Goal: Task Accomplishment & Management: Complete application form

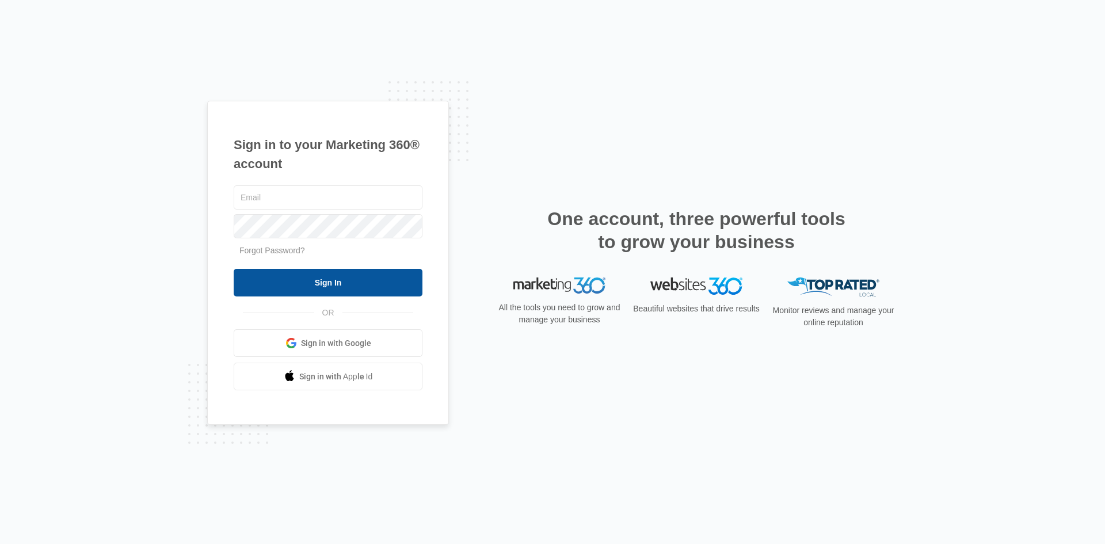
type input "kristy.brannon@ccrola.com"
click at [286, 273] on input "Sign In" at bounding box center [328, 283] width 189 height 28
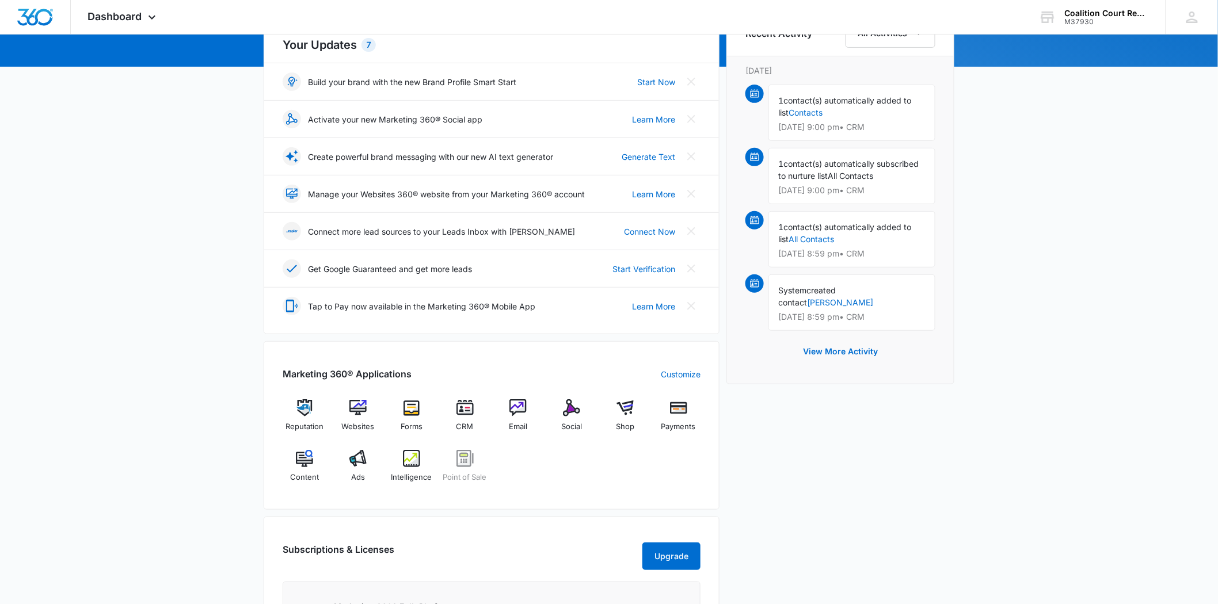
scroll to position [192, 0]
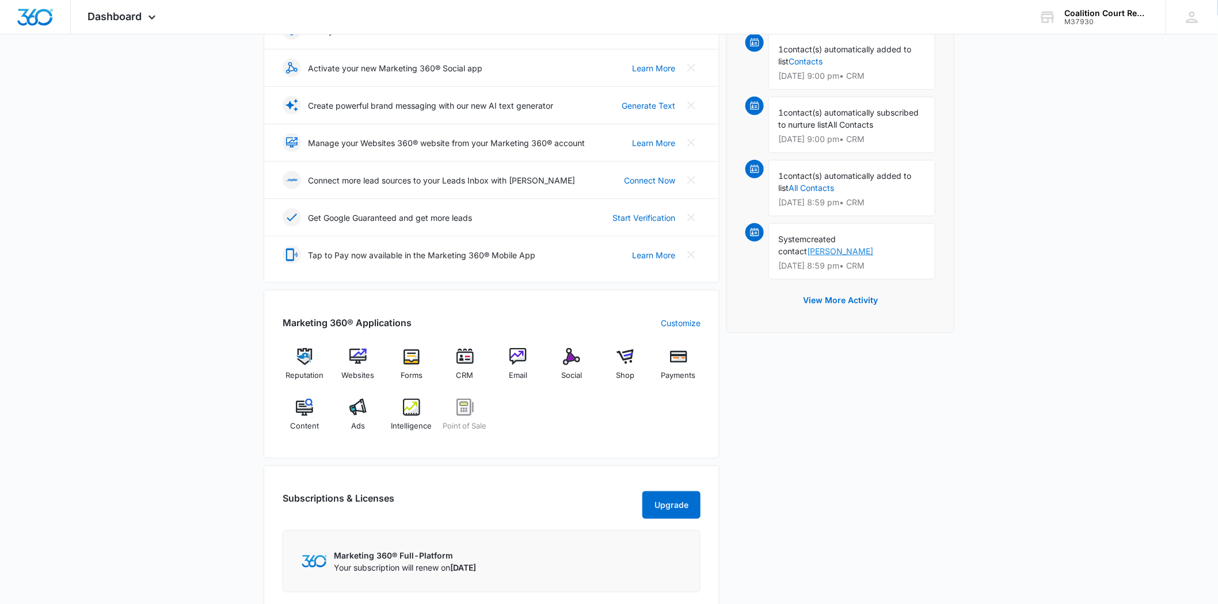
click at [873, 246] on link "[PERSON_NAME]" at bounding box center [840, 251] width 66 height 10
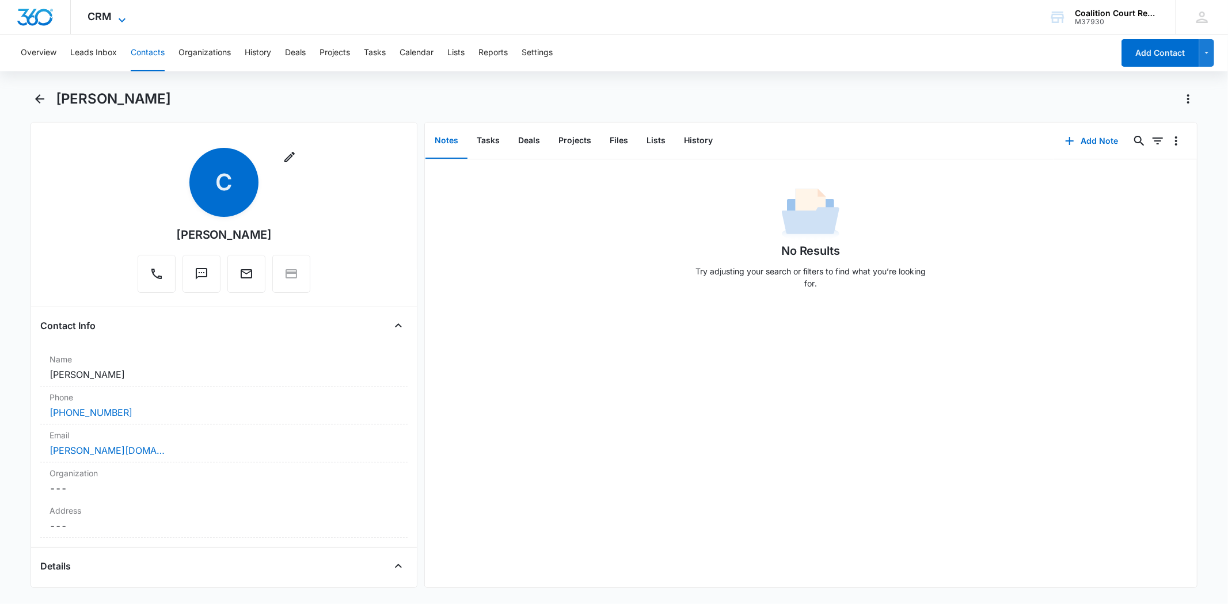
click at [92, 13] on span "CRM" at bounding box center [100, 16] width 24 height 12
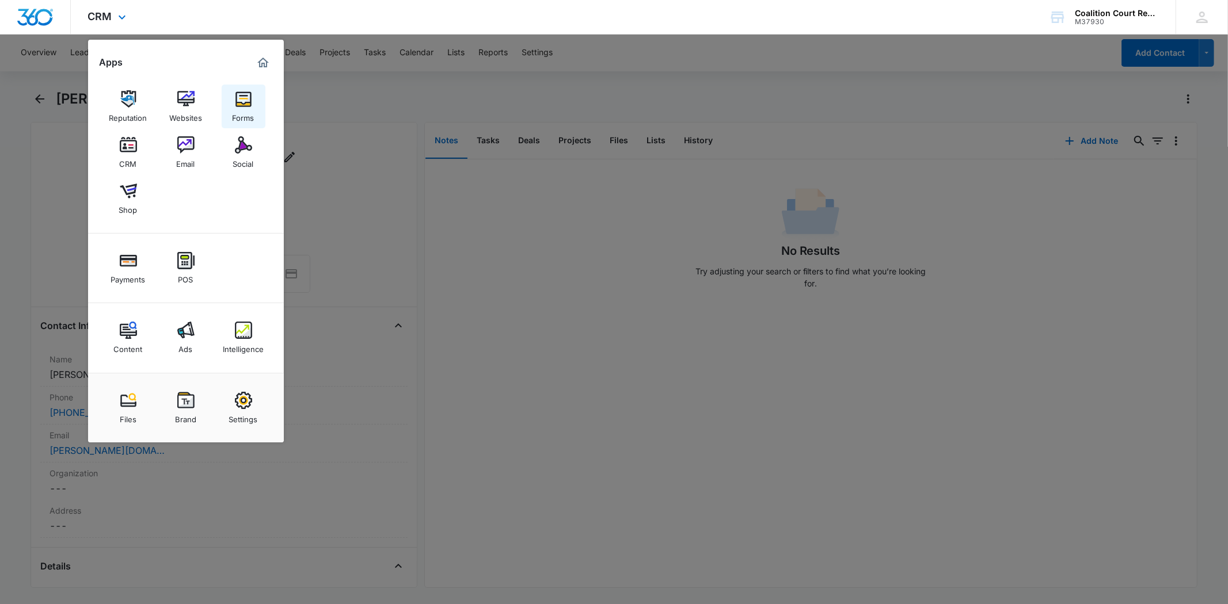
click at [238, 100] on img at bounding box center [243, 98] width 17 height 17
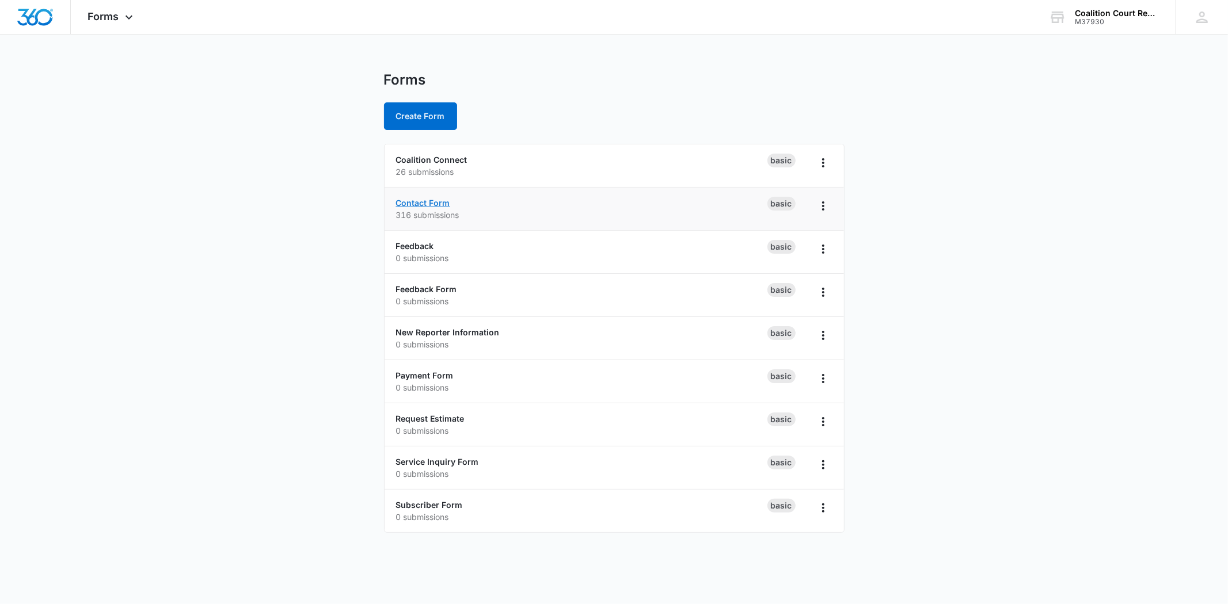
click at [431, 203] on link "Contact Form" at bounding box center [423, 203] width 54 height 10
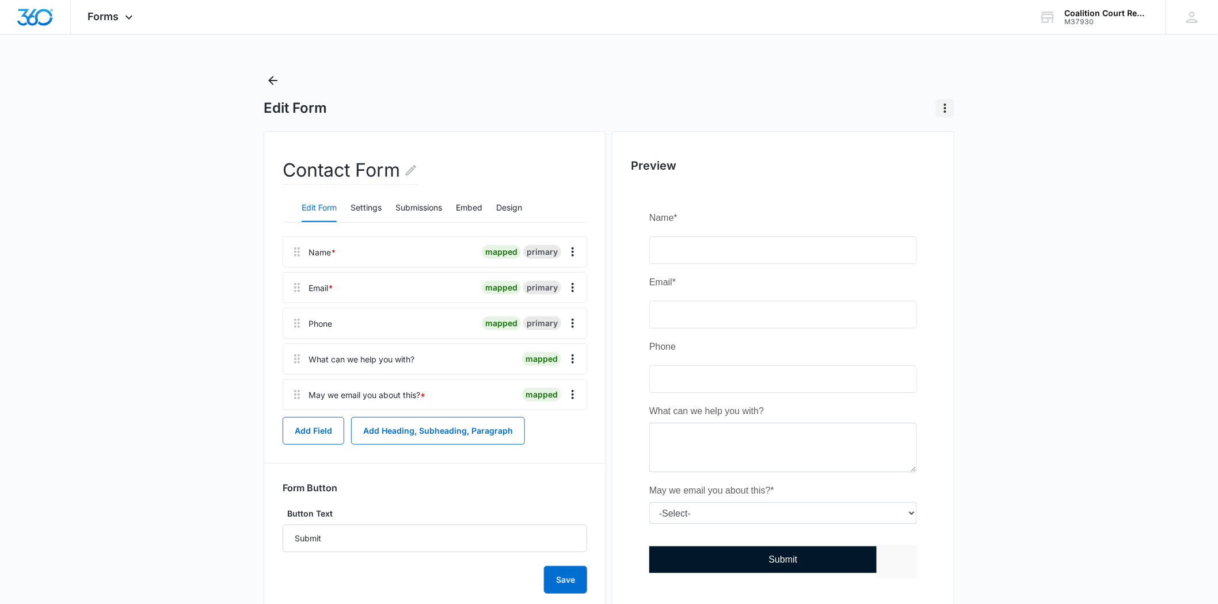
click at [943, 104] on icon "Actions" at bounding box center [945, 108] width 14 height 14
click at [267, 81] on icon "Back" at bounding box center [273, 81] width 14 height 14
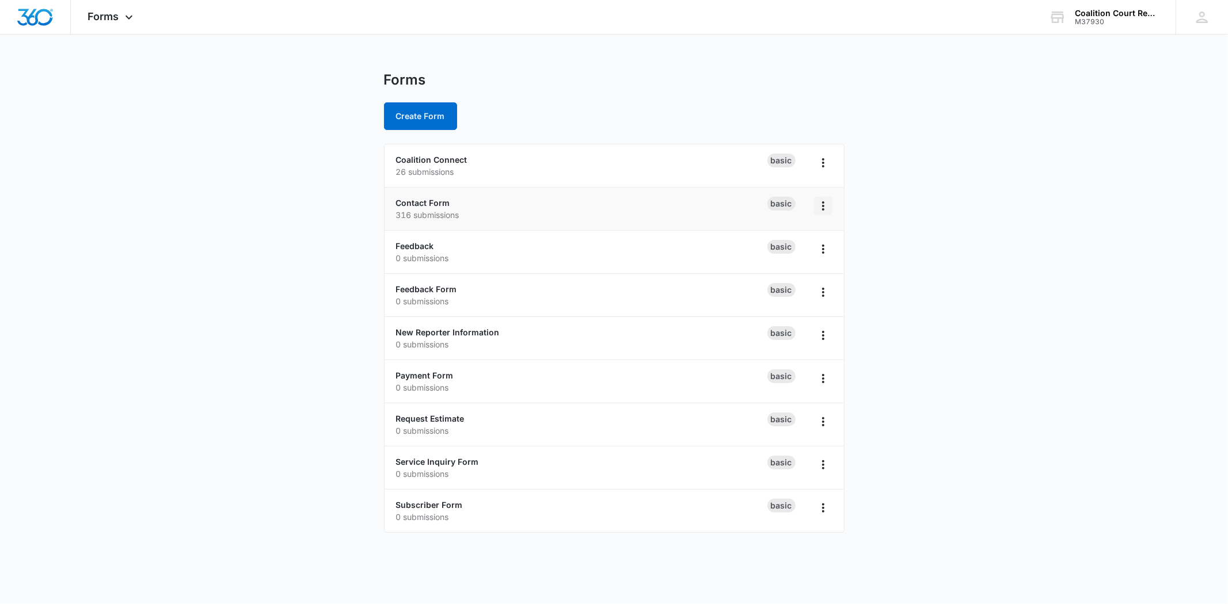
click at [827, 204] on icon "Overflow Menu" at bounding box center [823, 206] width 14 height 14
click at [425, 217] on p "316 submissions" at bounding box center [581, 215] width 371 height 12
click at [429, 200] on link "Contact Form" at bounding box center [423, 203] width 54 height 10
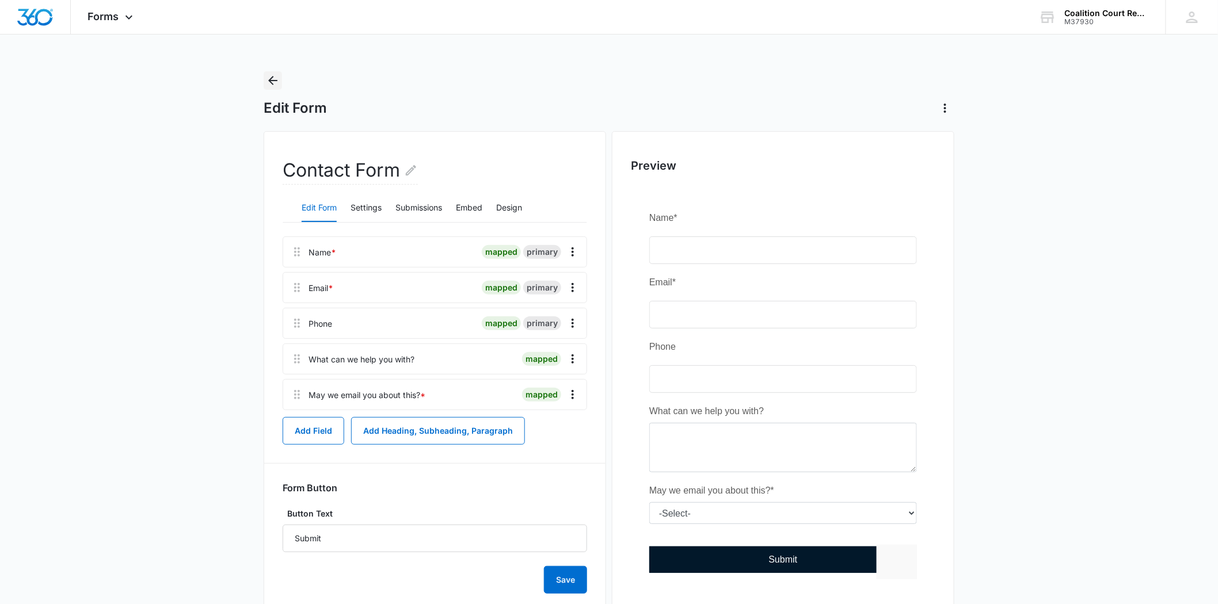
click at [273, 77] on icon "Back" at bounding box center [272, 80] width 9 height 9
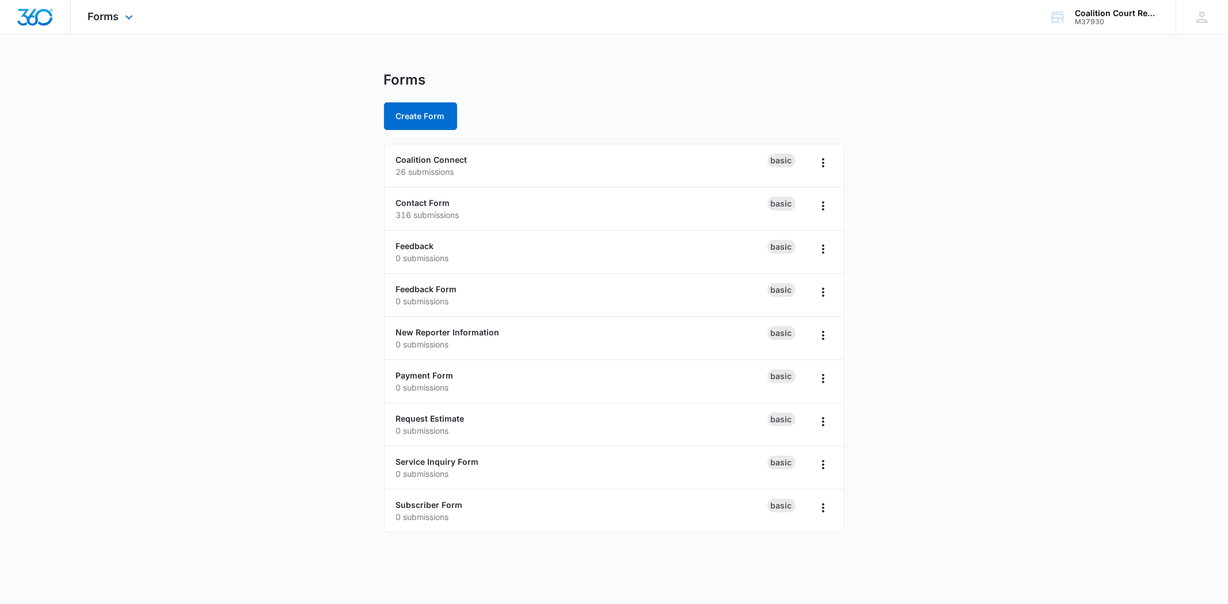
click at [94, 7] on div "Forms Apps Reputation Websites Forms CRM Email Social Shop Payments POS Content…" at bounding box center [112, 17] width 82 height 34
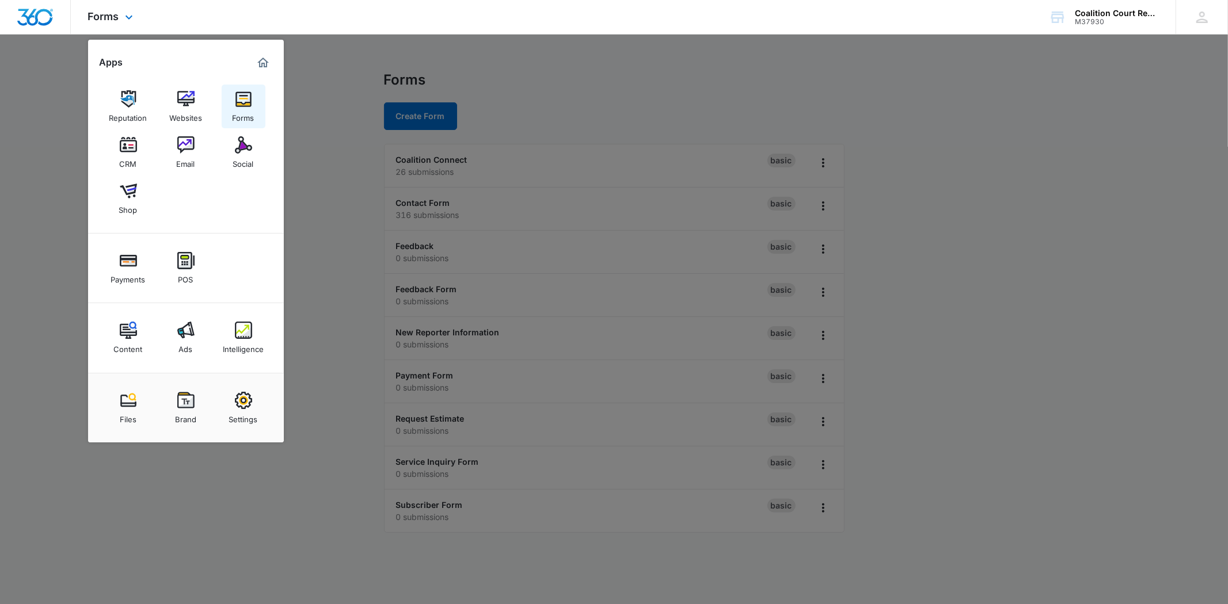
click at [235, 94] on img at bounding box center [243, 98] width 17 height 17
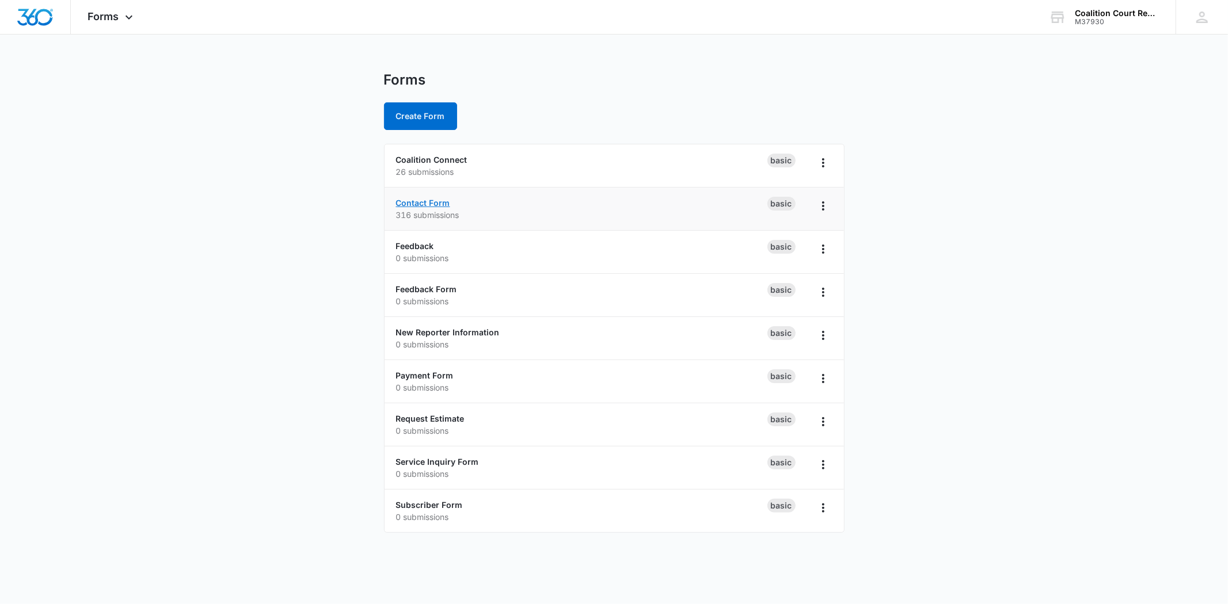
click at [410, 199] on link "Contact Form" at bounding box center [423, 203] width 54 height 10
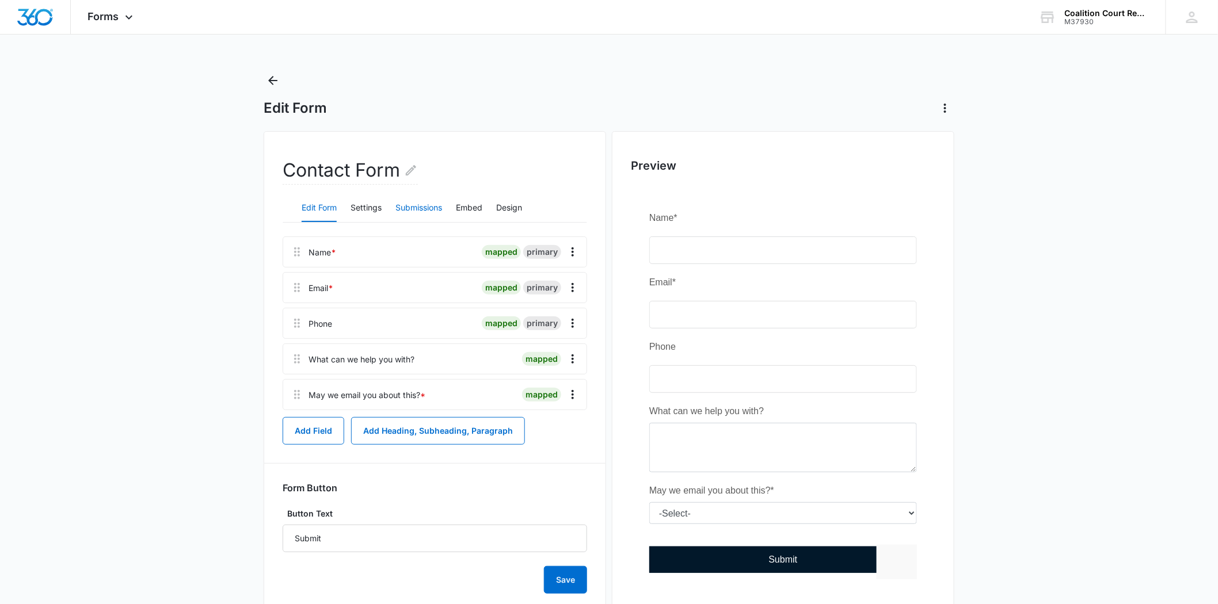
click at [412, 205] on button "Submissions" at bounding box center [418, 209] width 47 height 28
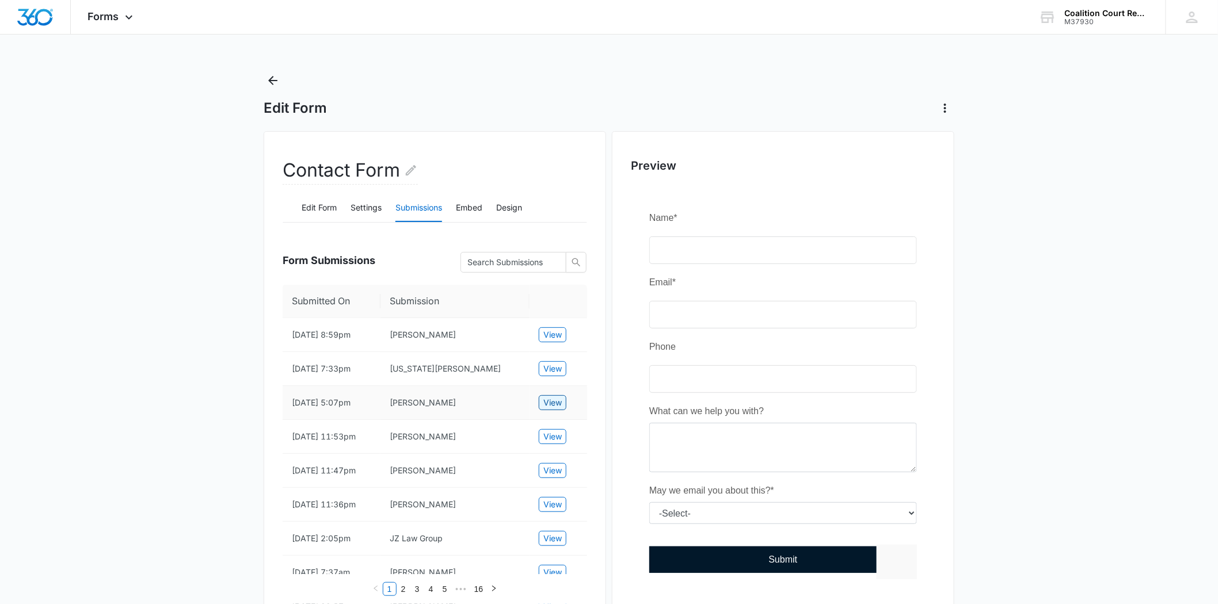
click at [549, 405] on span "View" at bounding box center [552, 403] width 18 height 13
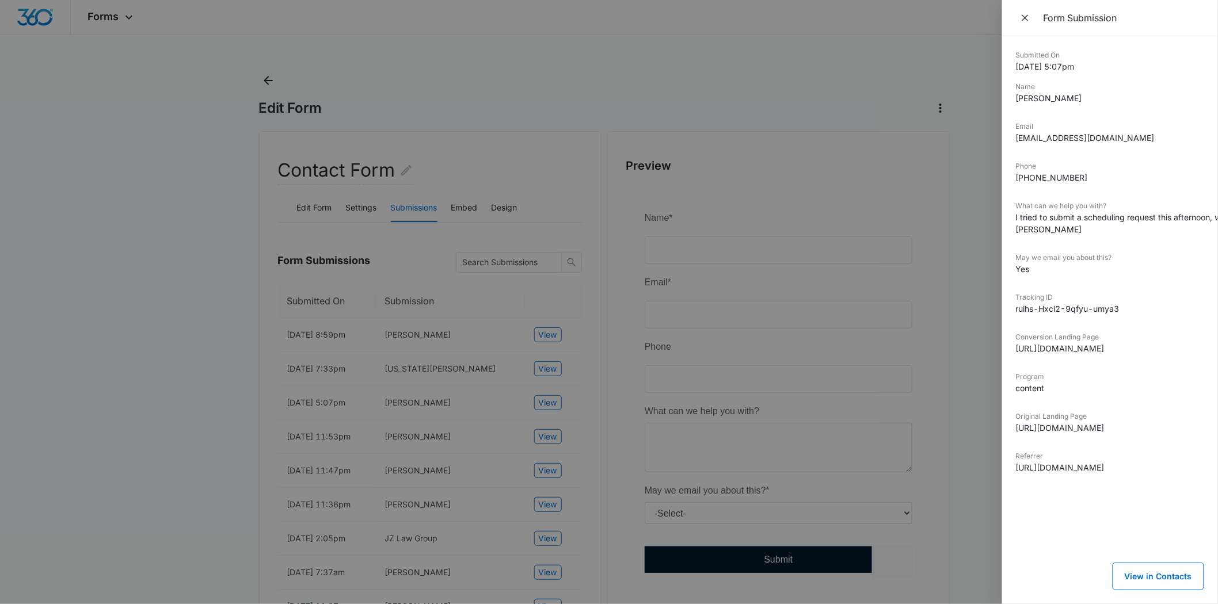
drag, startPoint x: 1065, startPoint y: 227, endPoint x: 1040, endPoint y: 231, distance: 25.1
click at [1032, 231] on dd "I tried to submit a scheduling request this afternoon, which was rejected becau…" at bounding box center [1110, 223] width 188 height 24
click at [1067, 231] on dd "I tried to submit a scheduling request this afternoon, which was rejected becau…" at bounding box center [1110, 223] width 188 height 24
drag, startPoint x: 1065, startPoint y: 234, endPoint x: 1015, endPoint y: 234, distance: 50.1
click at [1015, 234] on div "Submitted On 9/05/2025 5:07pm Name Glen Mertens Email vbass1344@yahoo.com Phone…" at bounding box center [1110, 320] width 216 height 568
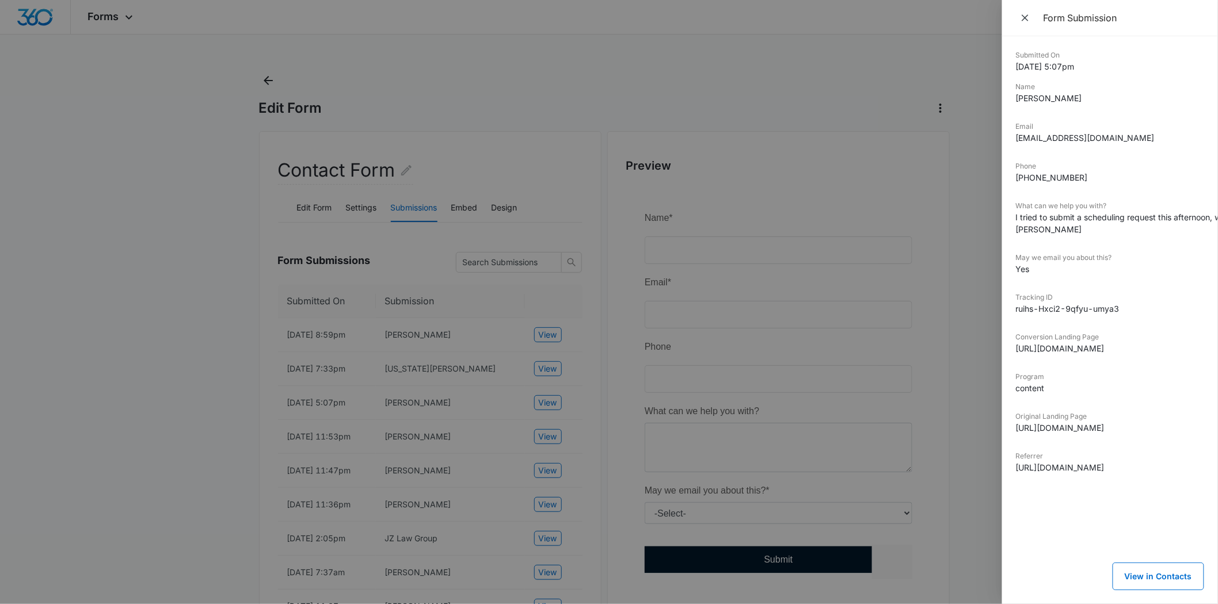
copy dd "Glen Mertens"
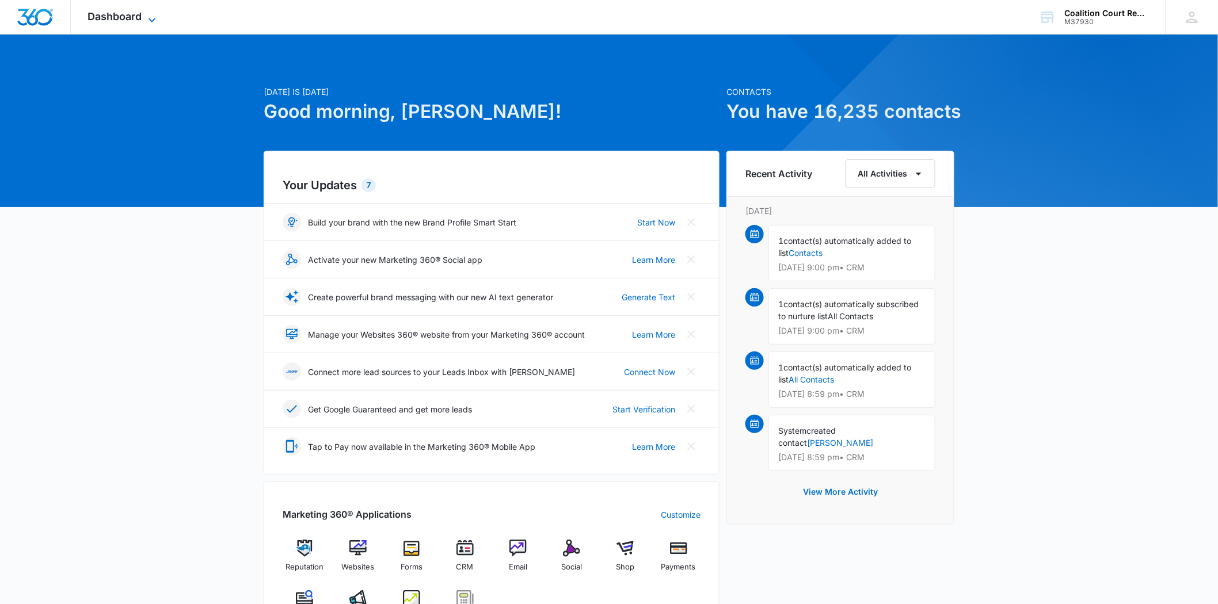
click at [94, 15] on span "Dashboard" at bounding box center [115, 16] width 54 height 12
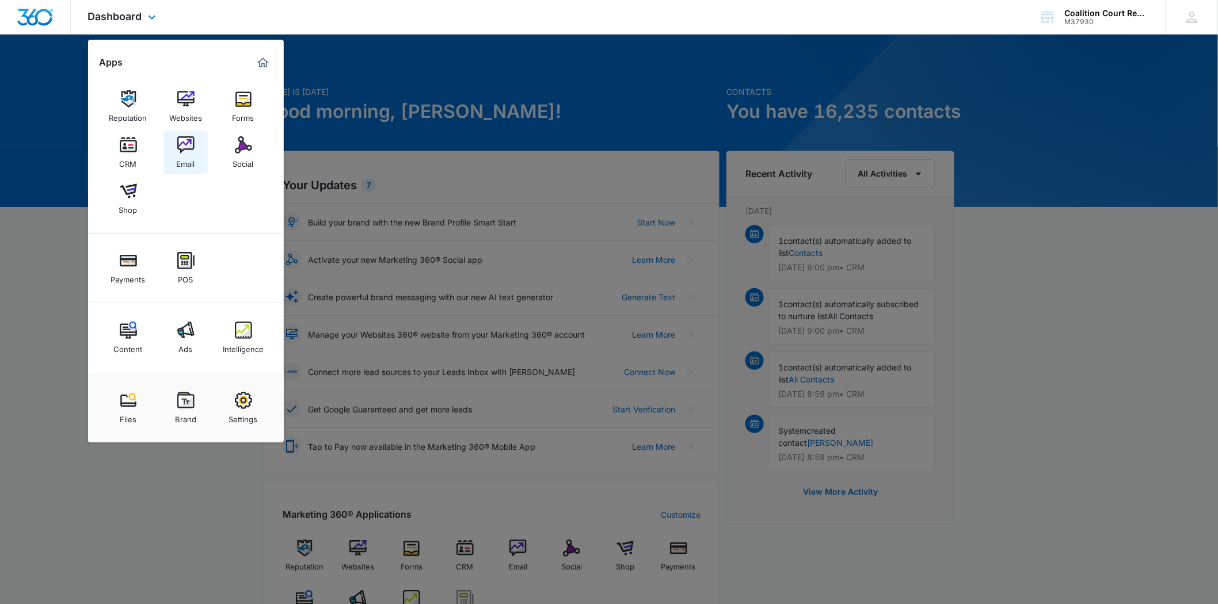
click at [181, 141] on img at bounding box center [185, 144] width 17 height 17
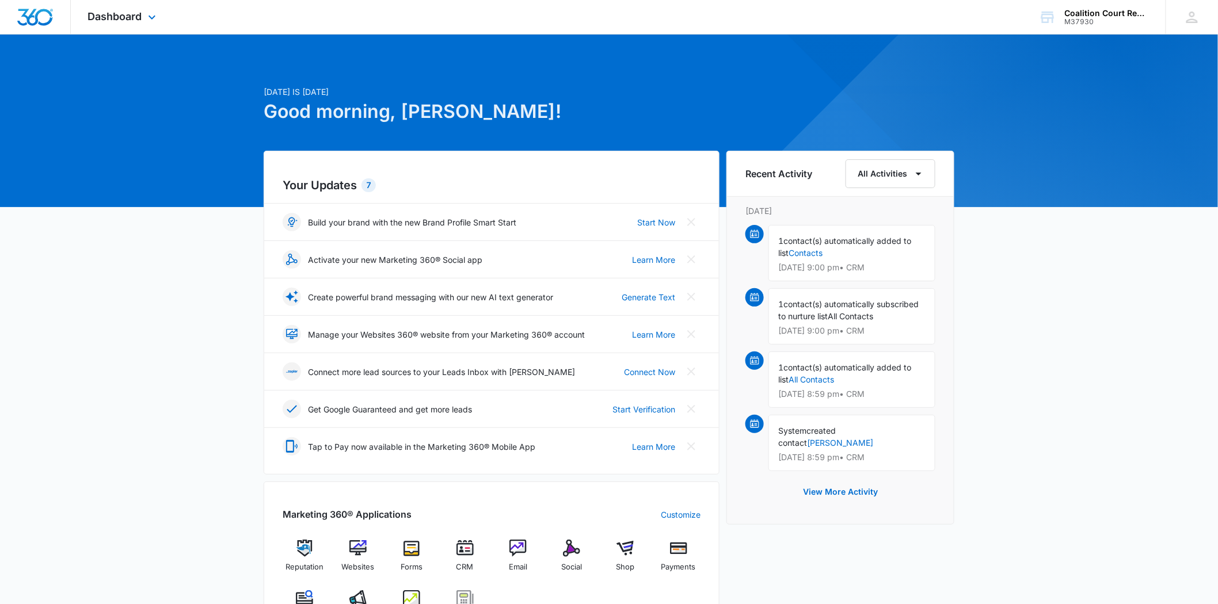
click at [131, 24] on div "Dashboard Apps Reputation Websites Forms CRM Email Social Shop Payments POS Con…" at bounding box center [123, 17] width 105 height 34
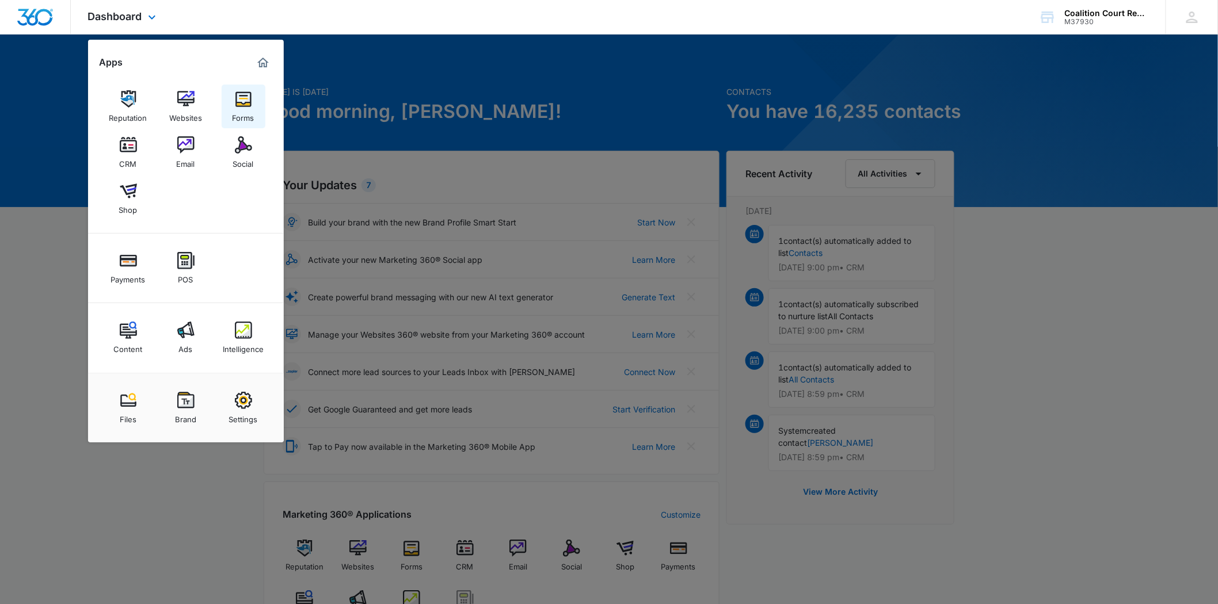
click at [244, 95] on img at bounding box center [243, 98] width 17 height 17
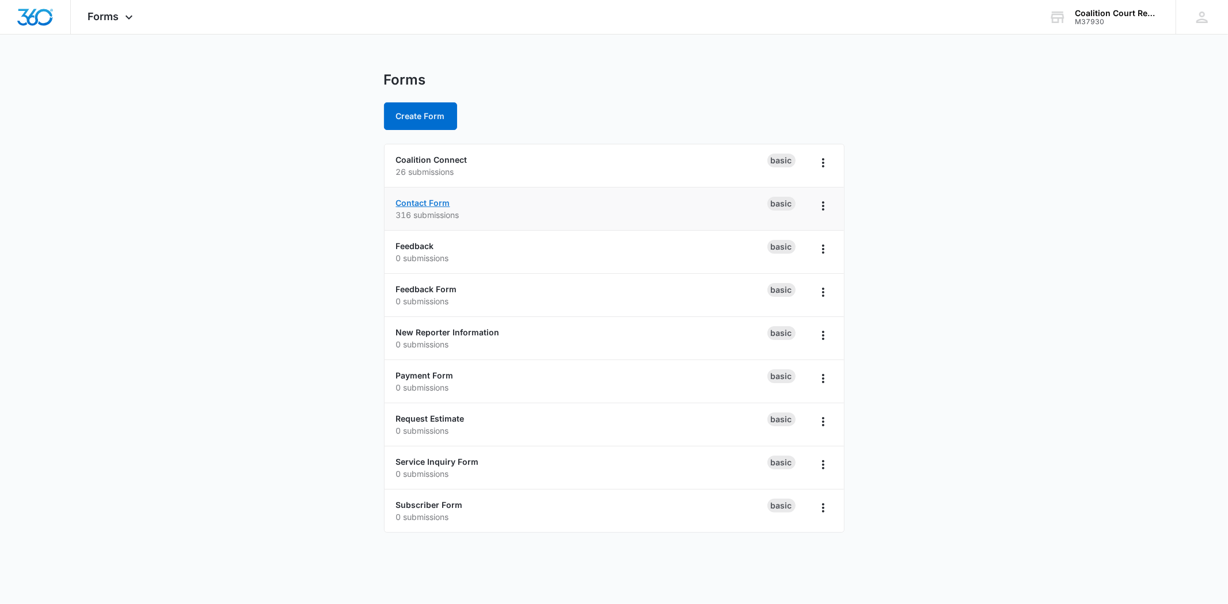
click at [435, 202] on link "Contact Form" at bounding box center [423, 203] width 54 height 10
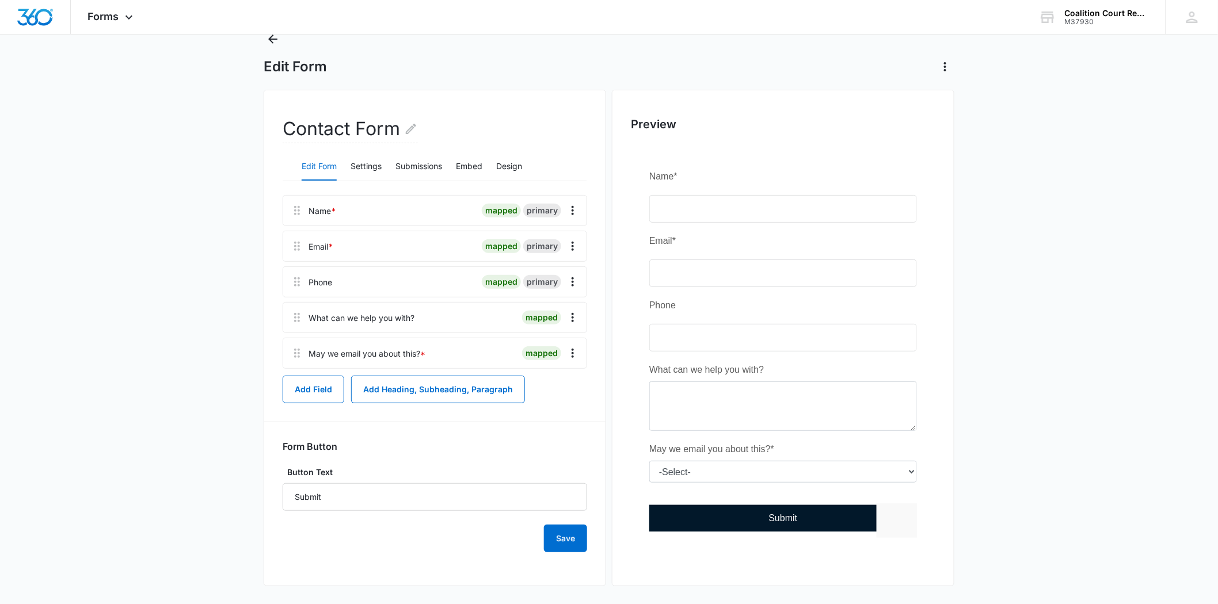
scroll to position [47, 0]
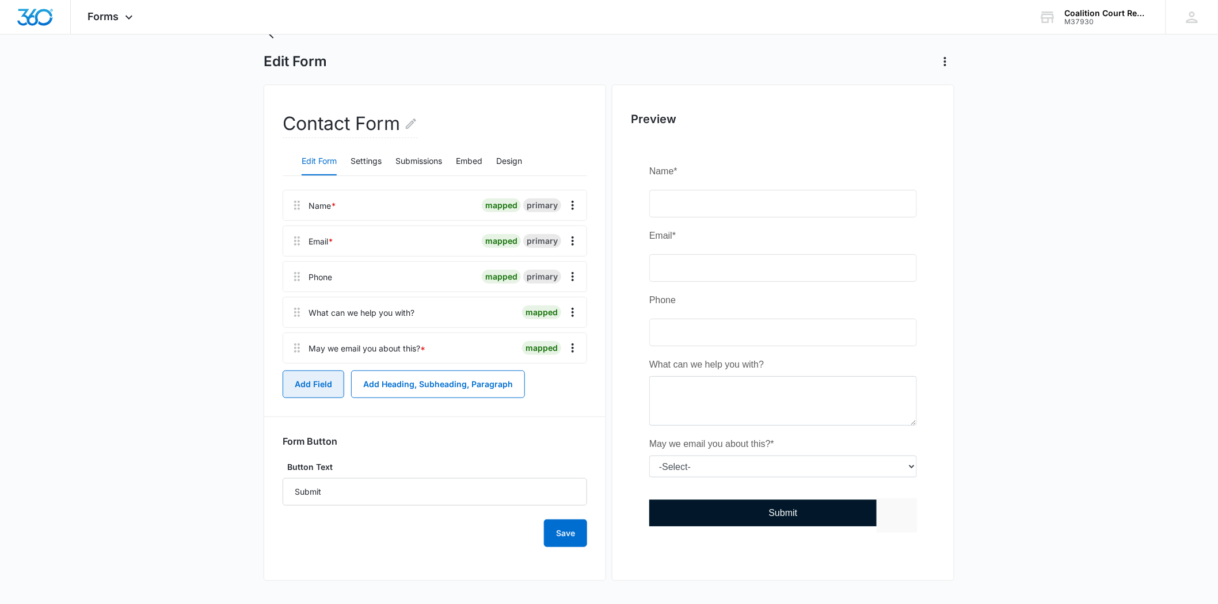
click at [318, 387] on button "Add Field" at bounding box center [314, 385] width 62 height 28
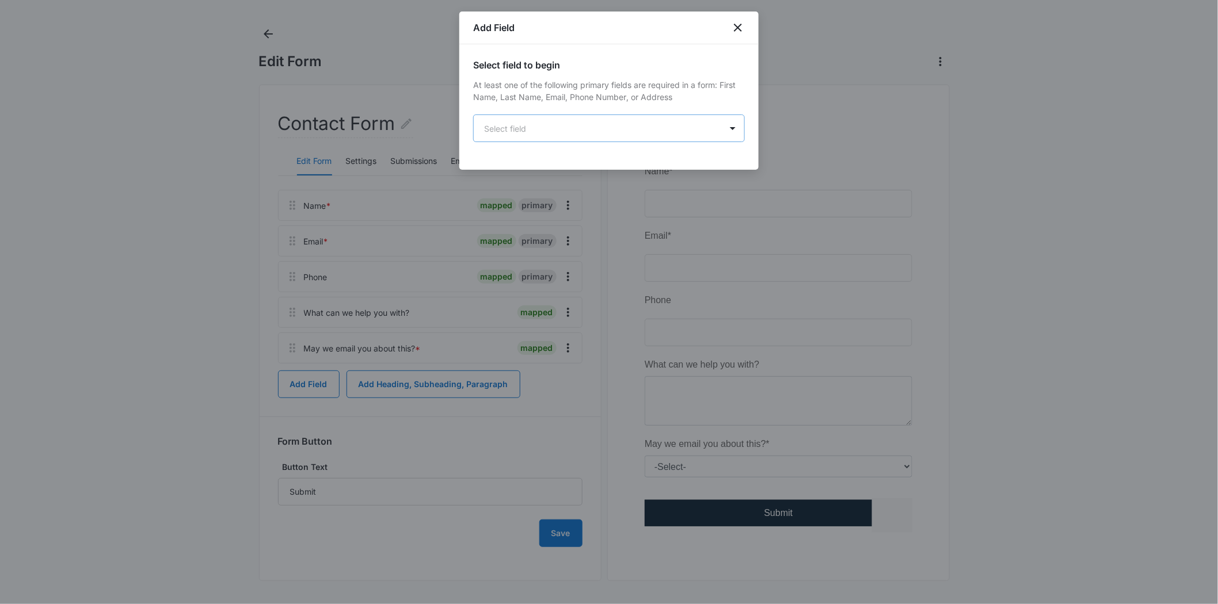
click at [550, 119] on body "Forms Apps Reputation Websites Forms CRM Email Social Shop Payments POS Content…" at bounding box center [609, 278] width 1218 height 651
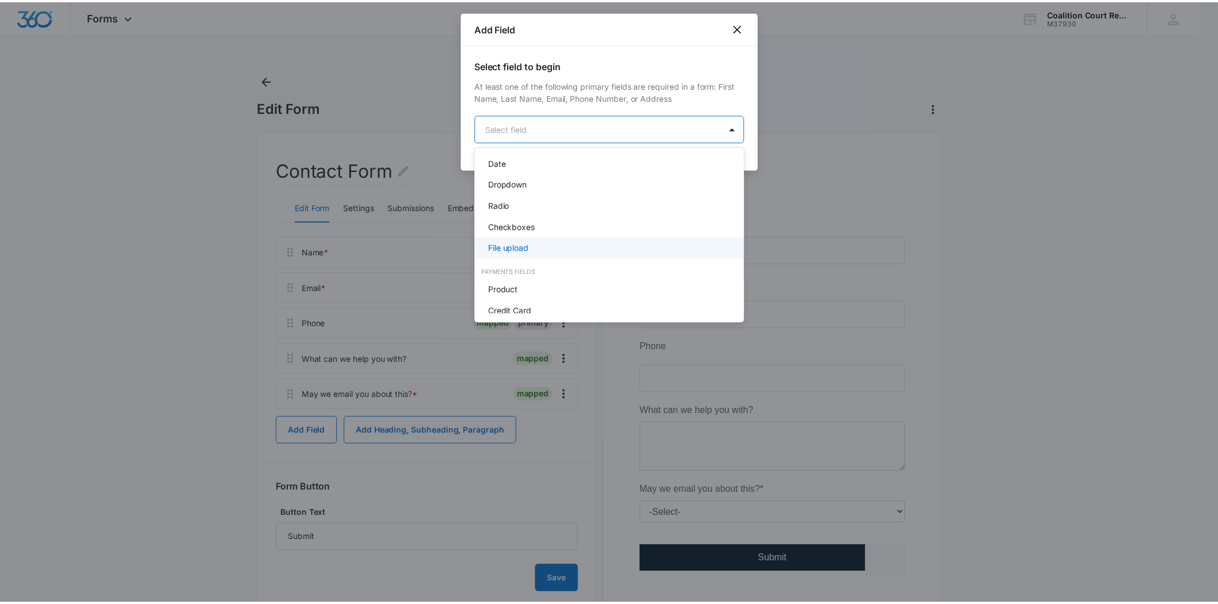
scroll to position [192, 0]
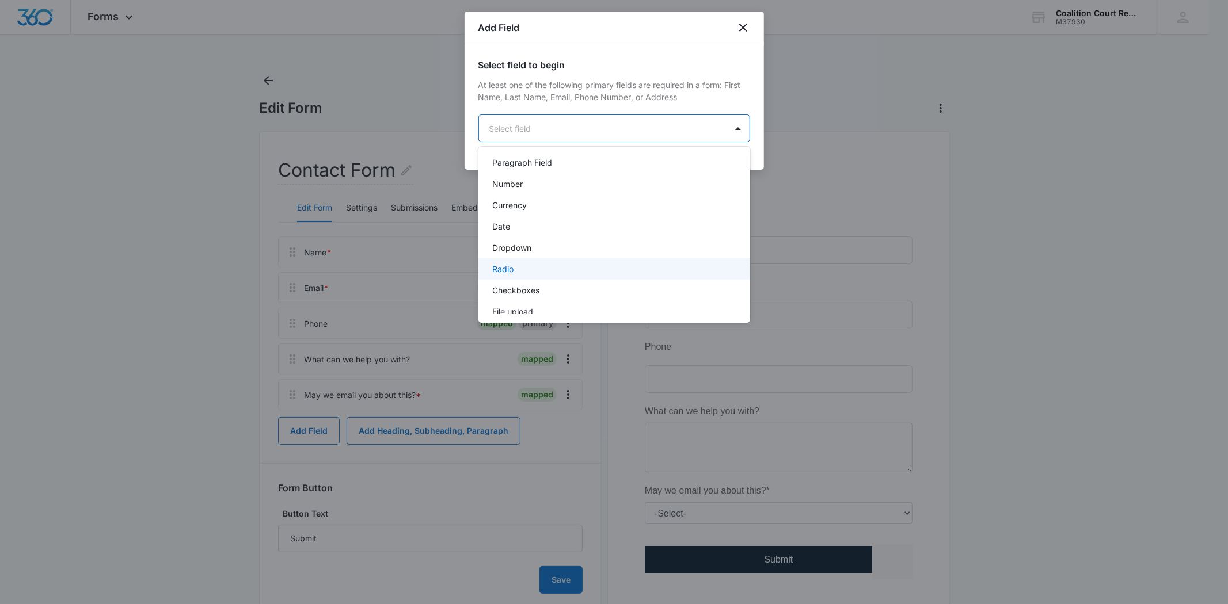
click at [533, 264] on div "Radio" at bounding box center [613, 269] width 242 height 12
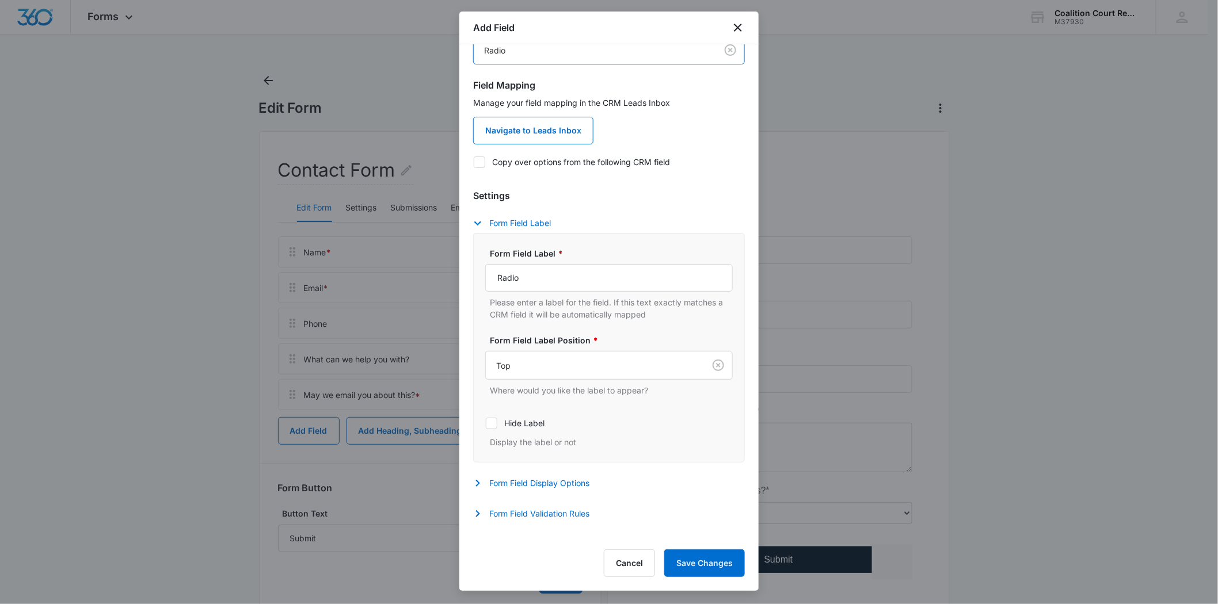
scroll to position [128, 0]
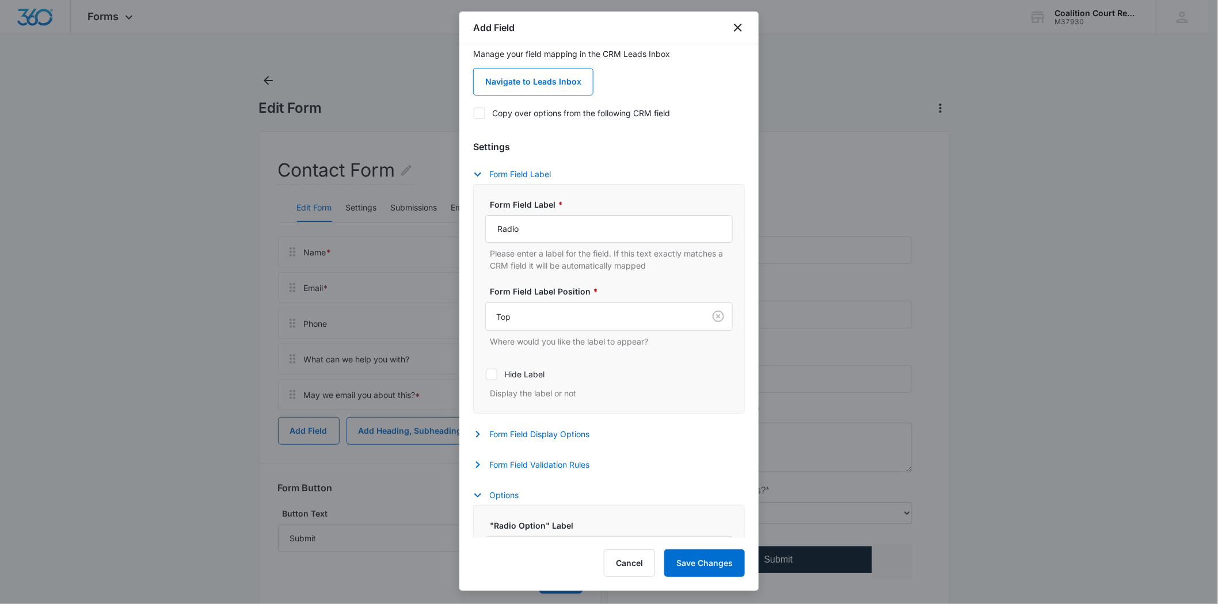
click at [491, 378] on icon at bounding box center [491, 375] width 10 height 10
click at [486, 375] on input "Hide Label" at bounding box center [485, 374] width 1 height 1
click at [478, 437] on icon "button" at bounding box center [478, 435] width 14 height 14
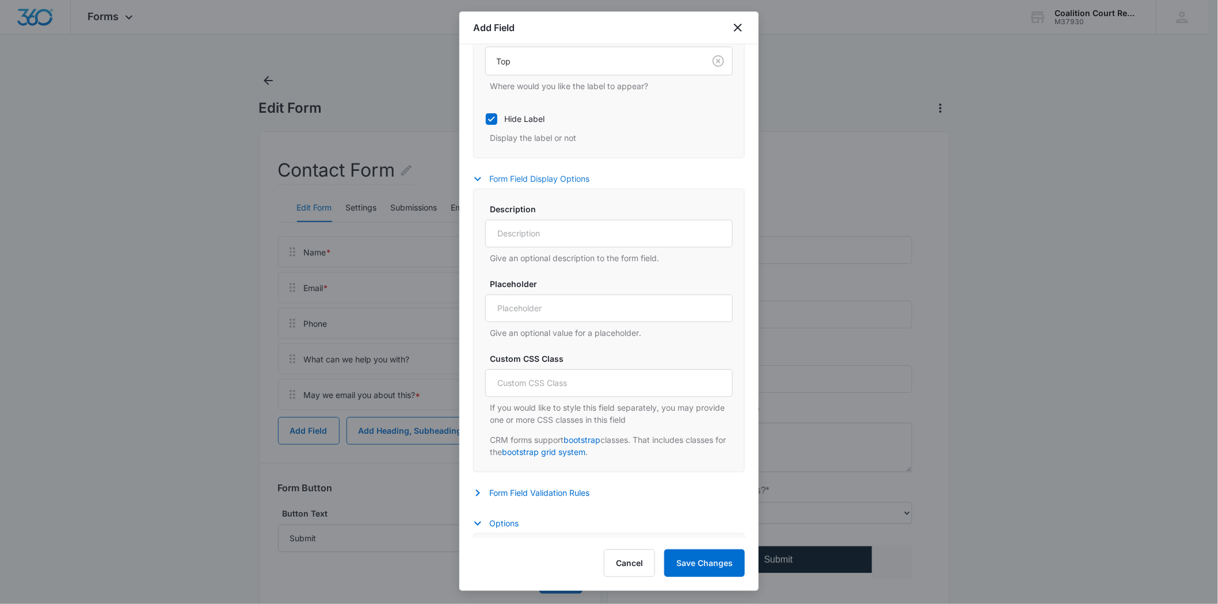
scroll to position [319, 0]
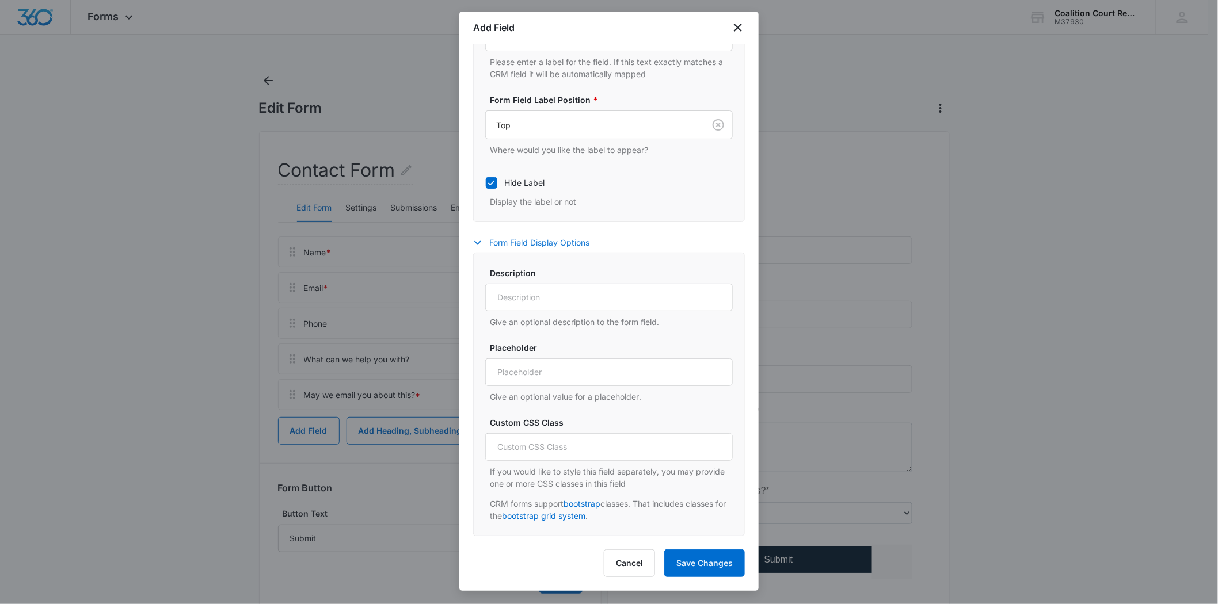
click at [477, 242] on icon "button" at bounding box center [478, 243] width 14 height 14
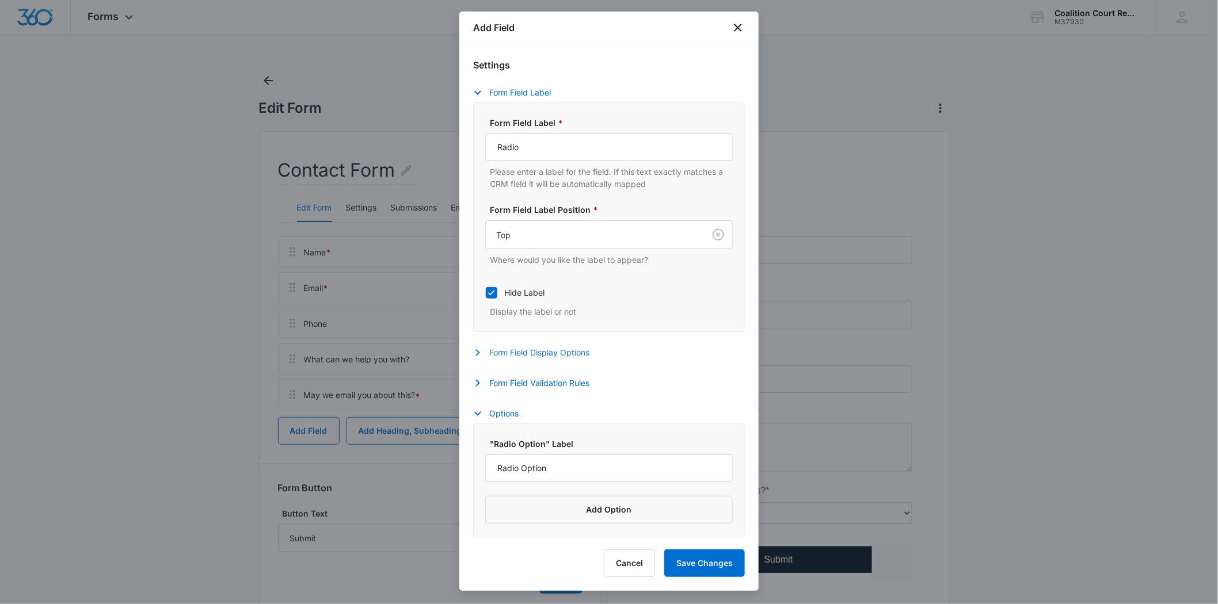
scroll to position [214, 0]
click at [495, 288] on icon at bounding box center [491, 293] width 10 height 10
click at [486, 292] on input "Hide Label" at bounding box center [485, 292] width 1 height 1
checkbox input "false"
click at [486, 376] on button "Form Field Validation Rules" at bounding box center [537, 383] width 128 height 14
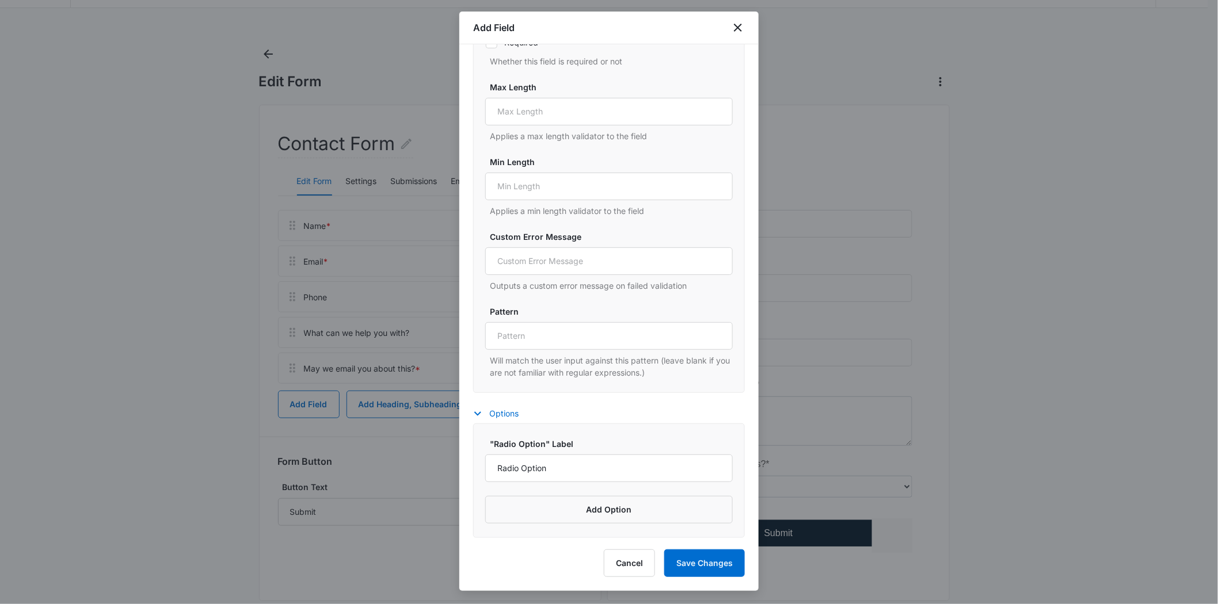
scroll to position [47, 0]
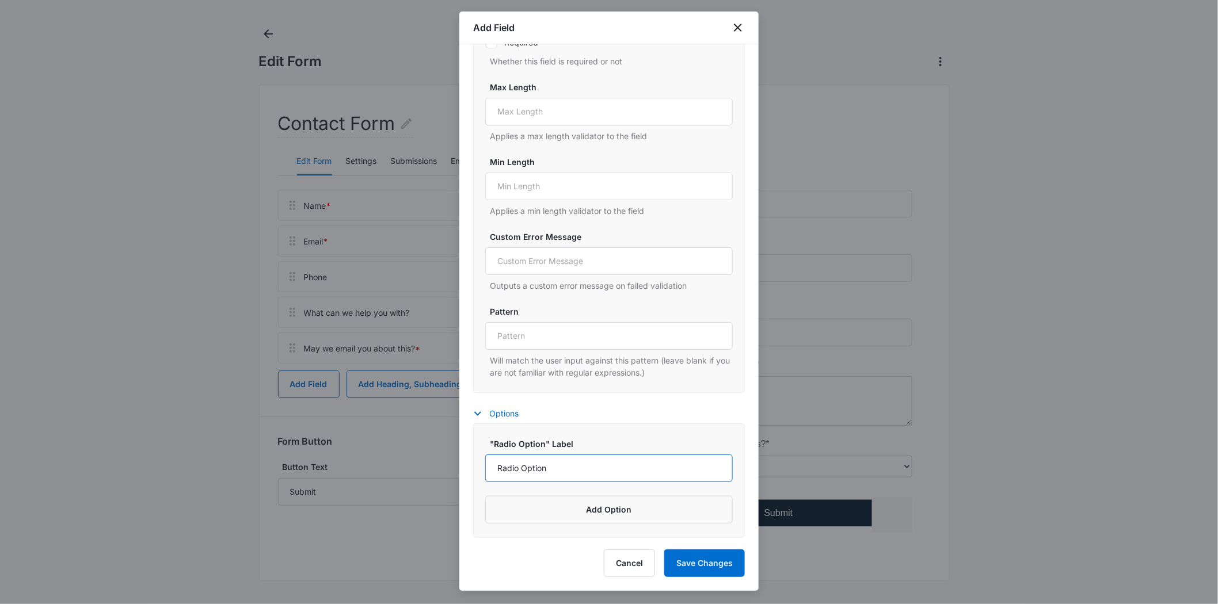
drag, startPoint x: 566, startPoint y: 470, endPoint x: 479, endPoint y: 463, distance: 86.7
click at [479, 463] on div ""Radio Option" Label Radio Option Add Option" at bounding box center [609, 481] width 272 height 115
type input "Yes"
click at [596, 508] on button "Add Option" at bounding box center [609, 510] width 248 height 28
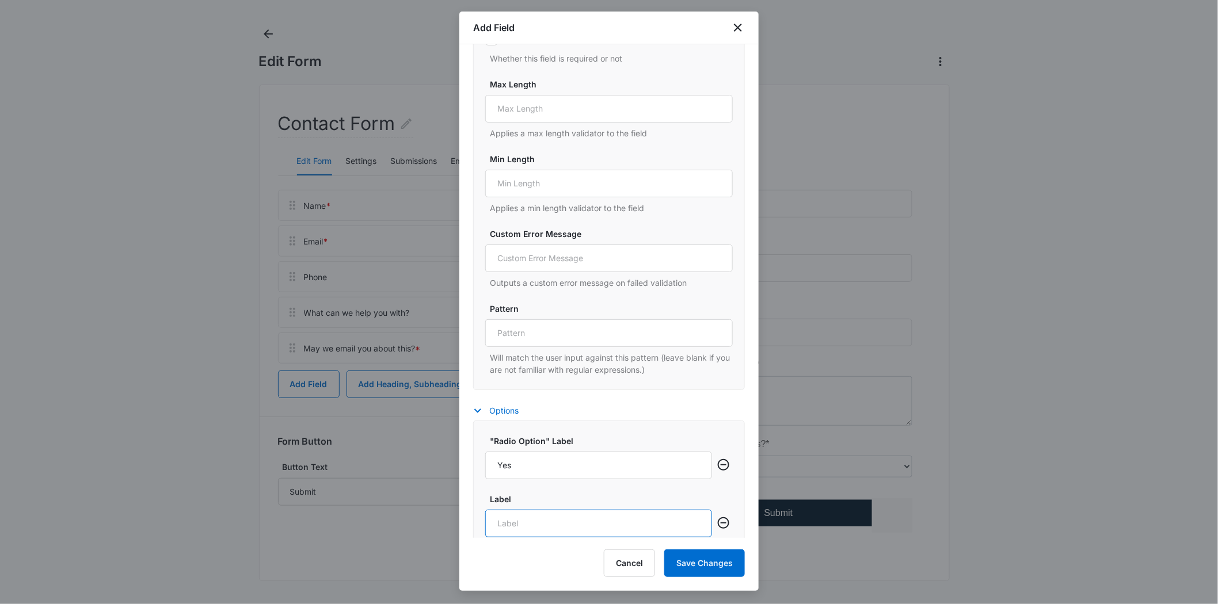
click at [538, 531] on input "Label" at bounding box center [598, 524] width 227 height 28
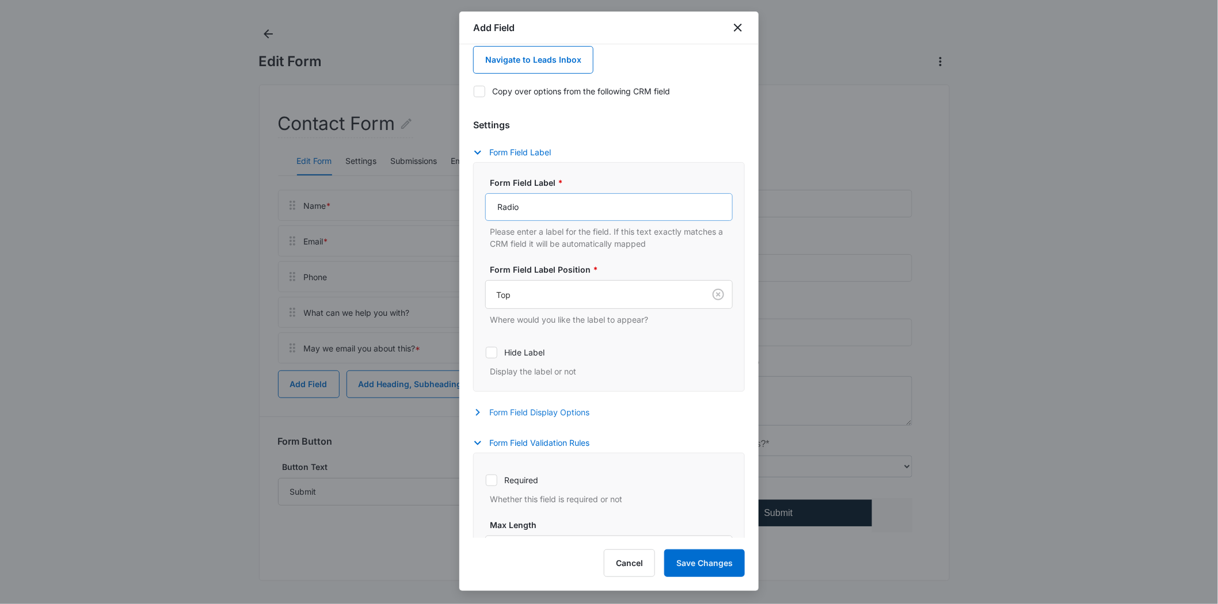
scroll to position [143, 0]
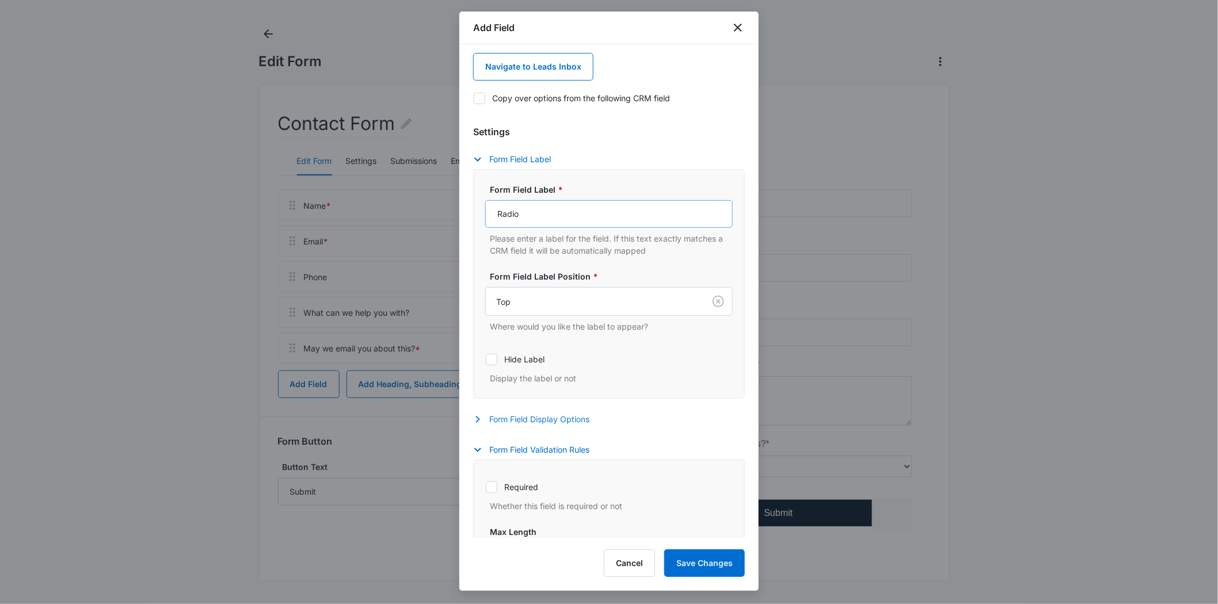
type input "No"
drag, startPoint x: 531, startPoint y: 211, endPoint x: 485, endPoint y: 200, distance: 46.9
click at [485, 200] on div "Form Field Label * Radio Please enter a label for the field. If this text exact…" at bounding box center [609, 220] width 248 height 73
type input "May we contact you via text message?"
click at [690, 416] on div "Form Field Display Options Description Give an optional description to the form…" at bounding box center [609, 421] width 272 height 17
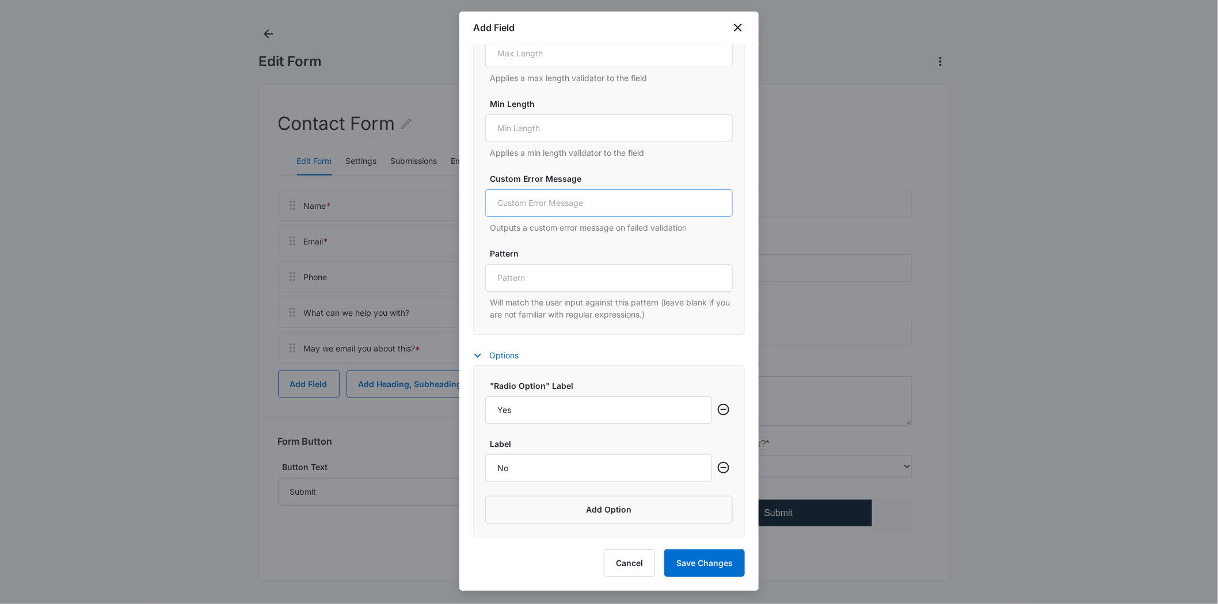
scroll to position [649, 0]
click at [725, 568] on button "Save Changes" at bounding box center [704, 564] width 81 height 28
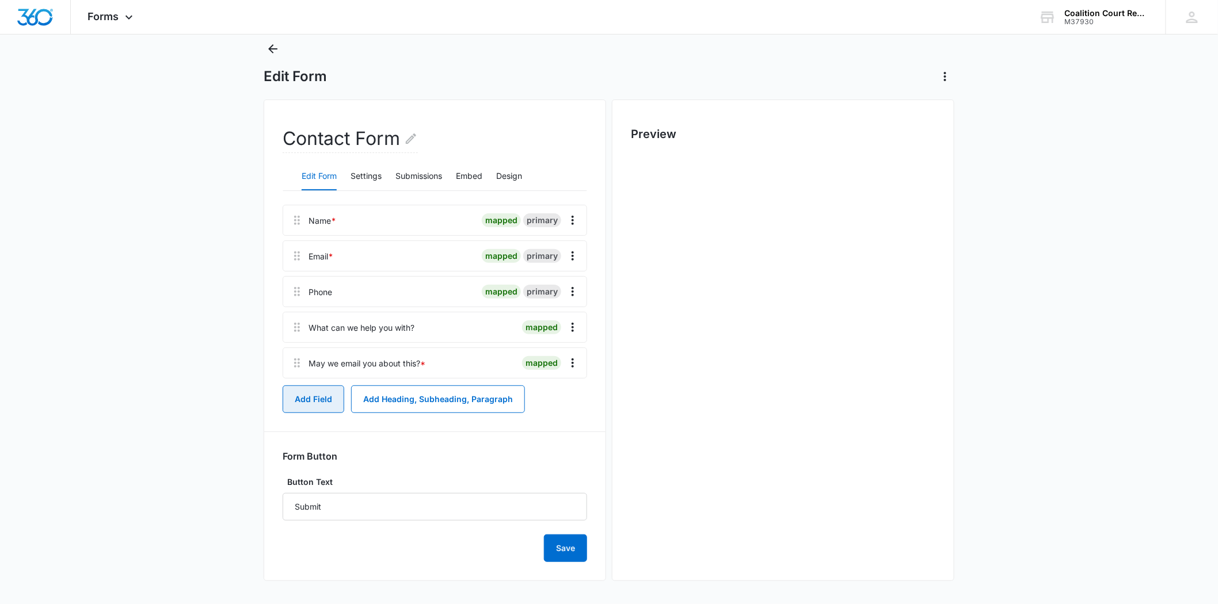
scroll to position [0, 0]
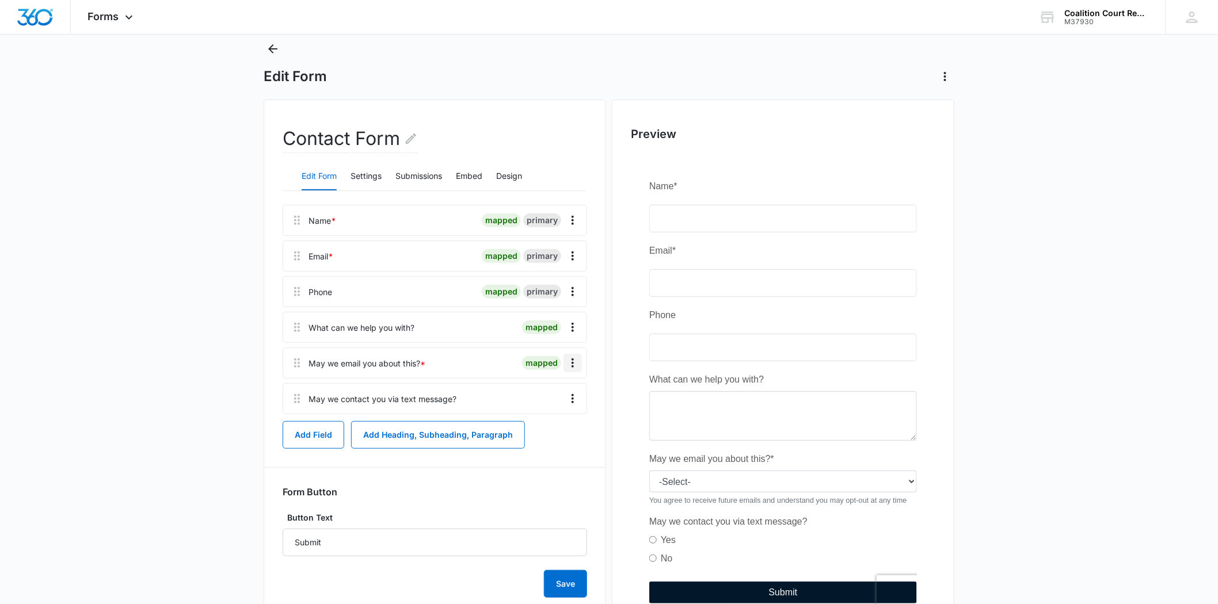
click at [576, 359] on icon "Overflow Menu" at bounding box center [573, 363] width 14 height 14
click at [548, 390] on button "Edit" at bounding box center [549, 395] width 66 height 17
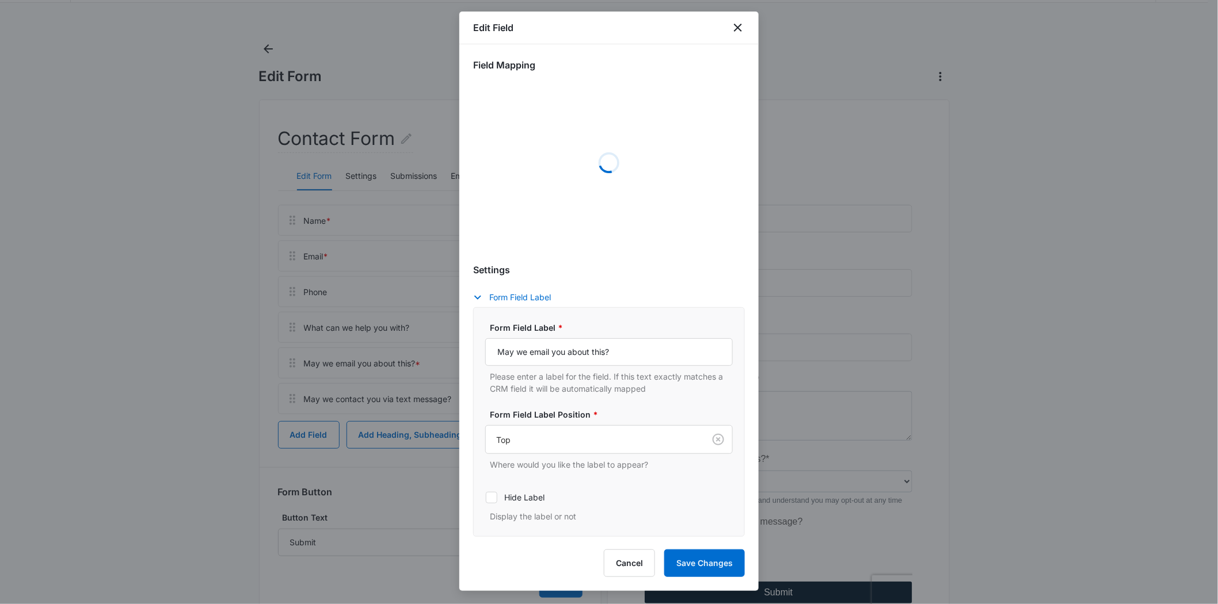
select select "333"
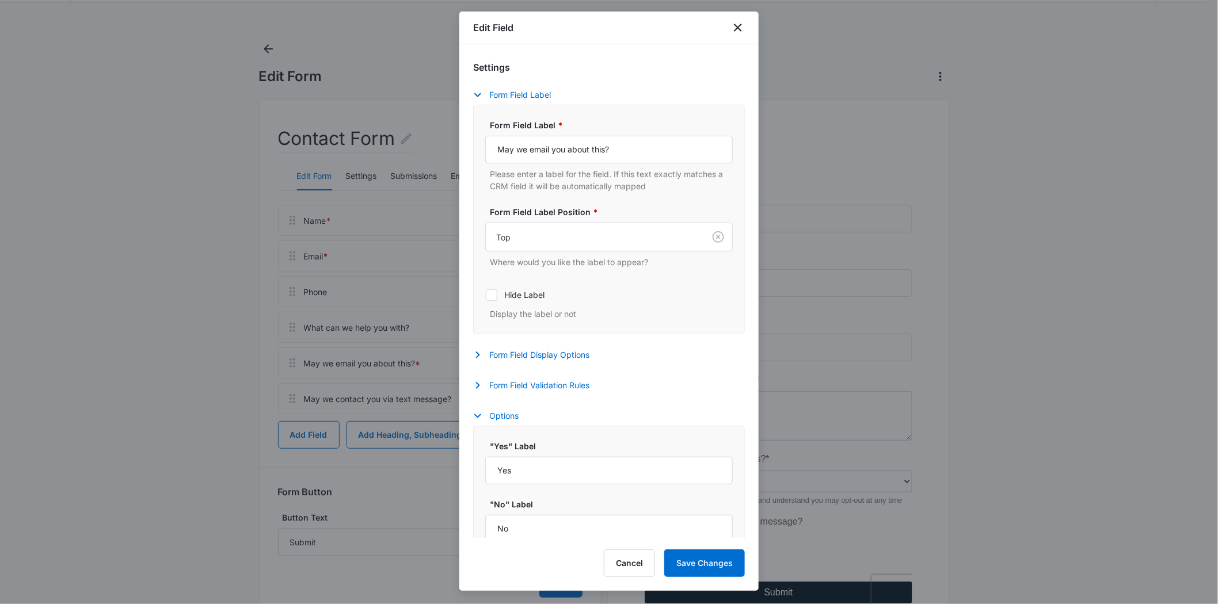
scroll to position [232, 0]
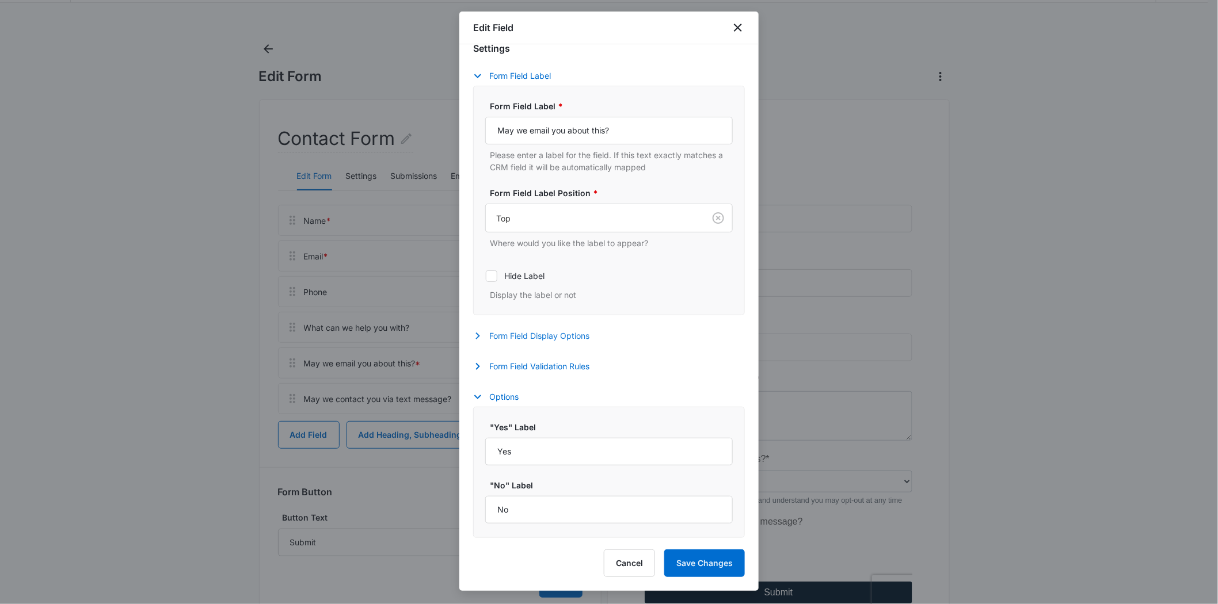
click at [479, 332] on icon "button" at bounding box center [478, 336] width 14 height 14
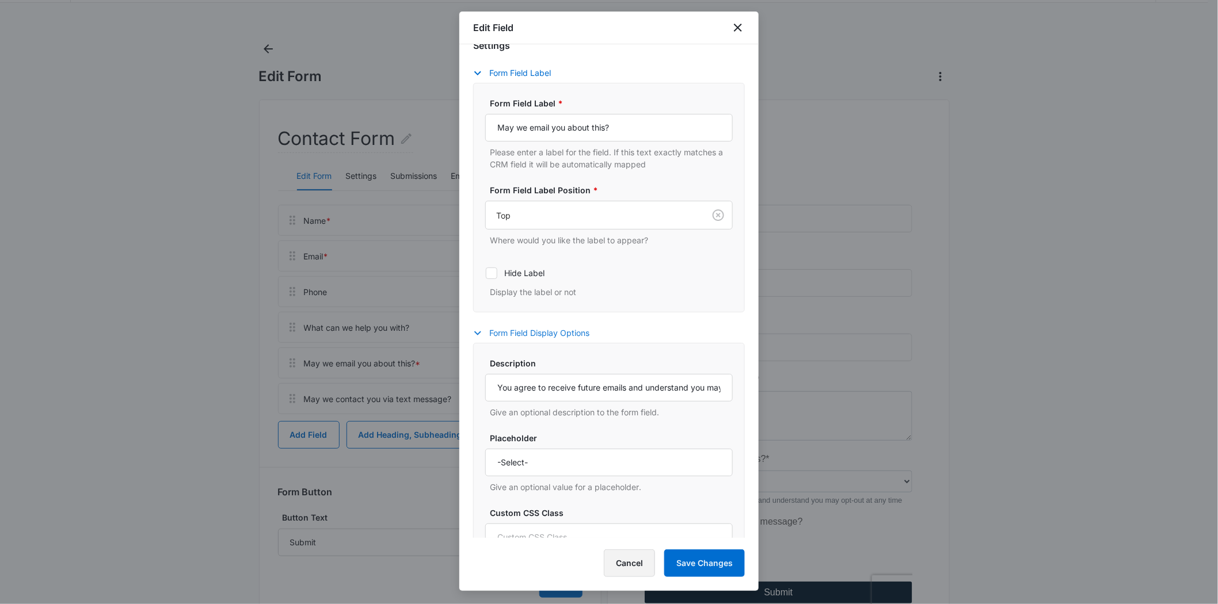
click at [629, 571] on button "Cancel" at bounding box center [629, 564] width 51 height 28
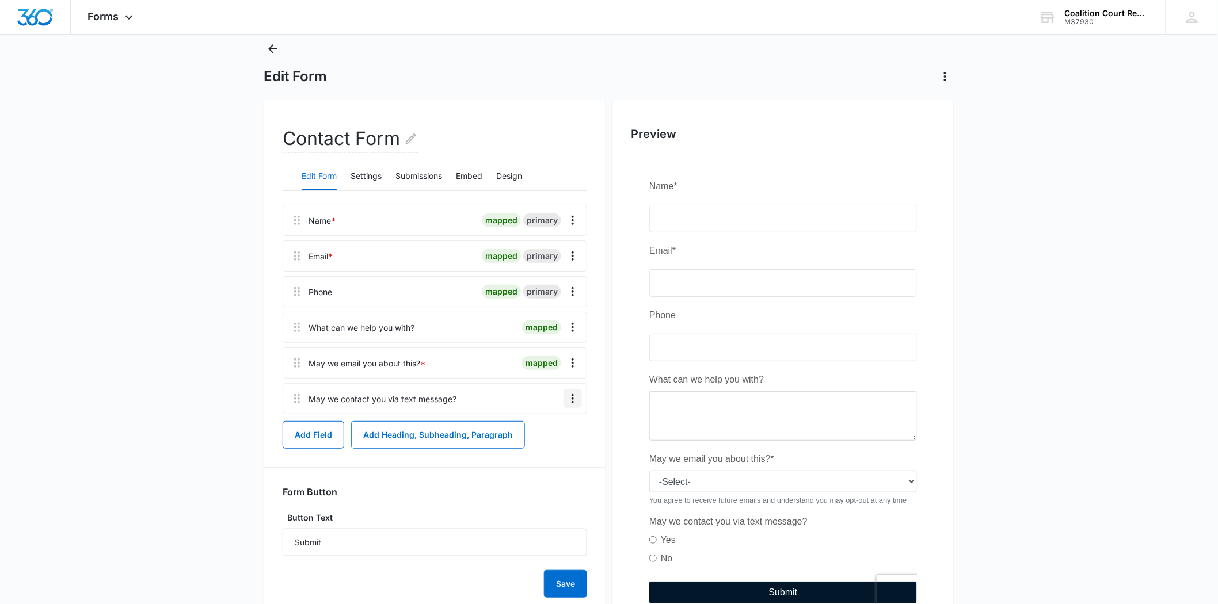
click at [573, 395] on icon "Overflow Menu" at bounding box center [573, 399] width 14 height 14
click at [546, 432] on div "Edit" at bounding box center [542, 431] width 24 height 8
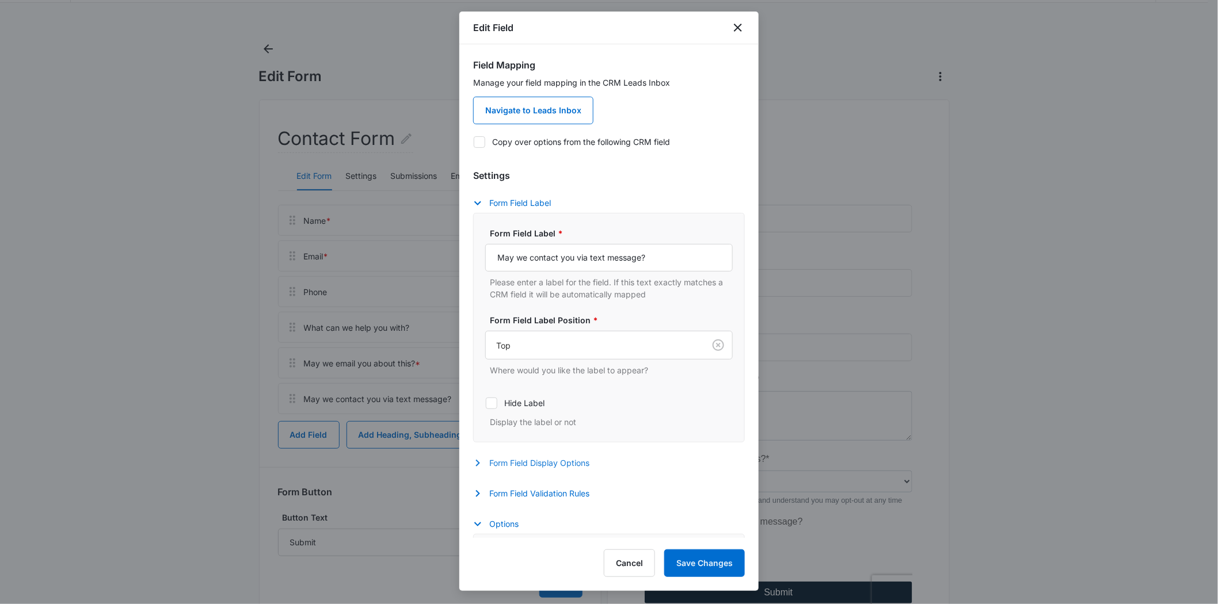
click at [482, 461] on icon "button" at bounding box center [478, 463] width 14 height 14
click at [517, 515] on input "Description" at bounding box center [609, 518] width 248 height 28
paste input "By submitting this form and signing up for texts, you consent to receive inform…"
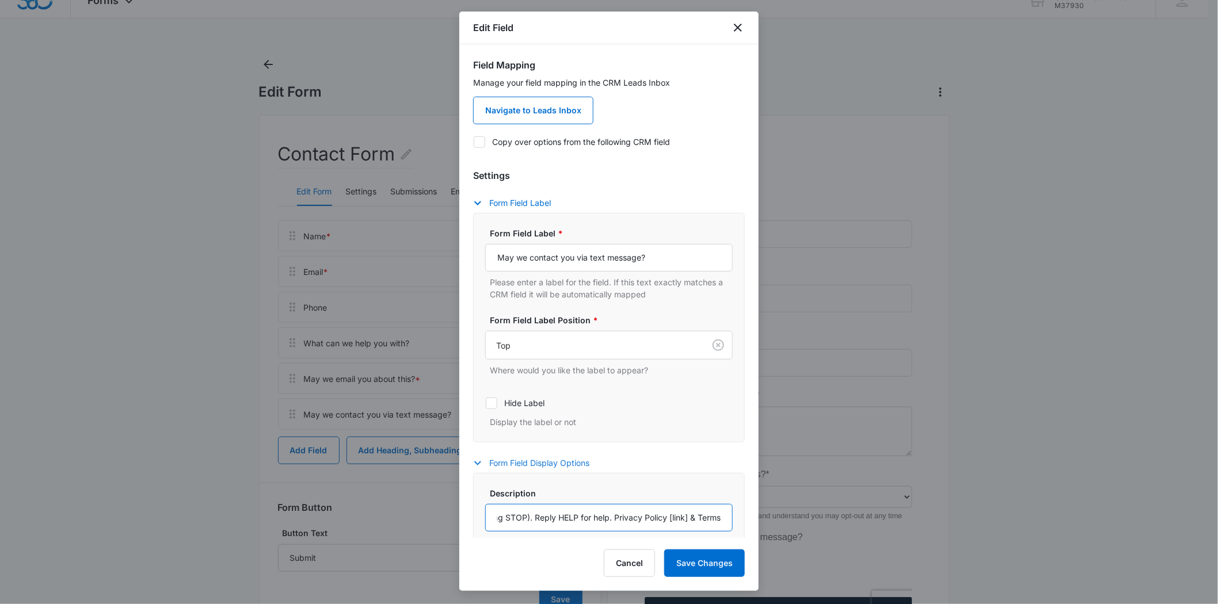
scroll to position [0, 0]
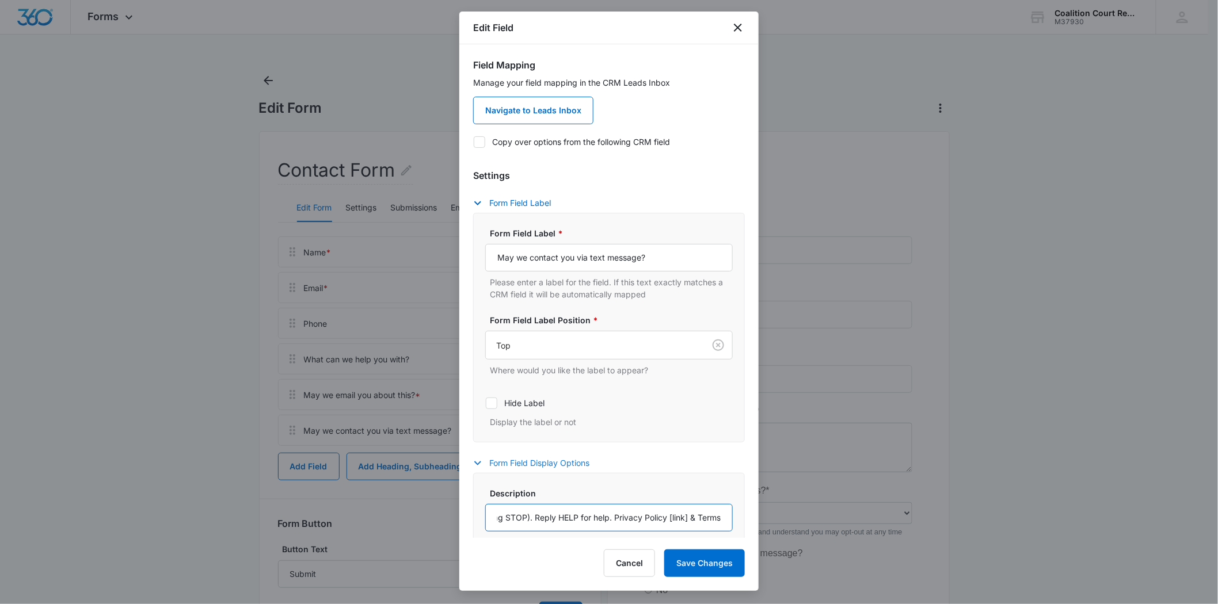
drag, startPoint x: 710, startPoint y: 520, endPoint x: 656, endPoint y: 518, distance: 54.1
click at [656, 518] on input "By submitting this form and signing up for texts, you consent to receive inform…" at bounding box center [609, 518] width 248 height 28
click at [677, 511] on input "By submitting this form and signing up for texts, you consent to receive inform…" at bounding box center [609, 518] width 248 height 28
drag, startPoint x: 707, startPoint y: 517, endPoint x: 601, endPoint y: 514, distance: 106.0
click at [601, 514] on input "By submitting this form and signing up for texts, you consent to receive inform…" at bounding box center [609, 518] width 248 height 28
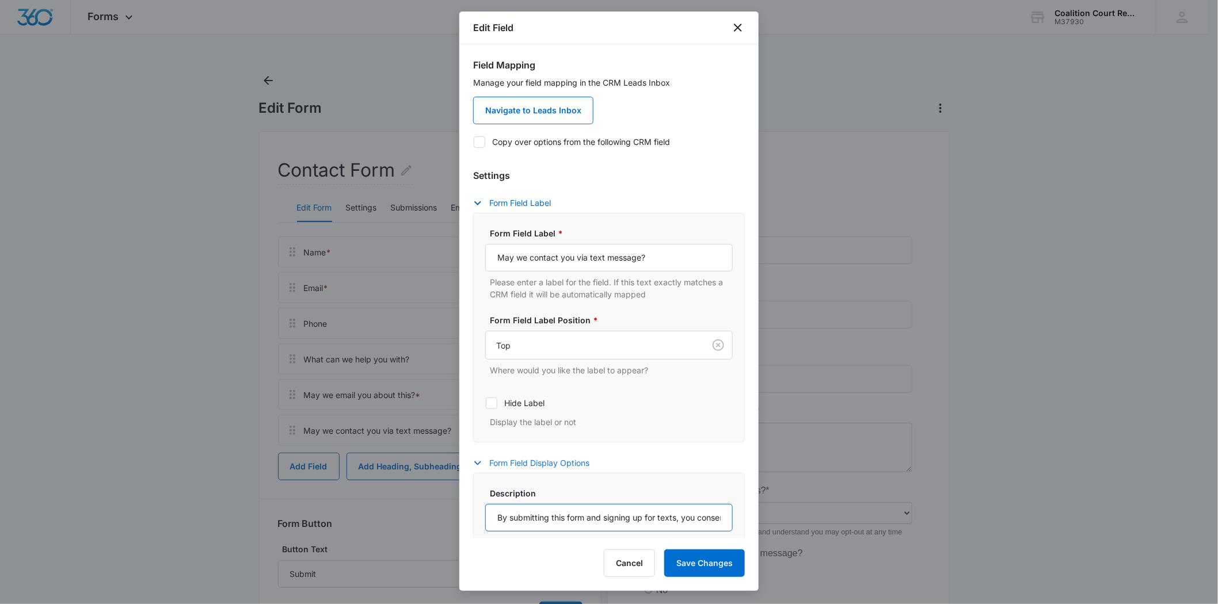
drag, startPoint x: 633, startPoint y: 520, endPoint x: 466, endPoint y: 514, distance: 167.0
click at [466, 514] on div "Field Mapping Manage your field mapping in the CRM Leads Inbox Navigate to Lead…" at bounding box center [608, 291] width 299 height 494
click at [547, 514] on input "By submitting this form and signing up for texts, you consent to receive inform…" at bounding box center [609, 518] width 248 height 28
click at [680, 518] on input "By submitting this form and signing up for texts, you consent to receive inform…" at bounding box center [609, 518] width 248 height 28
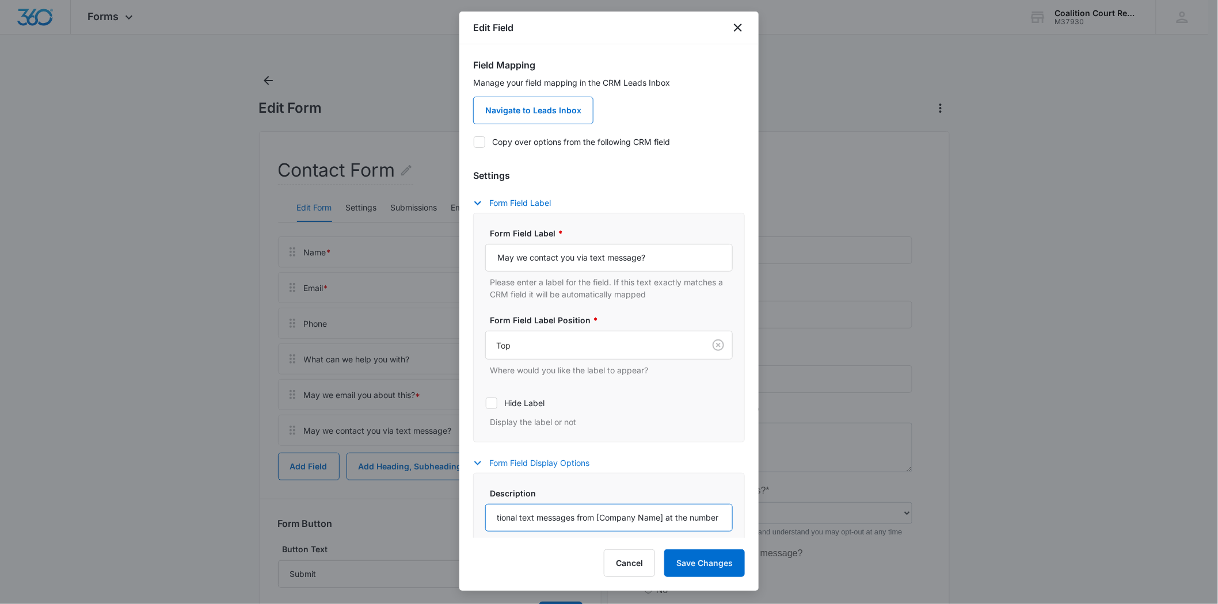
click at [670, 521] on input "By submitting this form and signing up for texts, you consent to receive inform…" at bounding box center [609, 518] width 248 height 28
click at [649, 515] on input "By submitting this form and signing up for texts, you consent to receive inform…" at bounding box center [609, 518] width 248 height 28
type input "By submitting this form and signing up for texts, you consent to receive inform…"
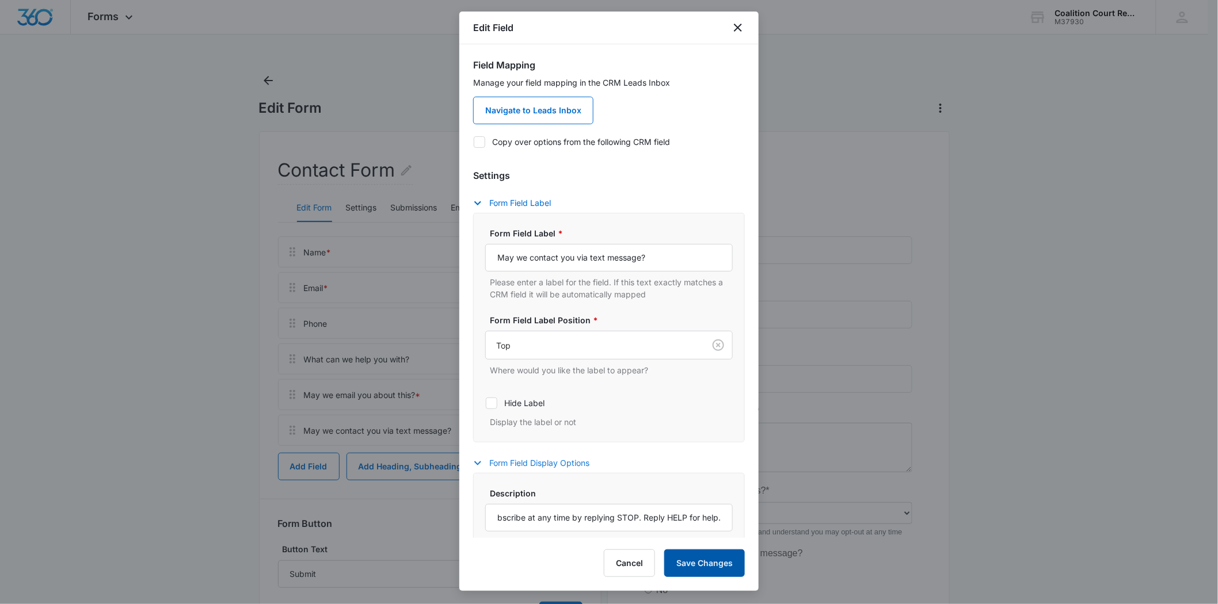
click at [711, 569] on button "Save Changes" at bounding box center [704, 564] width 81 height 28
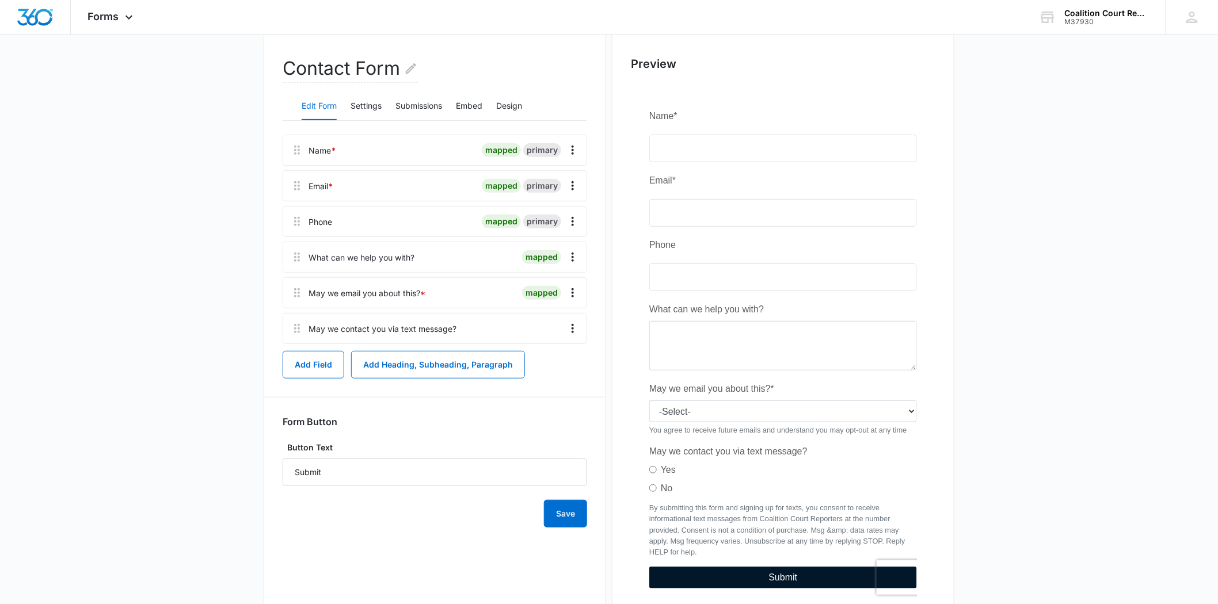
scroll to position [101, 0]
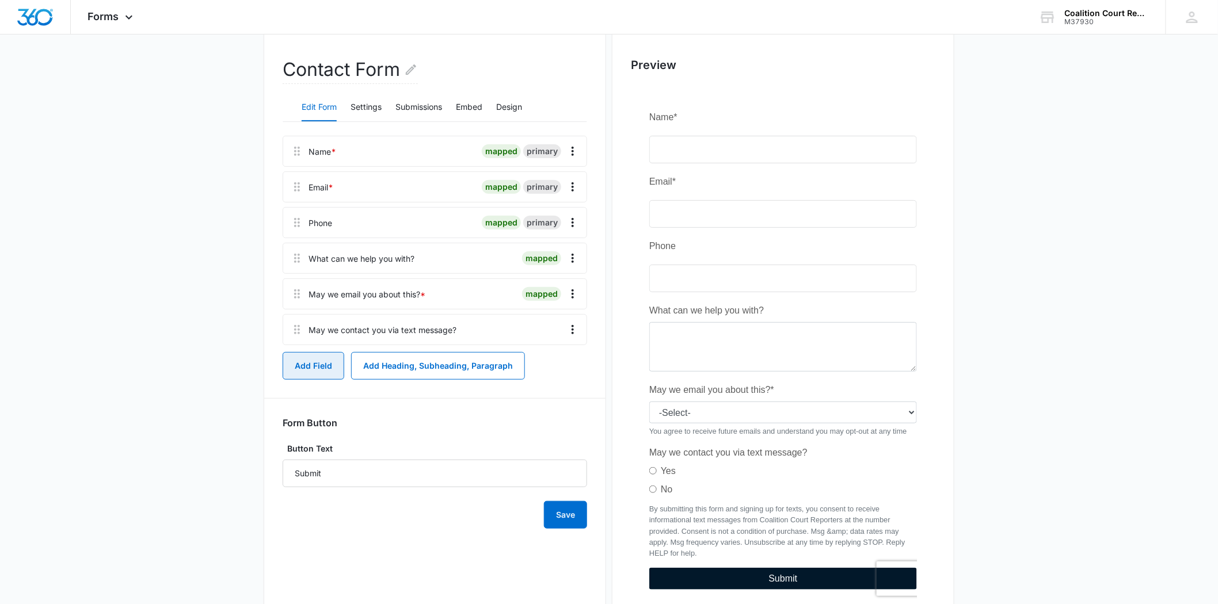
click at [301, 374] on button "Add Field" at bounding box center [314, 366] width 62 height 28
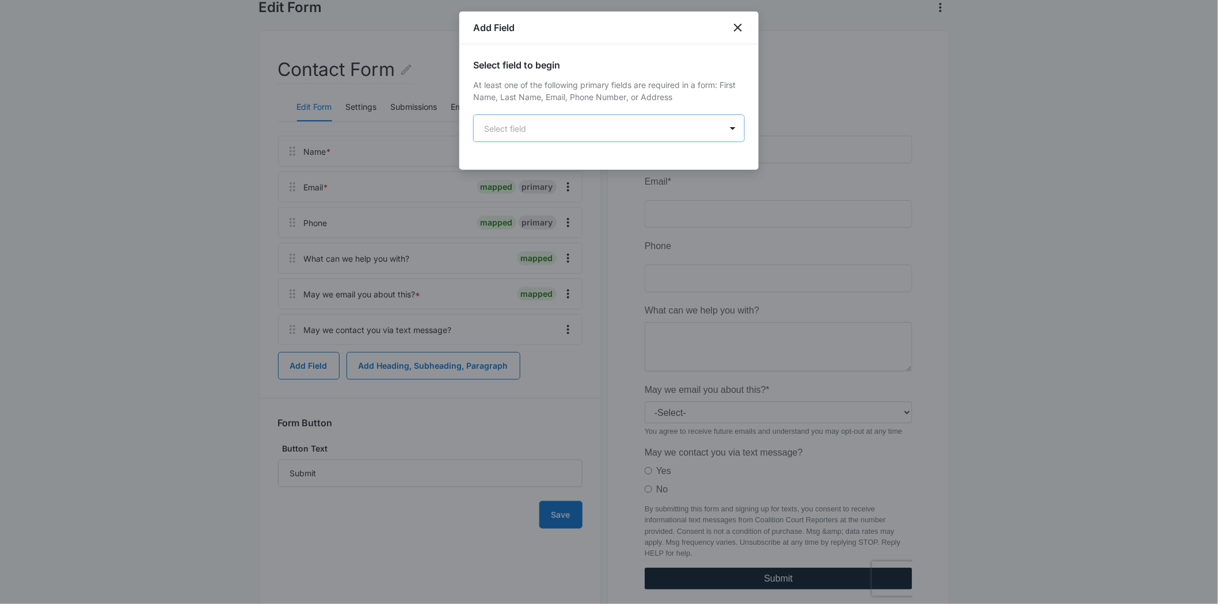
scroll to position [0, 0]
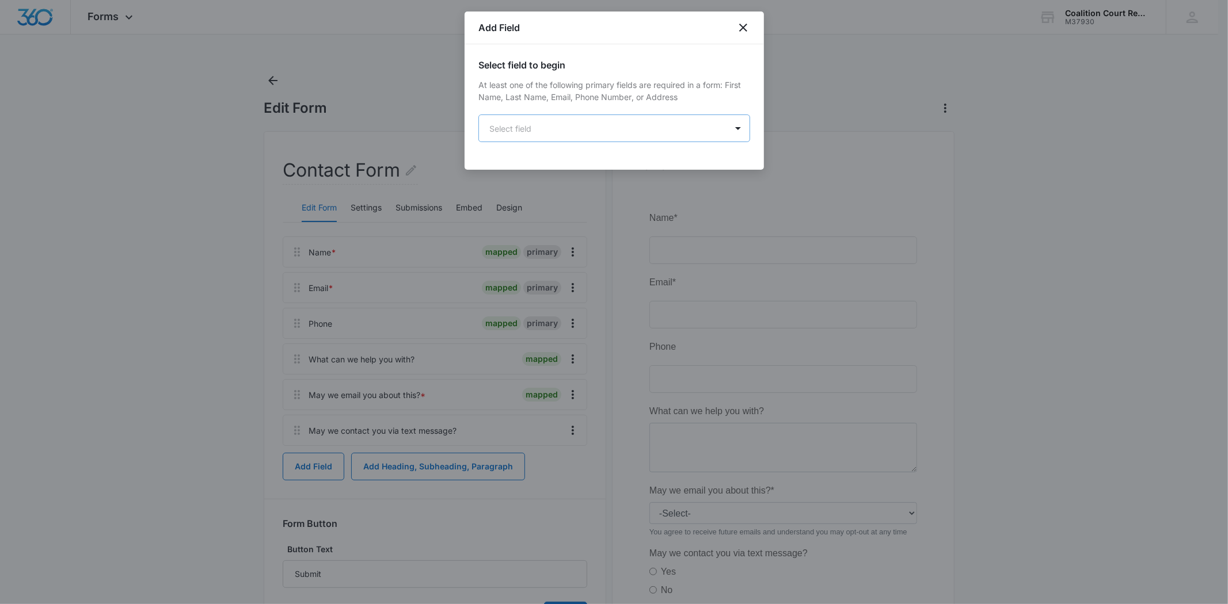
click at [556, 131] on body "Forms Apps Reputation Websites Forms CRM Email Social Shop Payments POS Content…" at bounding box center [614, 384] width 1228 height 768
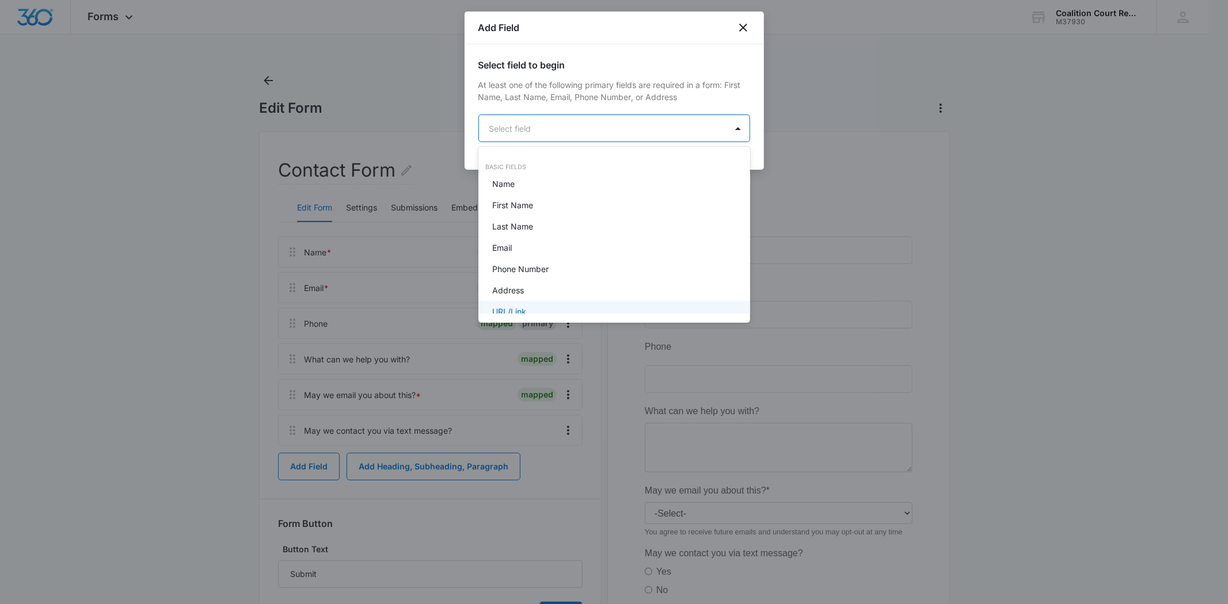
click at [541, 302] on div "URL/Link" at bounding box center [614, 311] width 272 height 21
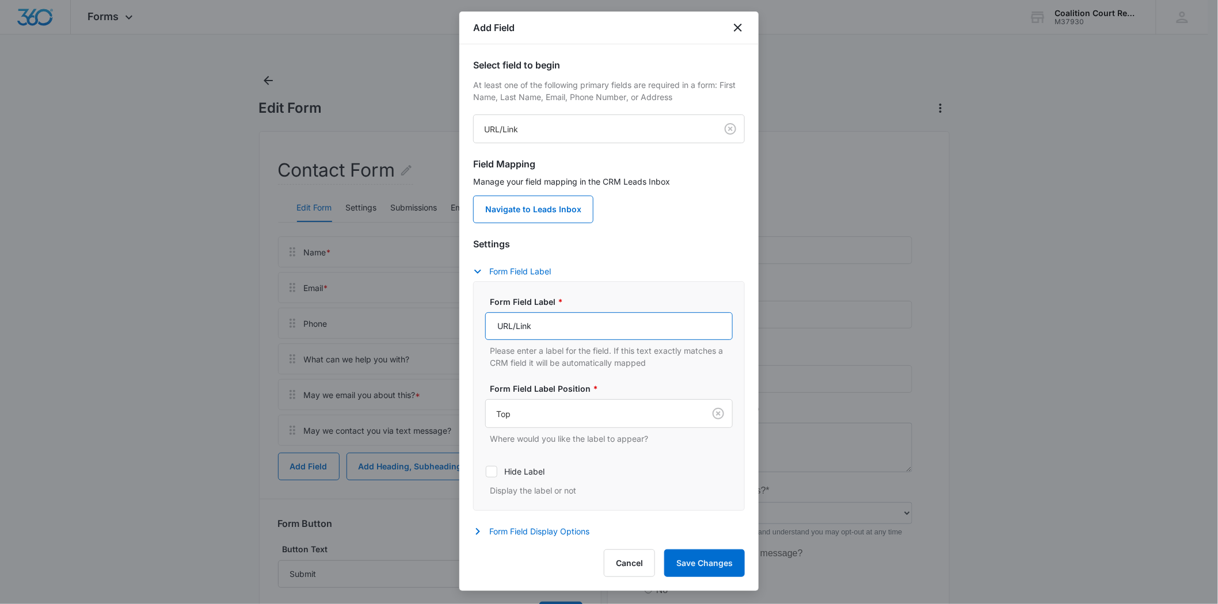
drag, startPoint x: 567, startPoint y: 327, endPoint x: 390, endPoint y: 327, distance: 177.3
click at [390, 327] on body "Forms Apps Reputation Websites Forms CRM Email Social Shop Payments POS Content…" at bounding box center [609, 384] width 1218 height 768
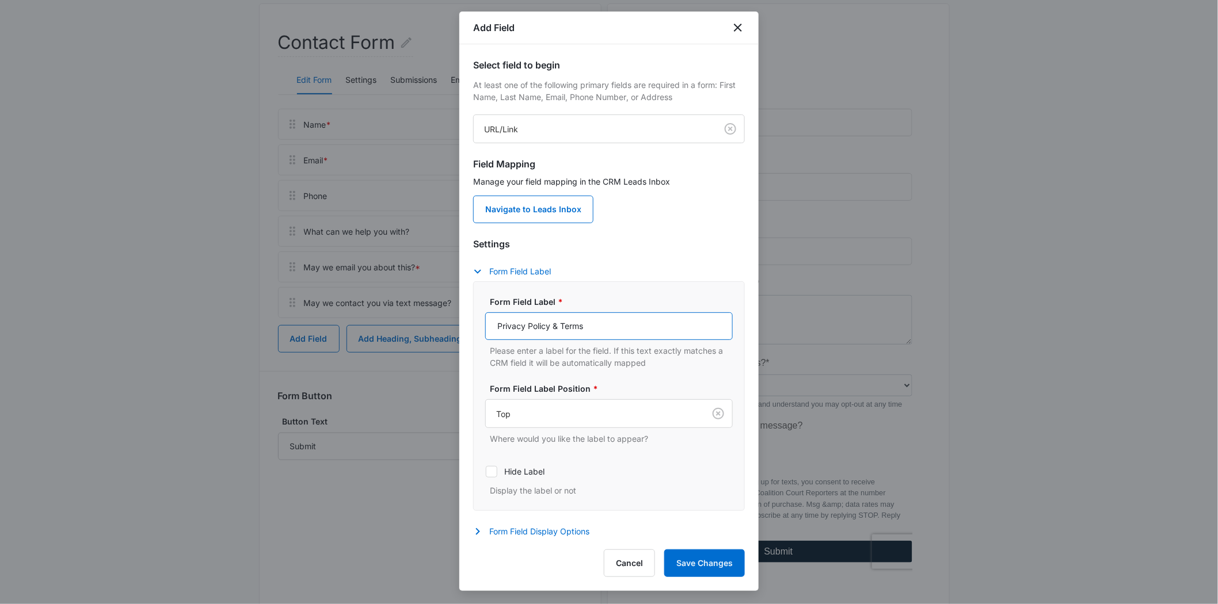
type input "Privacy Policy & Terms"
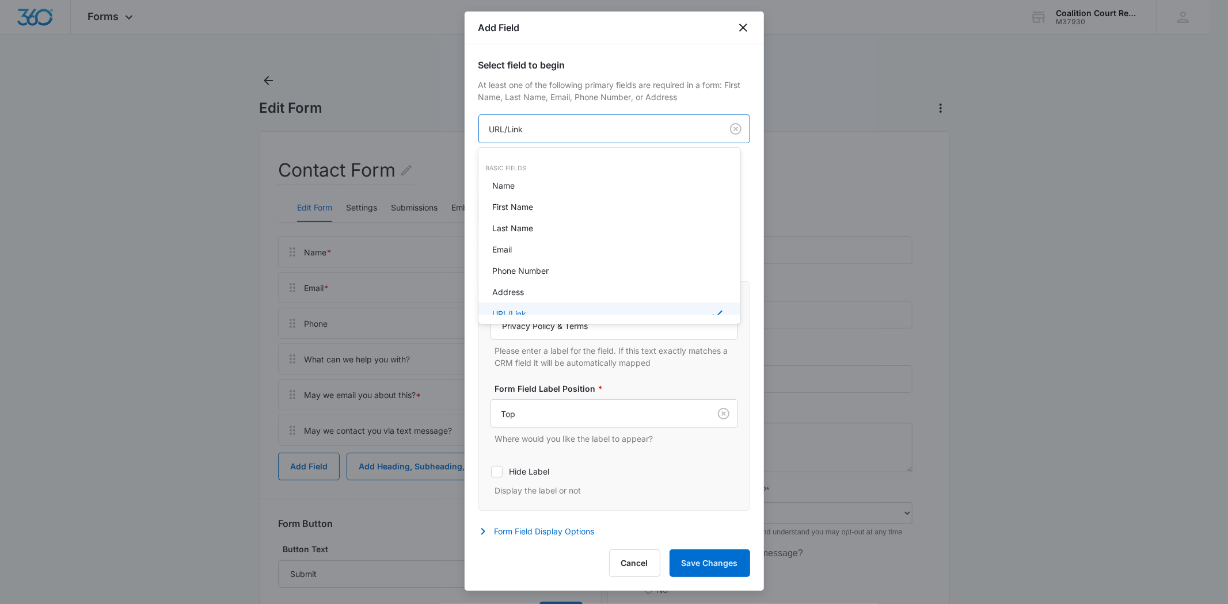
click at [562, 131] on body "Forms Apps Reputation Websites Forms CRM Email Social Shop Payments POS Content…" at bounding box center [614, 302] width 1228 height 604
click at [712, 99] on div at bounding box center [614, 302] width 1228 height 604
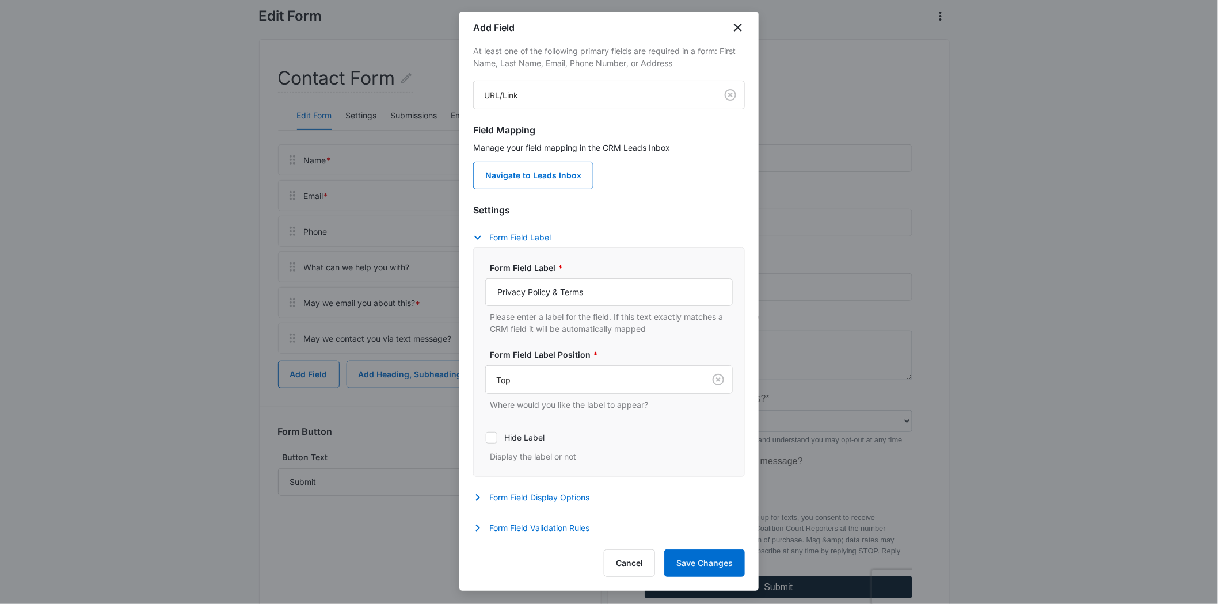
scroll to position [128, 0]
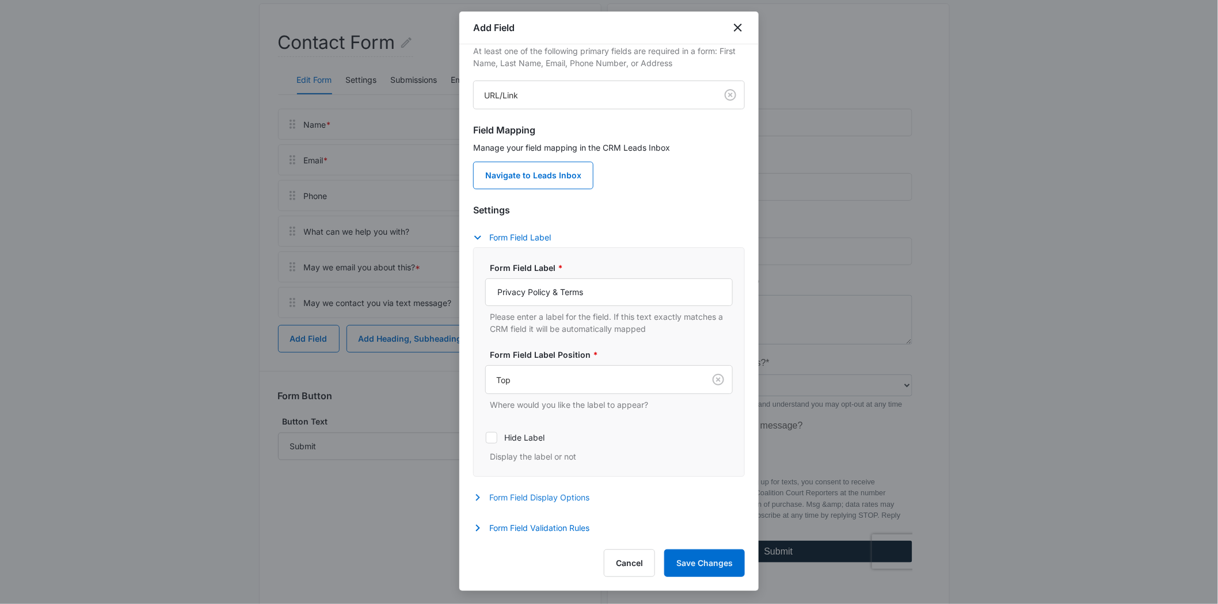
click at [576, 495] on button "Form Field Display Options" at bounding box center [537, 498] width 128 height 14
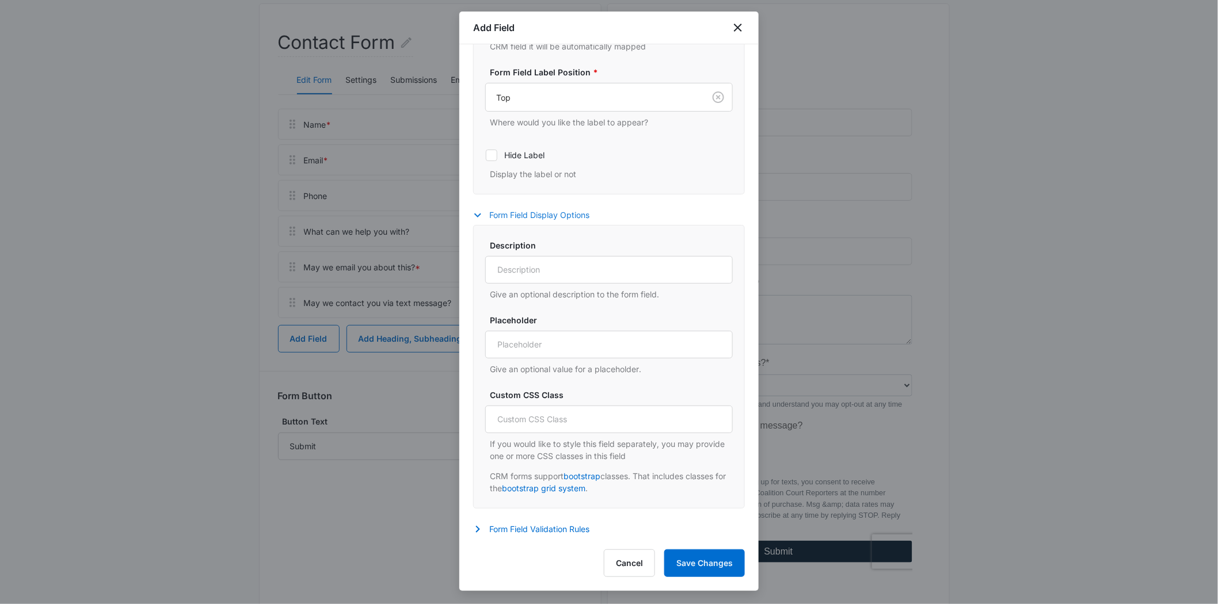
scroll to position [320, 0]
click at [564, 528] on button "Form Field Validation Rules" at bounding box center [537, 529] width 128 height 14
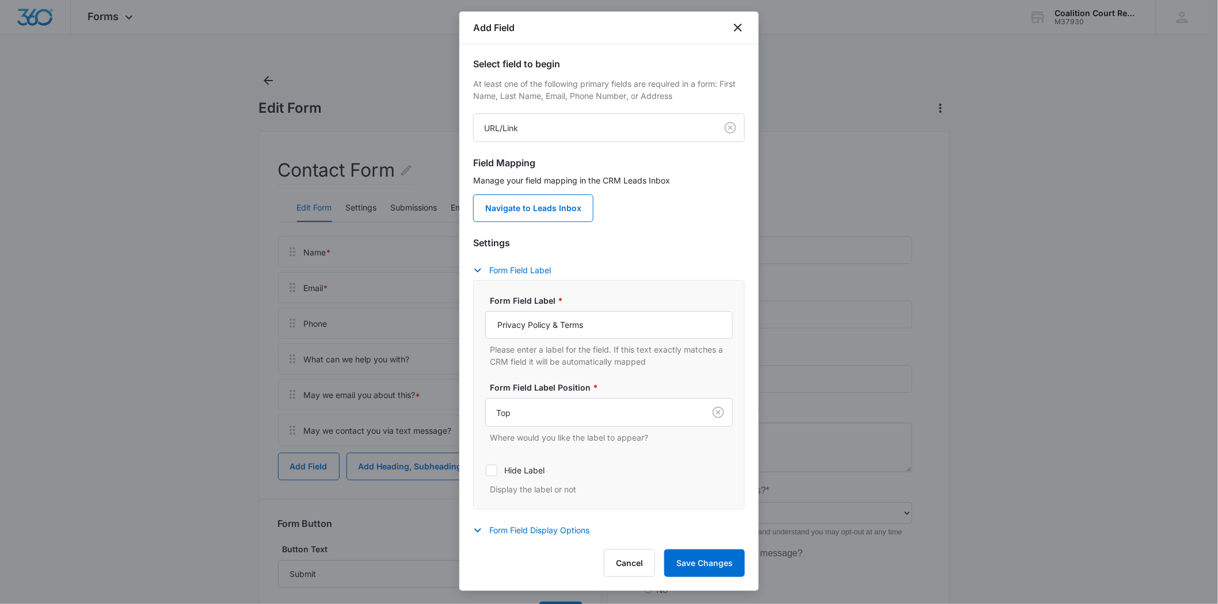
scroll to position [0, 0]
click at [608, 181] on p "Manage your field mapping in the CRM Leads Inbox" at bounding box center [609, 182] width 272 height 12
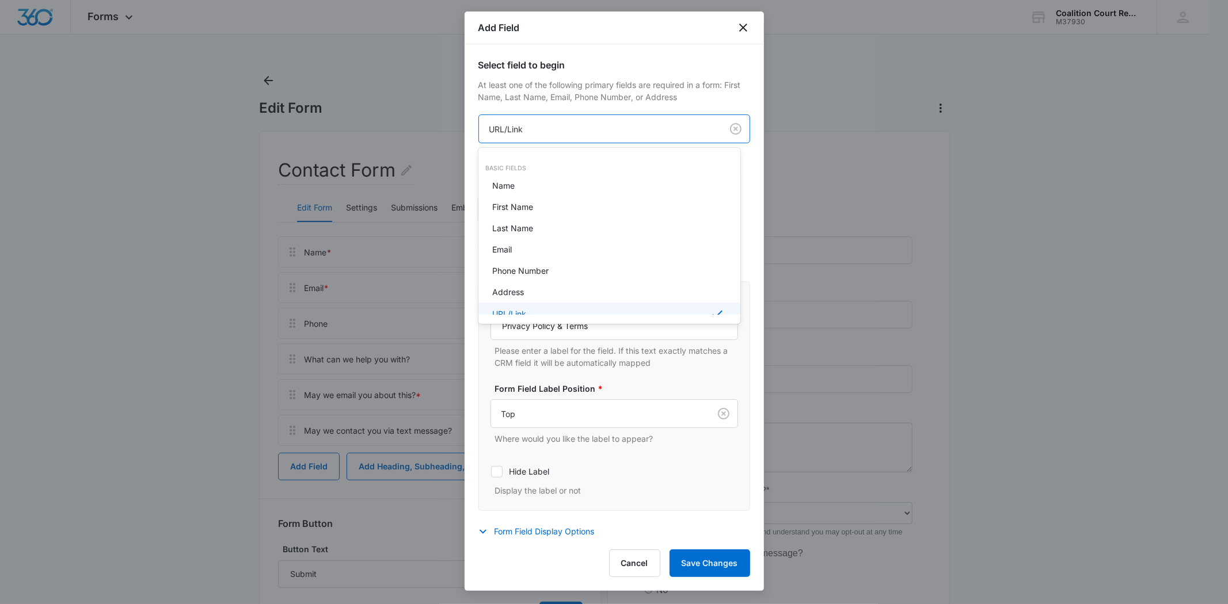
click at [540, 130] on body "Forms Apps Reputation Websites Forms CRM Email Social Shop Payments POS Content…" at bounding box center [614, 302] width 1228 height 604
click at [533, 309] on div "URL/Link" at bounding box center [608, 314] width 232 height 14
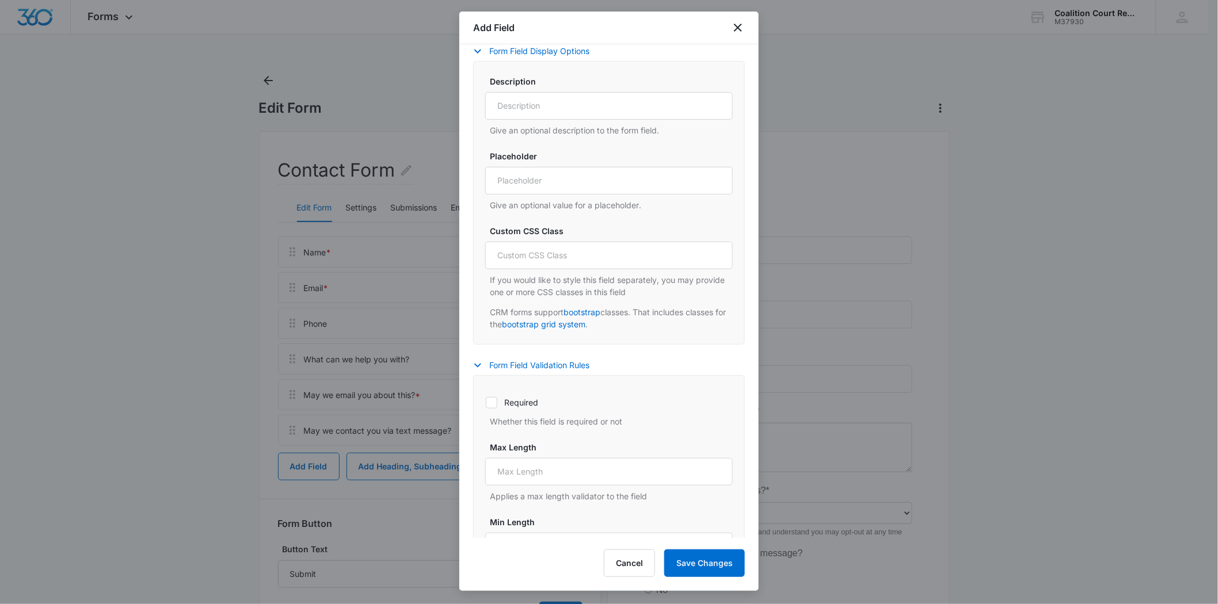
scroll to position [447, 0]
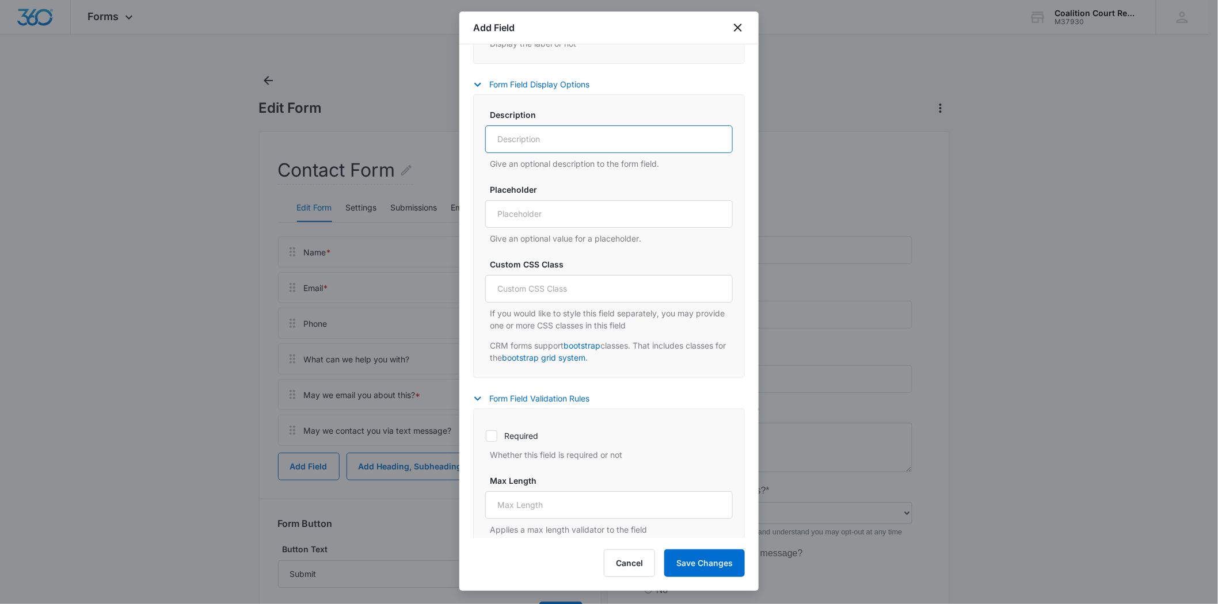
click at [561, 134] on input "Description" at bounding box center [609, 139] width 248 height 28
click at [611, 96] on div "Description Give an optional description to the form field. Placeholder Give an…" at bounding box center [609, 236] width 272 height 284
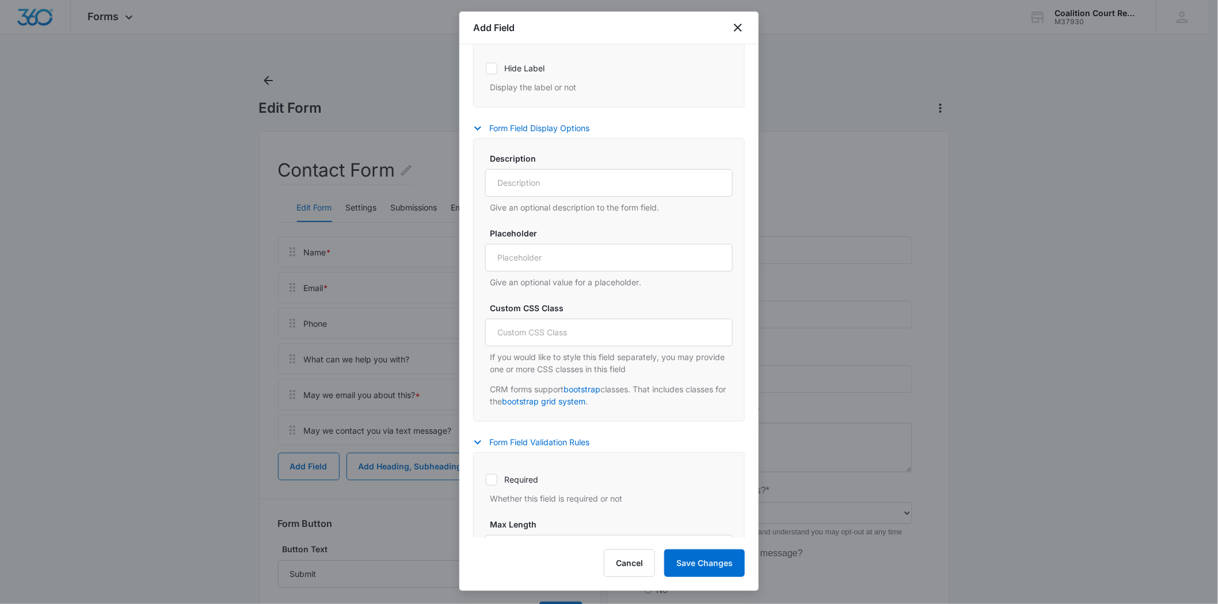
scroll to position [378, 0]
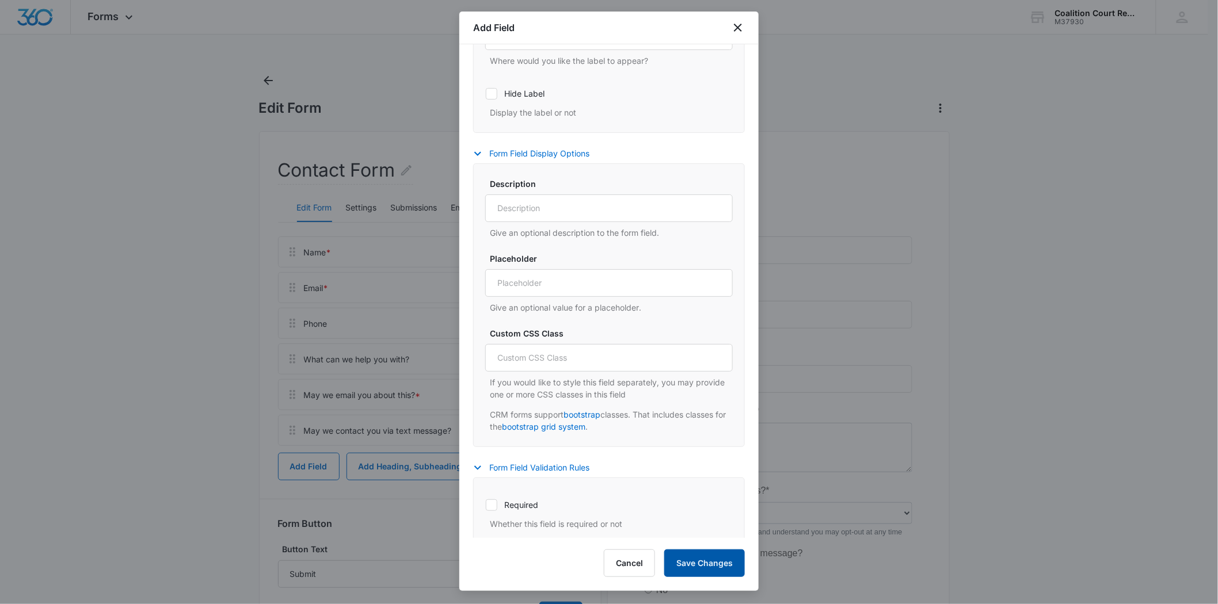
click at [694, 556] on button "Save Changes" at bounding box center [704, 564] width 81 height 28
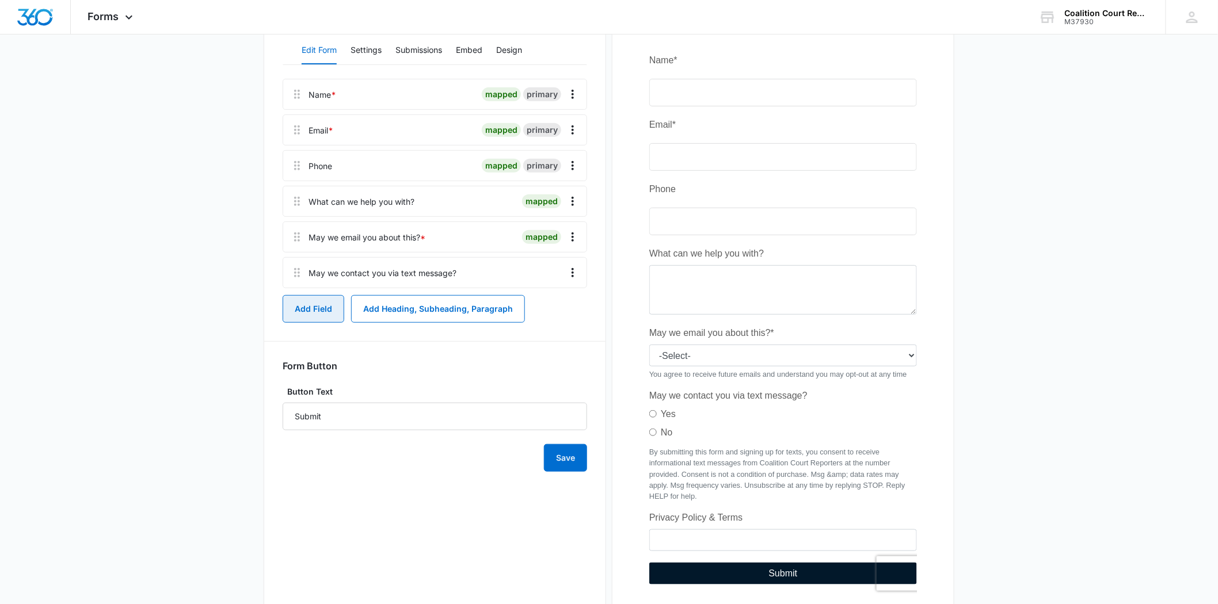
scroll to position [216, 0]
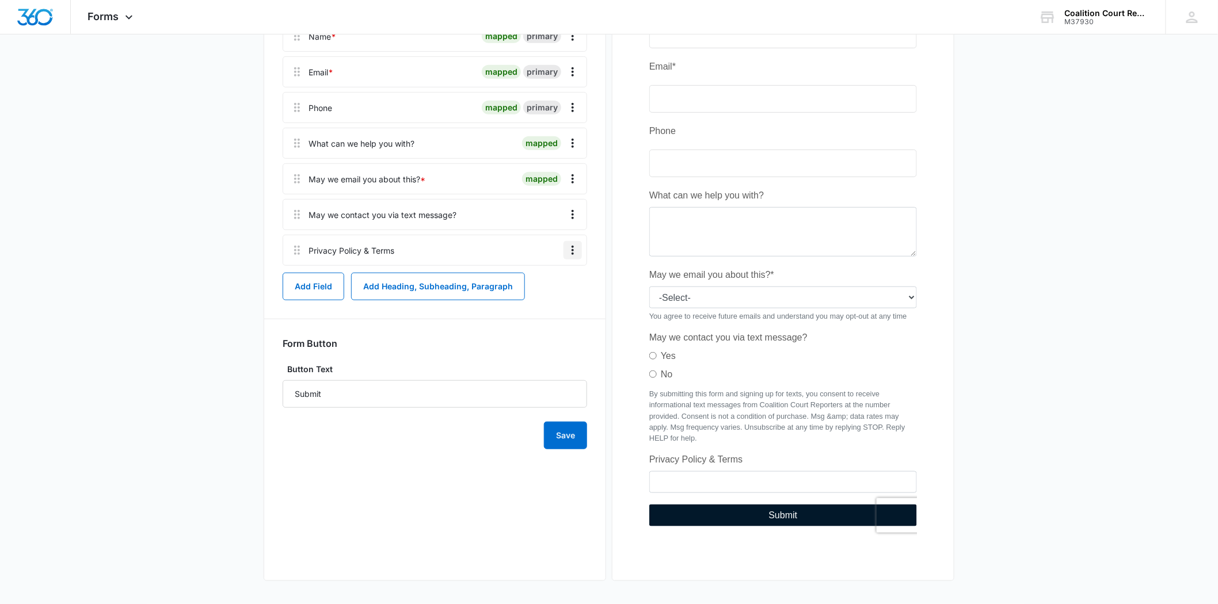
click at [574, 249] on icon "Overflow Menu" at bounding box center [573, 250] width 14 height 14
click at [550, 285] on div "Edit" at bounding box center [542, 283] width 24 height 8
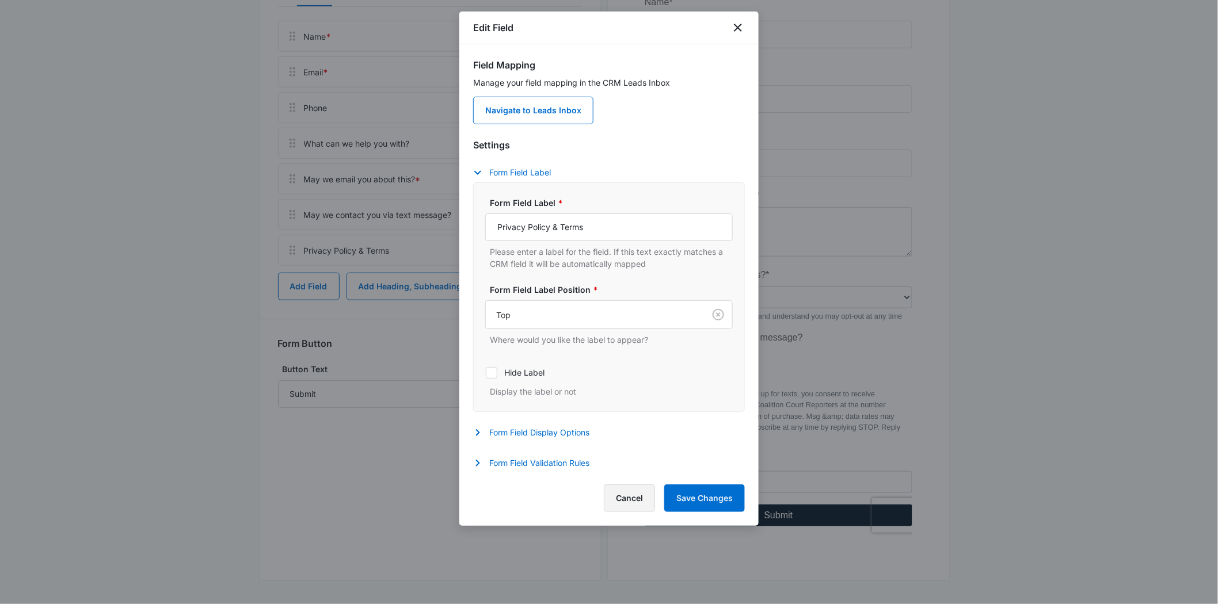
click at [631, 497] on button "Cancel" at bounding box center [629, 499] width 51 height 28
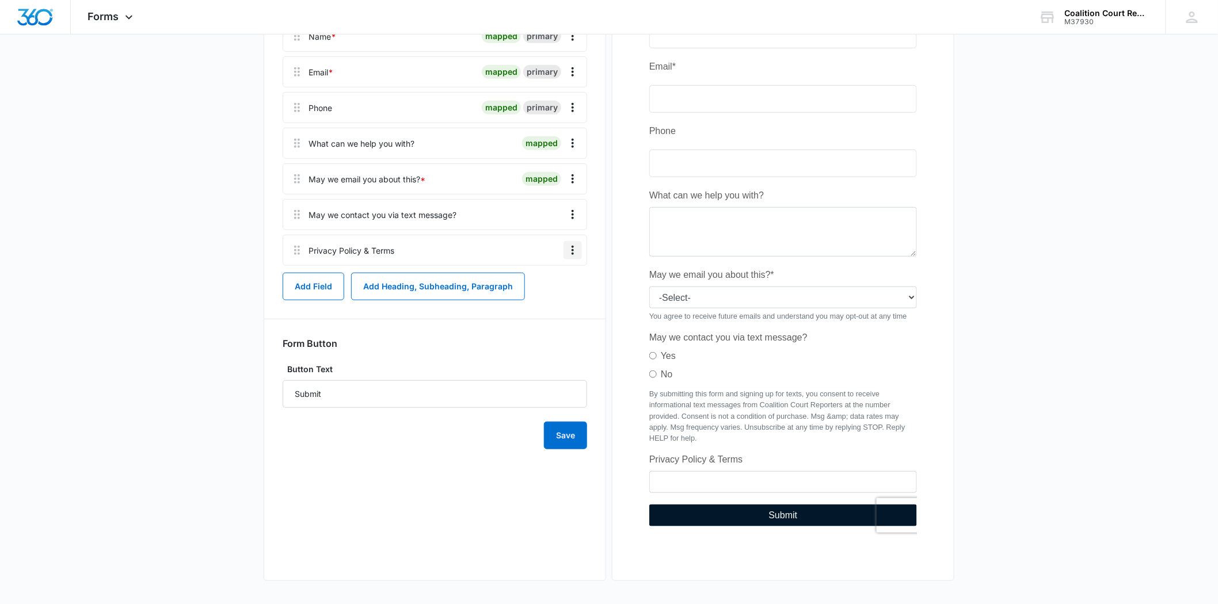
click at [580, 248] on button "Overflow Menu" at bounding box center [573, 250] width 18 height 18
click at [544, 299] on div "Delete" at bounding box center [542, 300] width 24 height 8
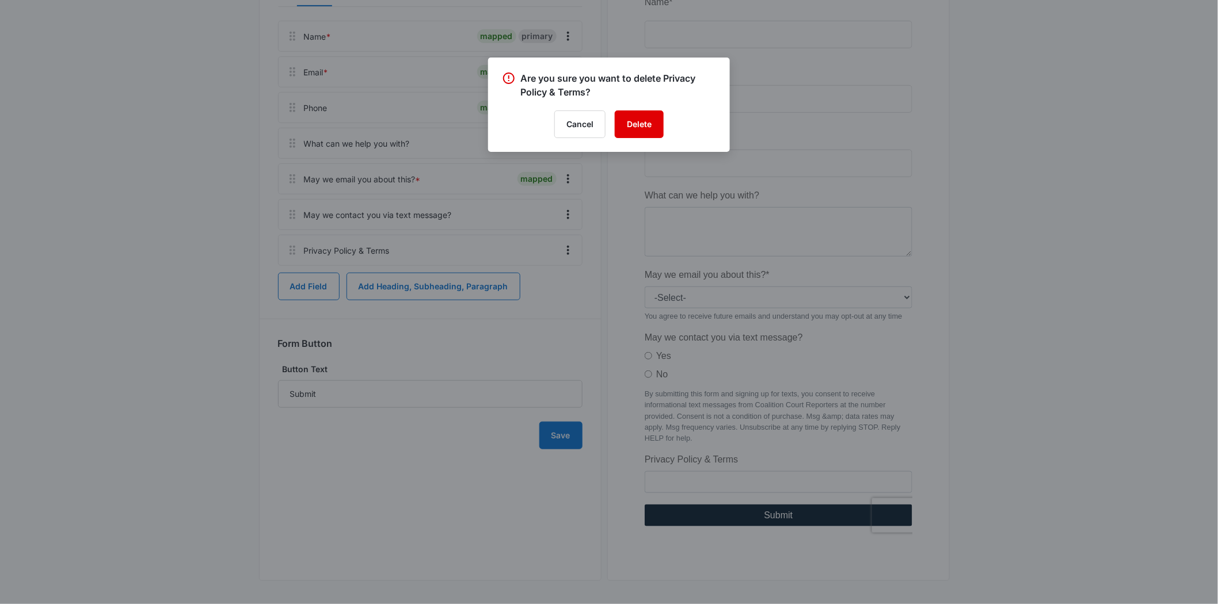
click at [637, 111] on button "Delete" at bounding box center [639, 125] width 49 height 28
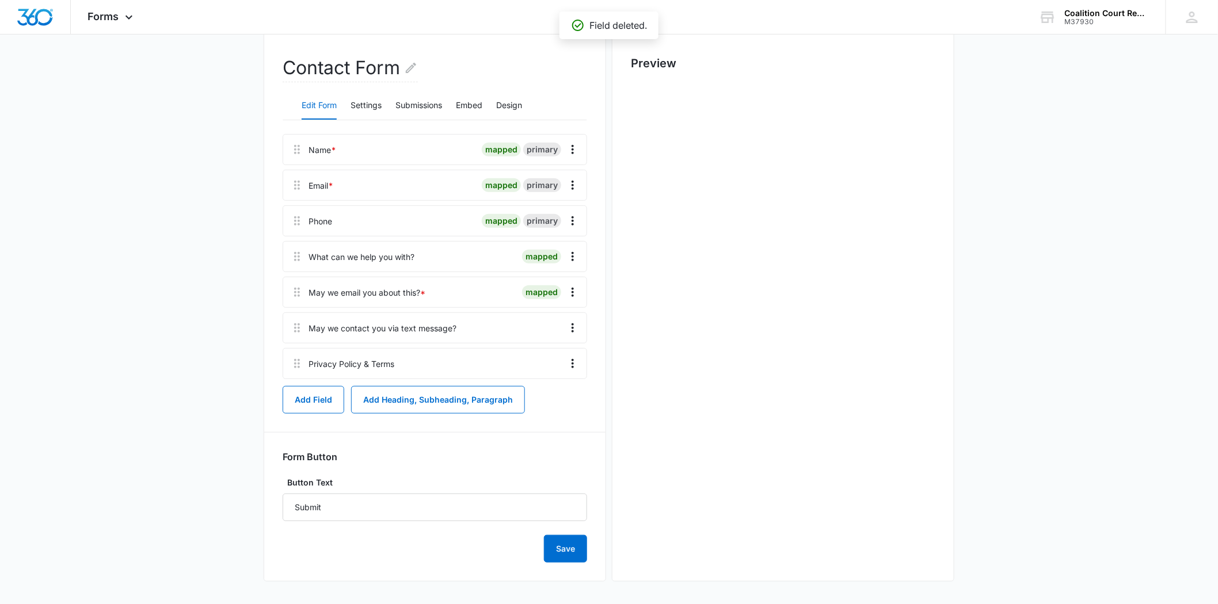
scroll to position [0, 0]
click at [398, 406] on button "Add Heading, Subheading, Paragraph" at bounding box center [438, 400] width 174 height 28
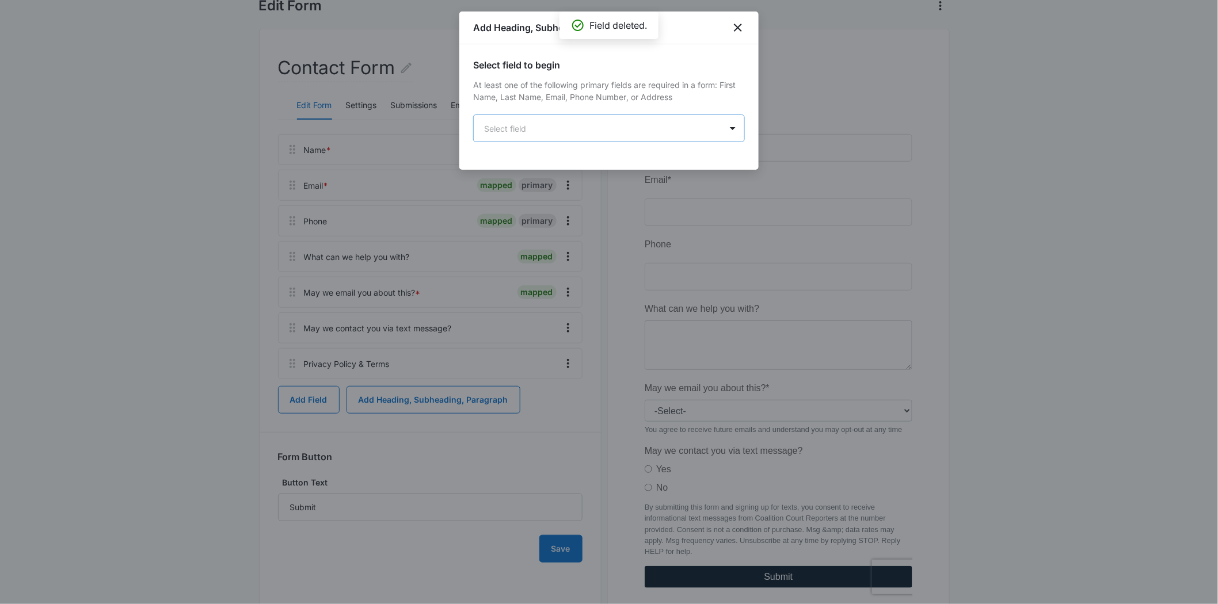
click at [593, 125] on body "Forms Apps Reputation Websites Forms CRM Email Social Shop Payments POS Content…" at bounding box center [609, 282] width 1218 height 768
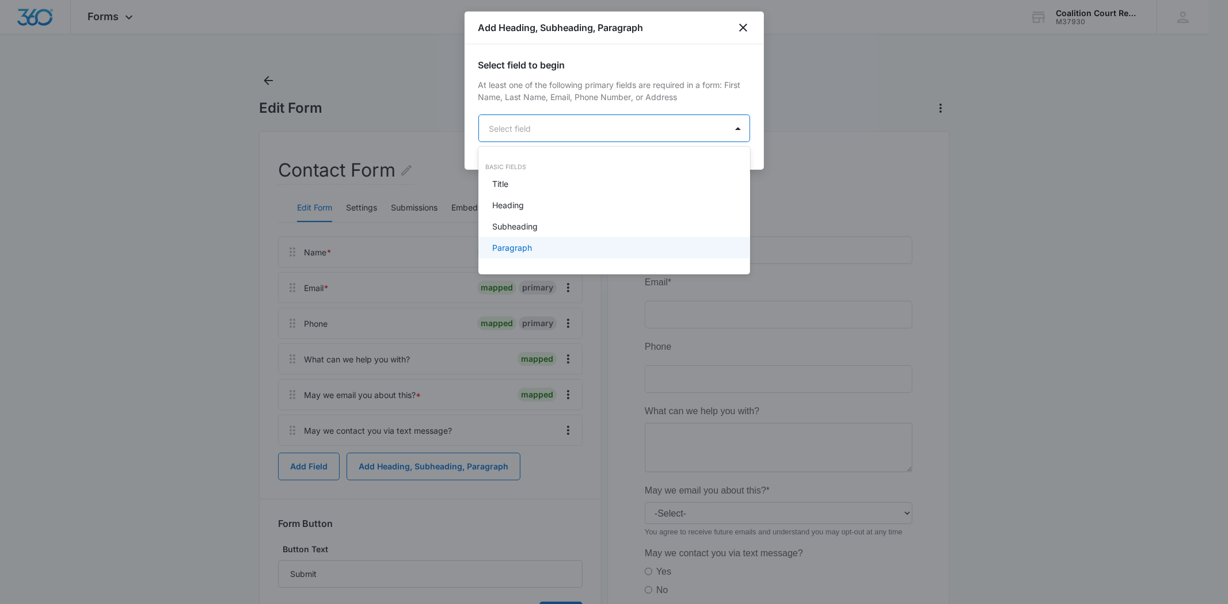
click at [543, 248] on div "Paragraph" at bounding box center [613, 248] width 242 height 12
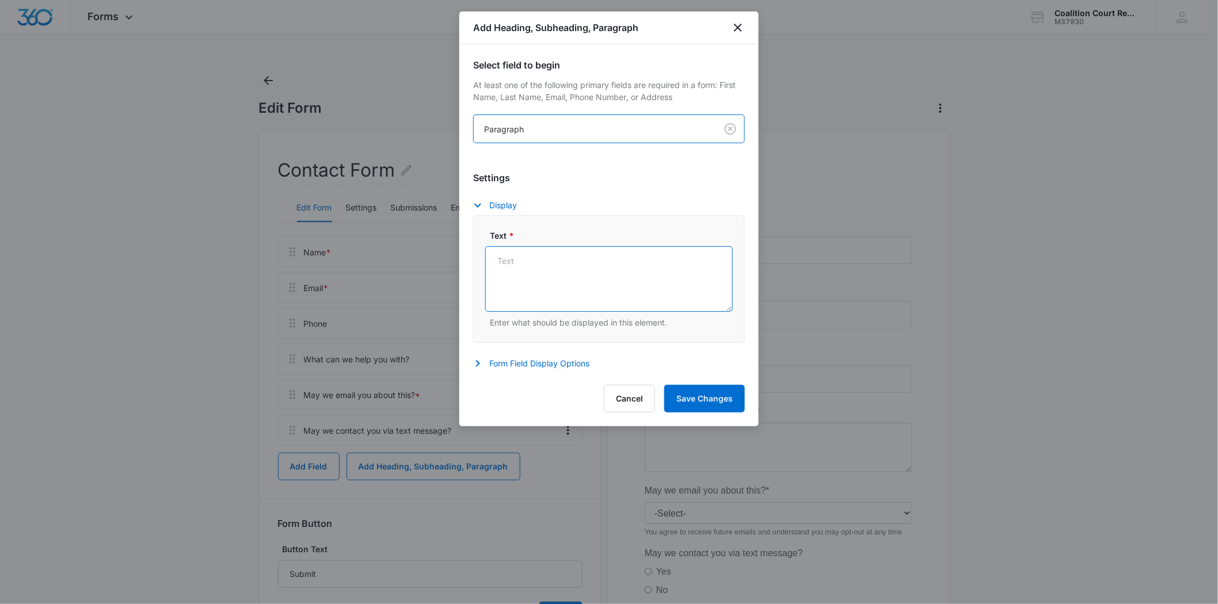
click at [550, 297] on textarea "Text *" at bounding box center [609, 279] width 248 height 66
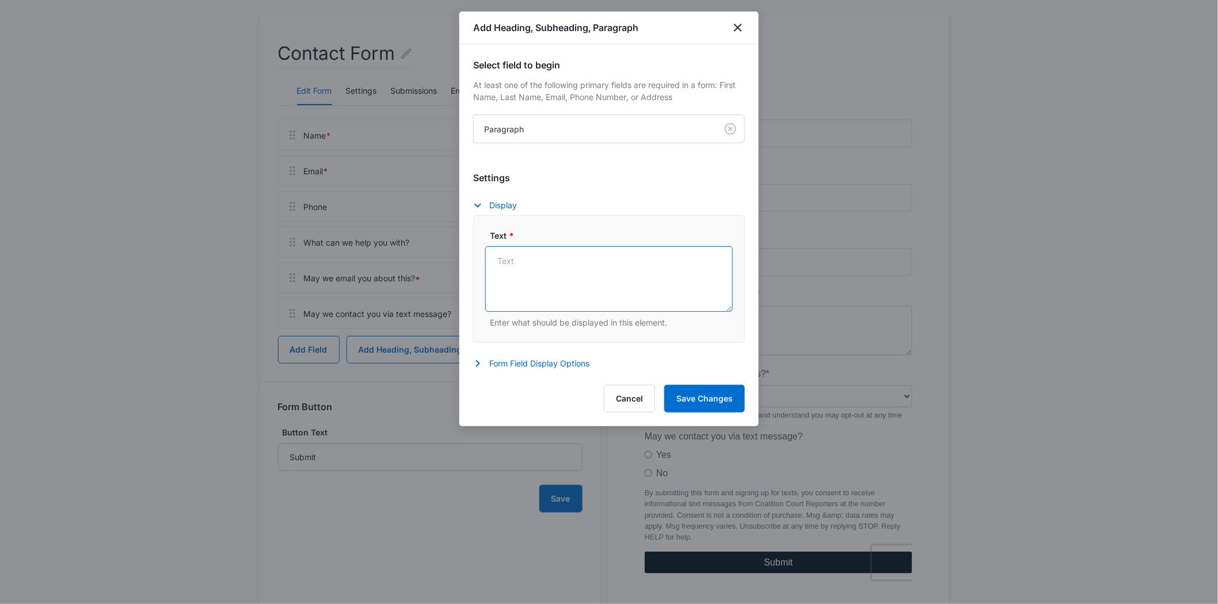
scroll to position [128, 0]
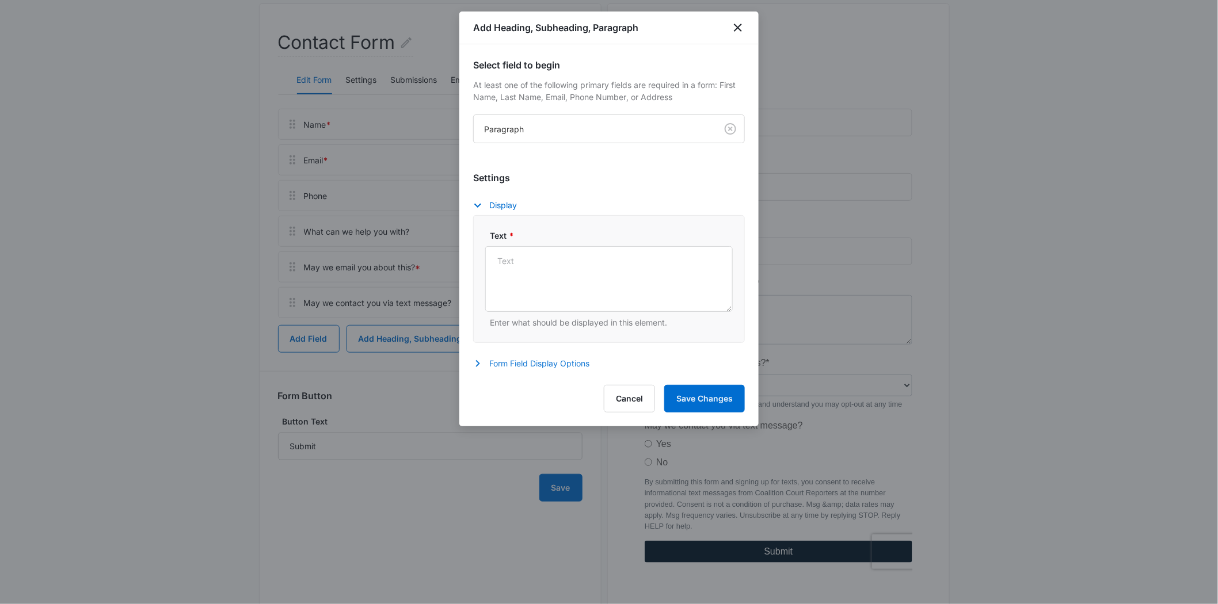
click at [541, 361] on button "Form Field Display Options" at bounding box center [537, 364] width 128 height 14
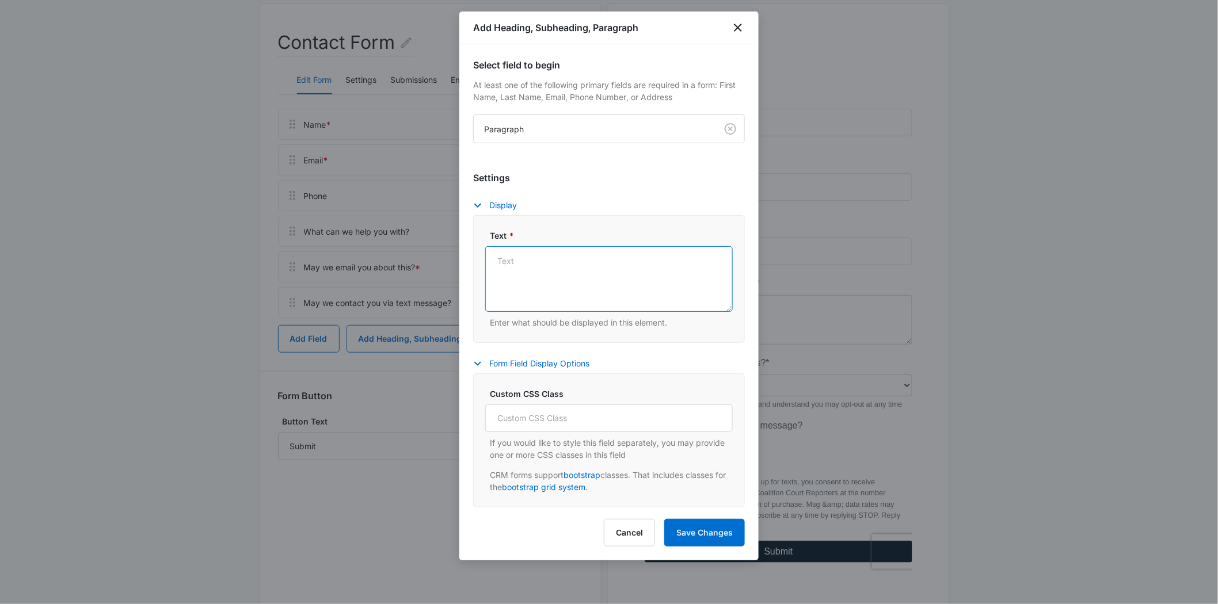
click at [554, 267] on textarea "Text *" at bounding box center [609, 279] width 248 height 66
click at [568, 127] on body "Forms Apps Reputation Websites Forms CRM Email Social Shop Payments POS Content…" at bounding box center [609, 256] width 1218 height 768
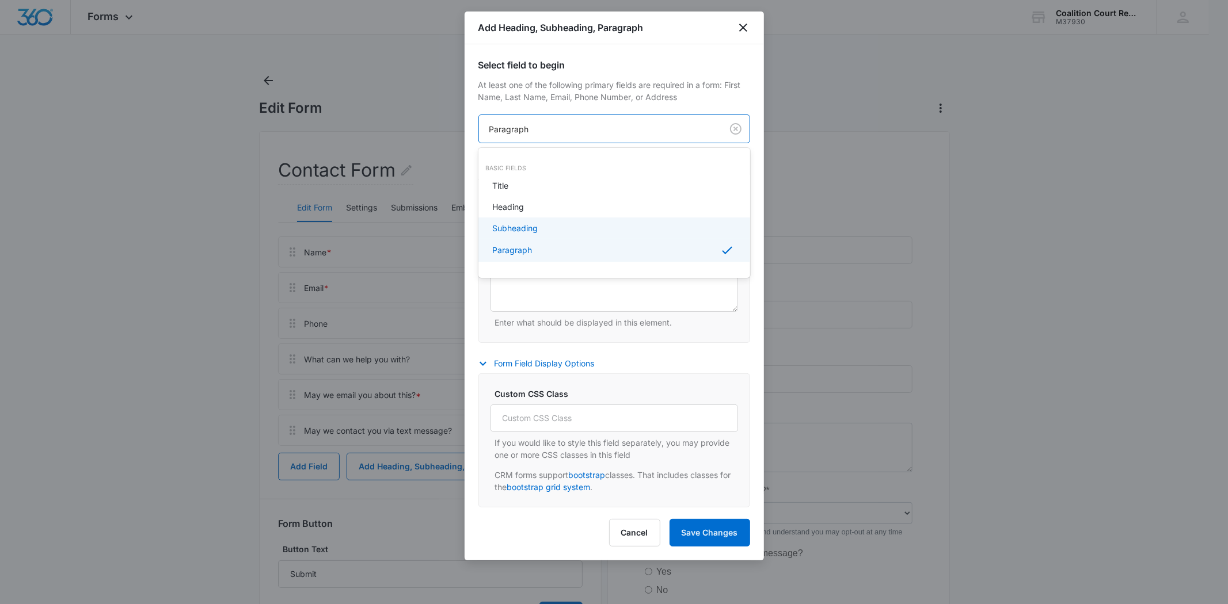
click at [547, 227] on div "Subheading" at bounding box center [613, 228] width 242 height 12
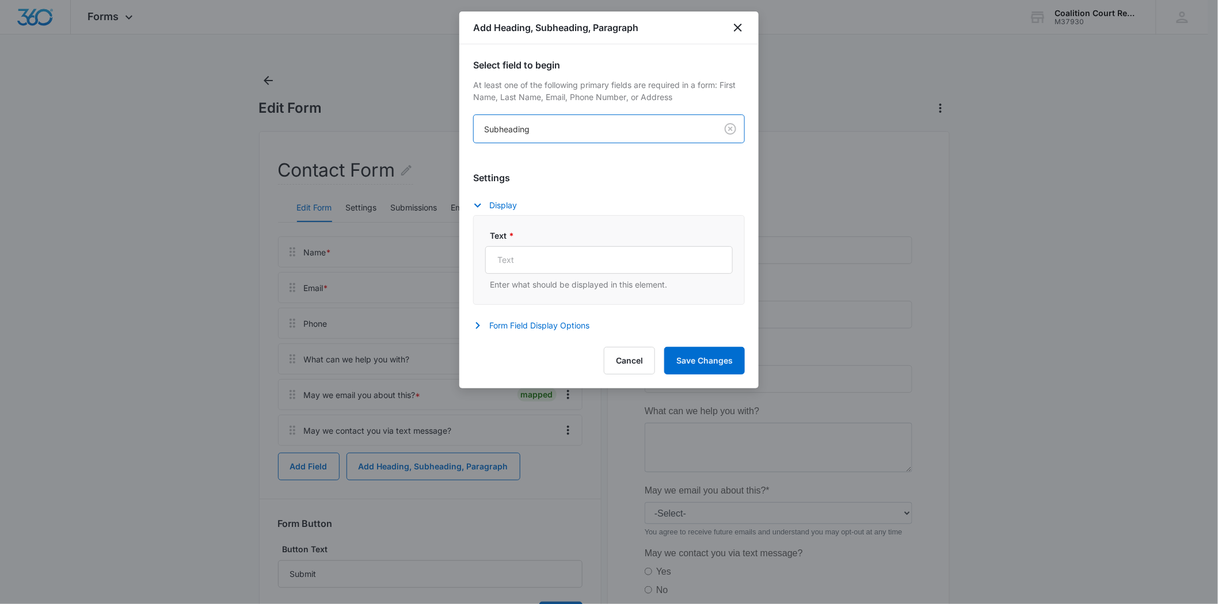
click at [566, 130] on body "Forms Apps Reputation Websites Forms CRM Email Social Shop Payments POS Content…" at bounding box center [609, 384] width 1218 height 768
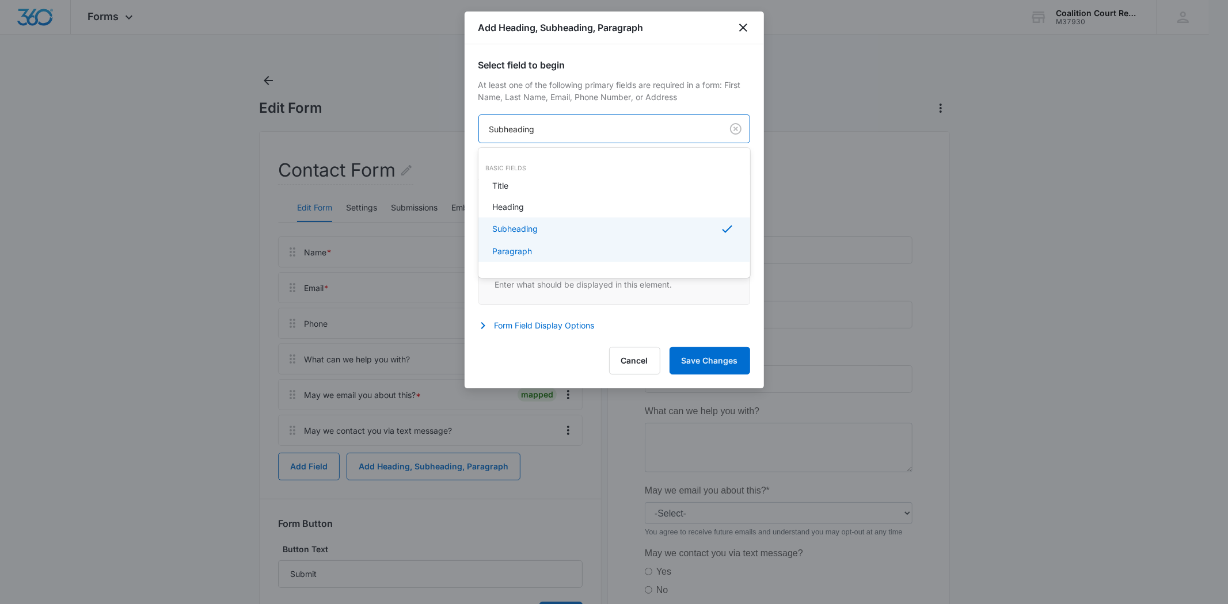
click at [540, 260] on div "Paragraph" at bounding box center [614, 251] width 272 height 21
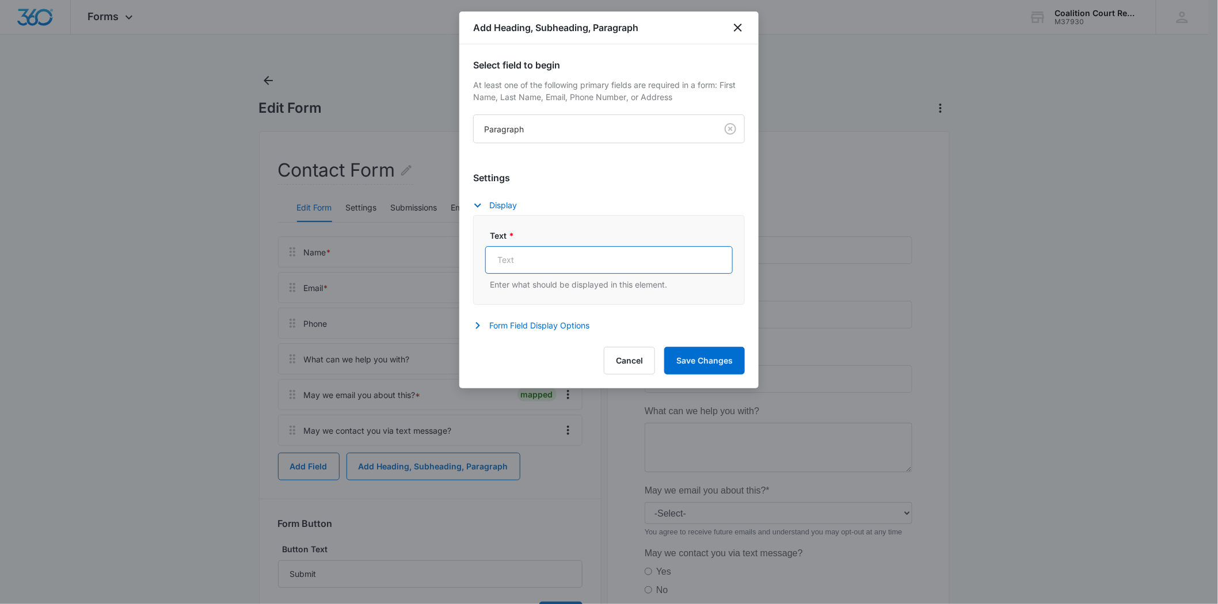
click at [508, 264] on input "Text *" at bounding box center [609, 260] width 248 height 28
click at [619, 261] on input "Privacy Policy & Terms" at bounding box center [609, 260] width 248 height 28
type input "Privacy Policy & Terms"
click at [559, 330] on button "Form Field Display Options" at bounding box center [537, 326] width 128 height 14
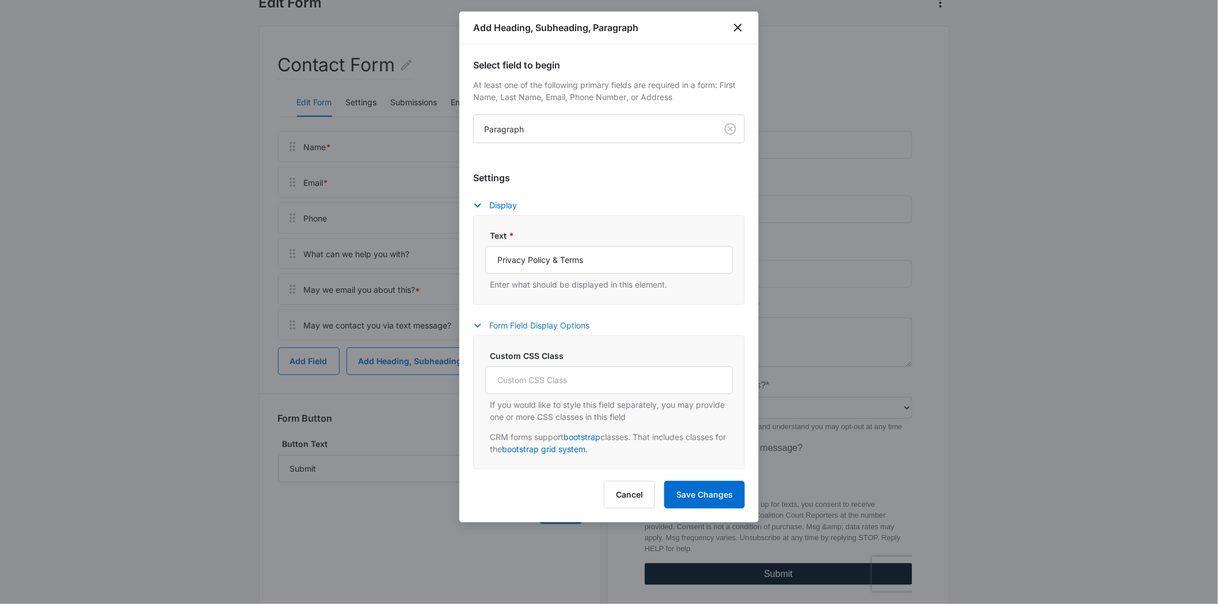
scroll to position [128, 0]
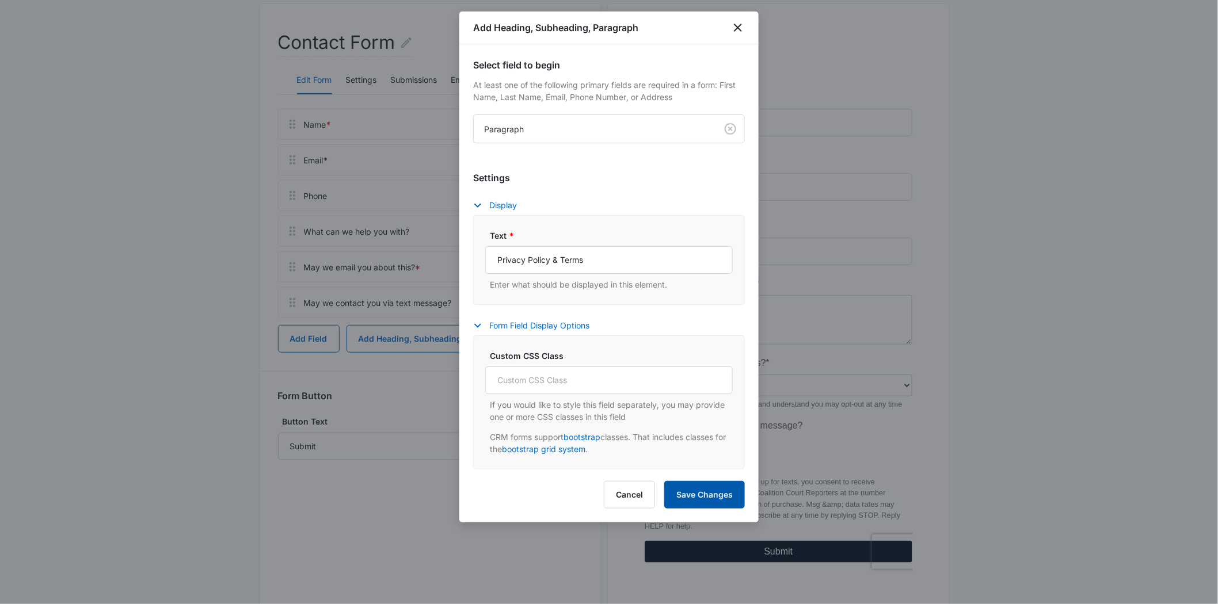
click at [714, 490] on button "Save Changes" at bounding box center [704, 495] width 81 height 28
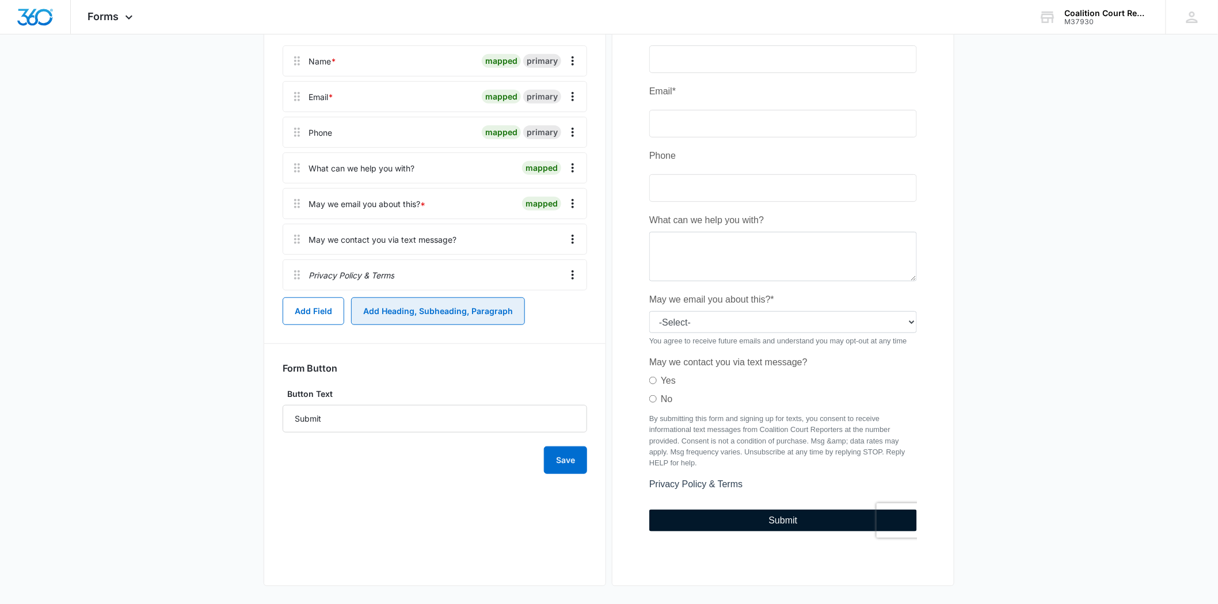
scroll to position [197, 0]
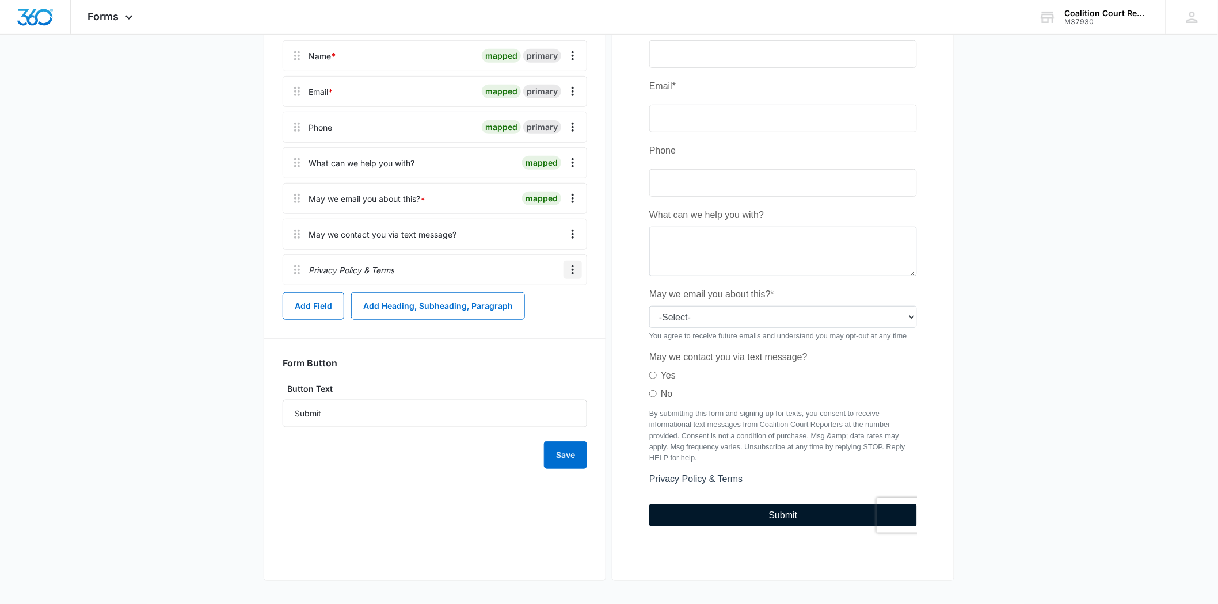
click at [578, 272] on icon "Overflow Menu" at bounding box center [573, 270] width 14 height 14
click at [574, 272] on icon "Overflow Menu" at bounding box center [573, 270] width 14 height 14
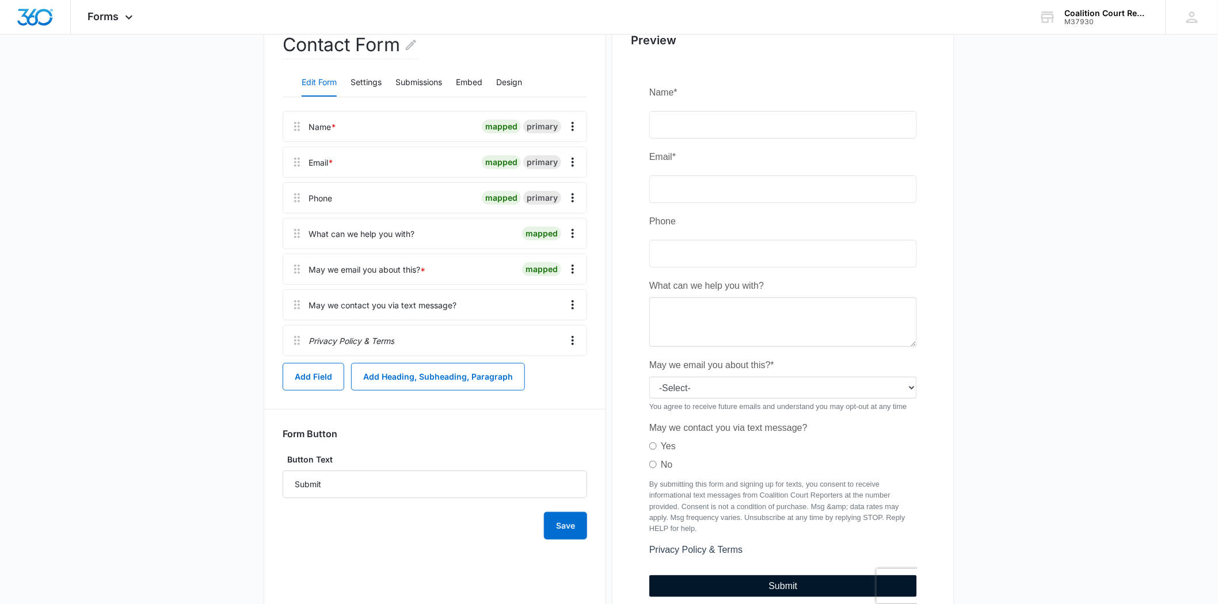
scroll to position [133, 0]
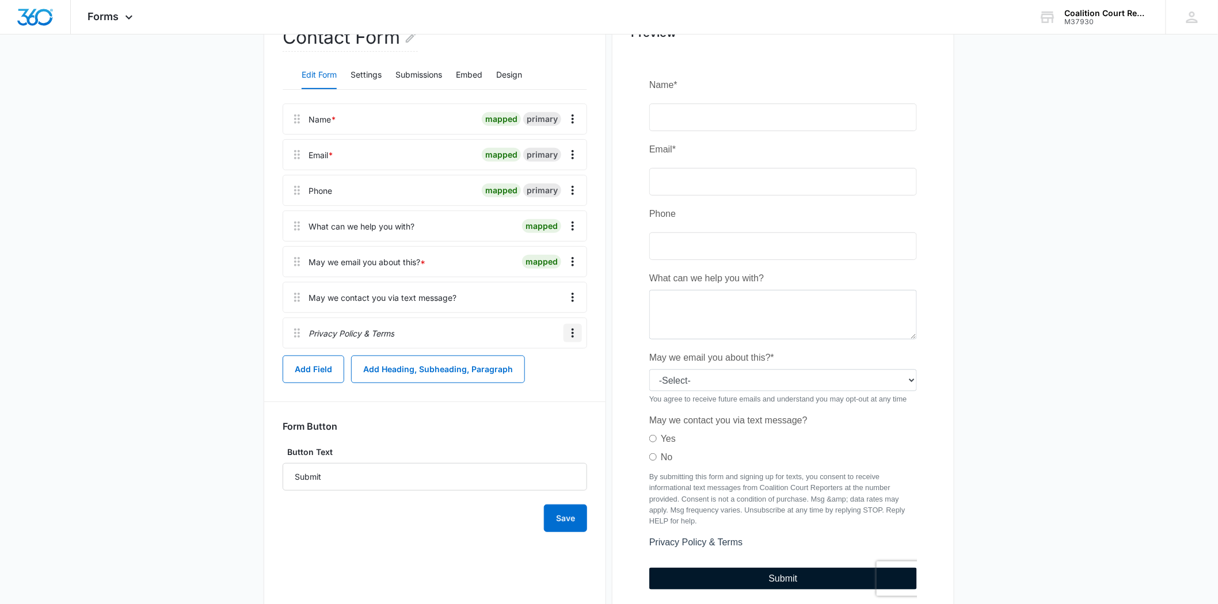
click at [574, 332] on icon "Overflow Menu" at bounding box center [573, 333] width 14 height 14
click at [569, 360] on button "Edit" at bounding box center [549, 365] width 66 height 17
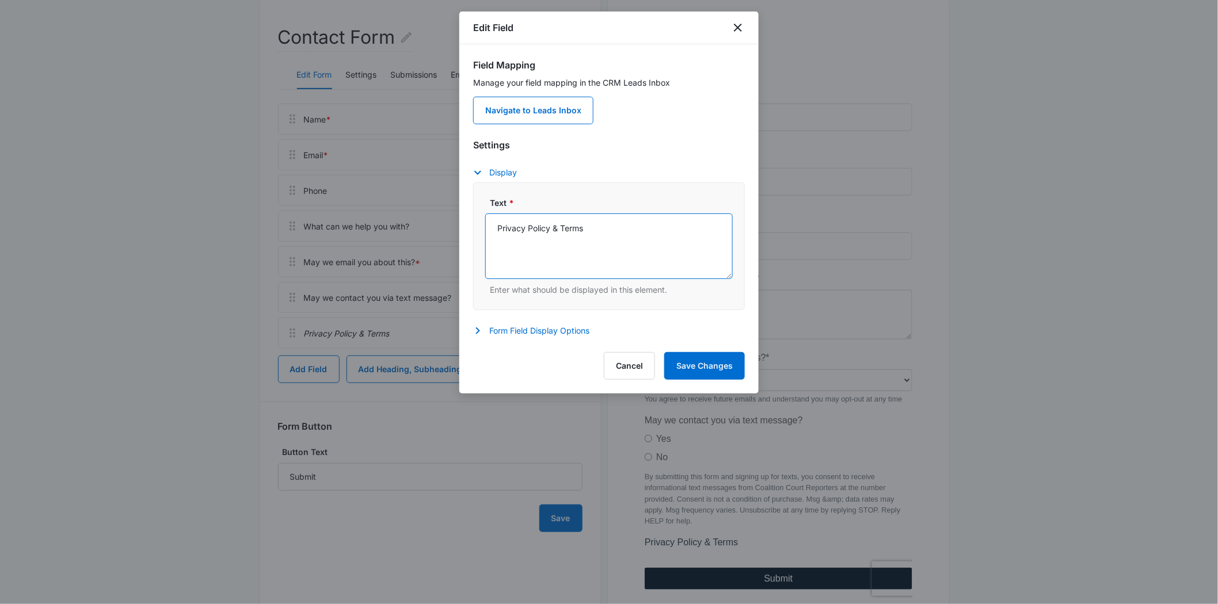
click at [497, 227] on textarea "Privacy Policy & Terms" at bounding box center [609, 247] width 248 height 66
click at [621, 229] on textarea ""Privacy Policy & Terms" at bounding box center [609, 247] width 248 height 66
paste textarea "https://www.ccrola.com/privacy-policy"
drag, startPoint x: 594, startPoint y: 230, endPoint x: 488, endPoint y: 224, distance: 106.1
click at [488, 224] on textarea ""Privacy Policy & Terms" <a href="https://www.ccrola.com/privacy-policy">" at bounding box center [609, 247] width 248 height 66
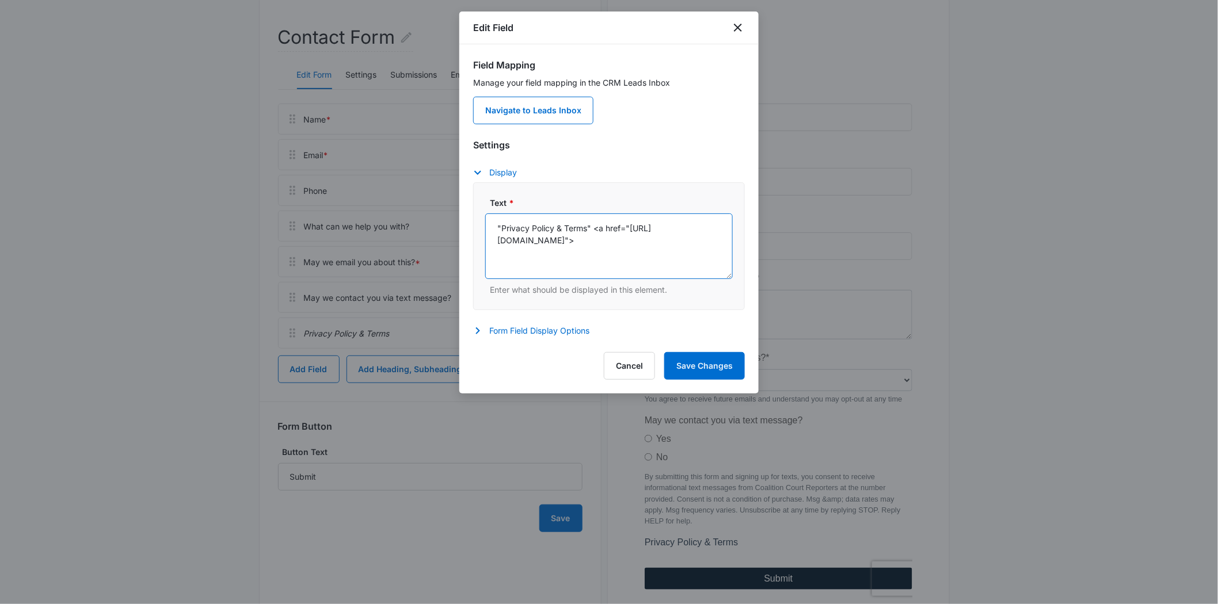
click at [515, 226] on textarea ""Privacy Policy & Terms" <a href="https://www.ccrola.com/privacy-policy">" at bounding box center [609, 247] width 248 height 66
click at [502, 228] on textarea ""Privacy Policy & Terms" <a href="https://www.ccrola.com/privacy-policy">" at bounding box center [609, 247] width 248 height 66
click at [588, 226] on textarea "Privacy Policy & Terms" <a href="https://www.ccrola.com/privacy-policy">" at bounding box center [609, 247] width 248 height 66
drag, startPoint x: 690, startPoint y: 239, endPoint x: 583, endPoint y: 223, distance: 107.7
click at [583, 223] on textarea "Privacy Policy & Terms <a href="https://www.ccrola.com/privacy-policy">" at bounding box center [609, 247] width 248 height 66
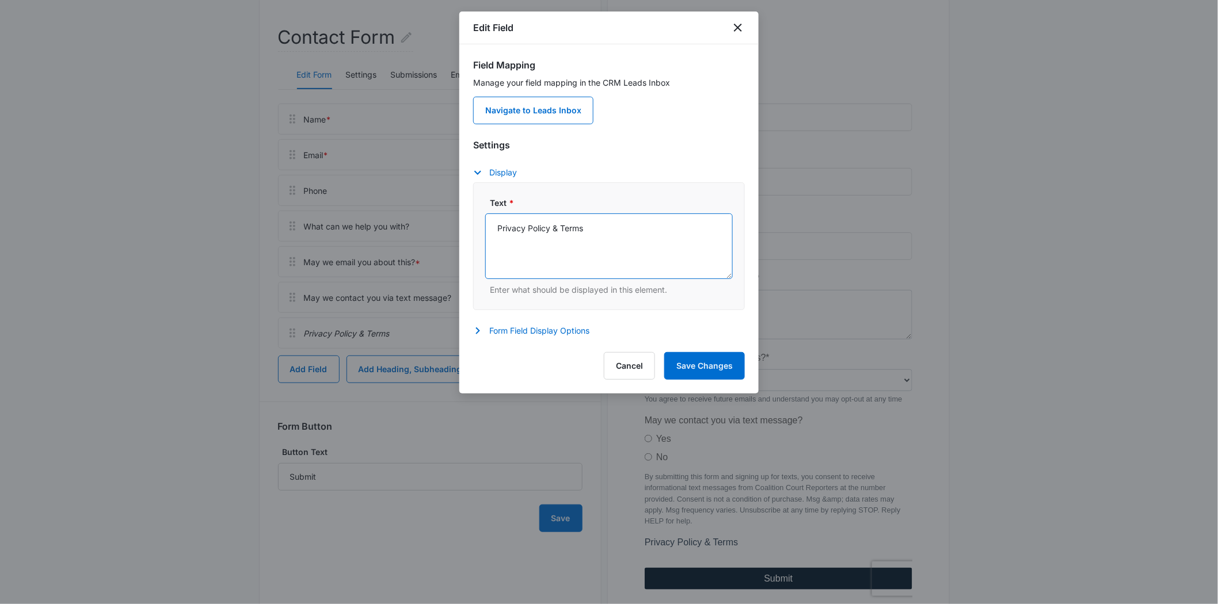
click at [495, 229] on textarea "Privacy Policy & Terms" at bounding box center [609, 247] width 248 height 66
paste textarea "<a href="https://www.ccrola.com/privacy-policy">"
click at [634, 238] on textarea "<a href="https://www.ccrola.com/privacy-policy"> Privacy Policy & Terms" at bounding box center [609, 247] width 248 height 66
type textarea "<a href="https://www.ccrola.com/privacy-policy"> Privacy Policy & Terms </a>"
click at [691, 366] on button "Save Changes" at bounding box center [704, 366] width 81 height 28
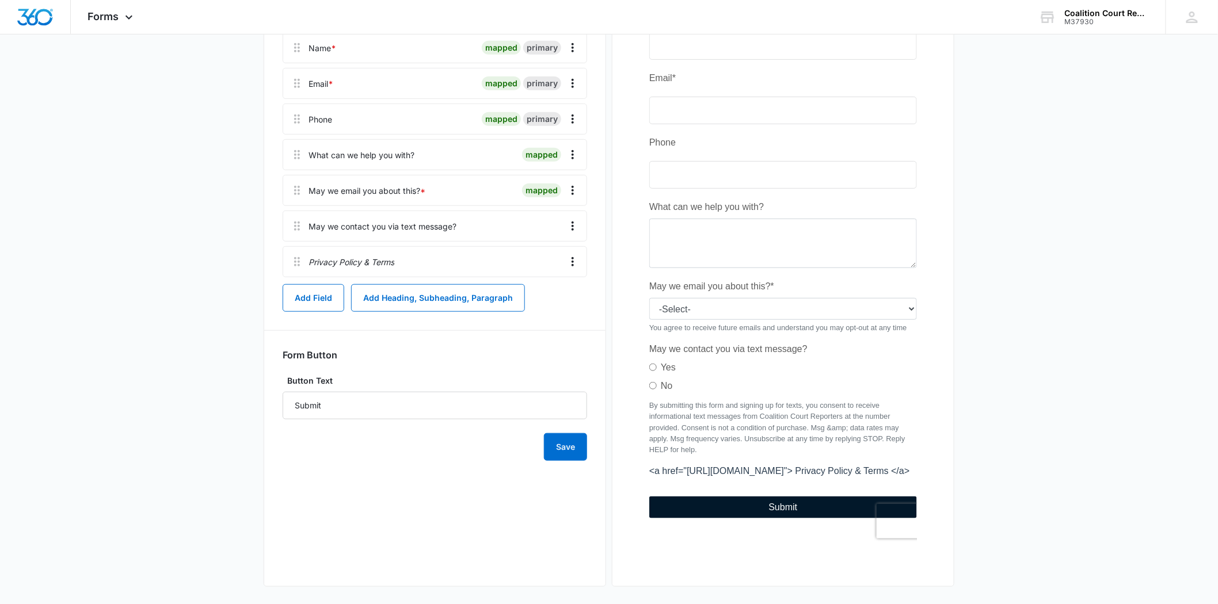
scroll to position [211, 0]
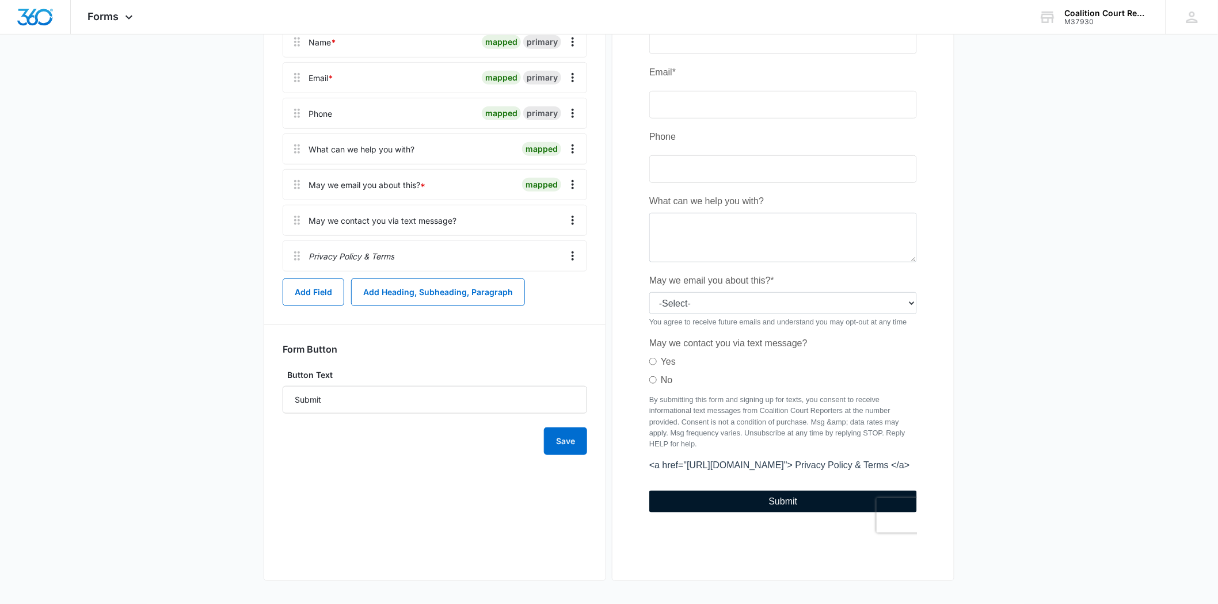
click at [683, 467] on div at bounding box center [783, 269] width 305 height 587
click at [577, 260] on icon "Overflow Menu" at bounding box center [573, 256] width 14 height 14
click at [539, 302] on div "Delete" at bounding box center [542, 306] width 24 height 8
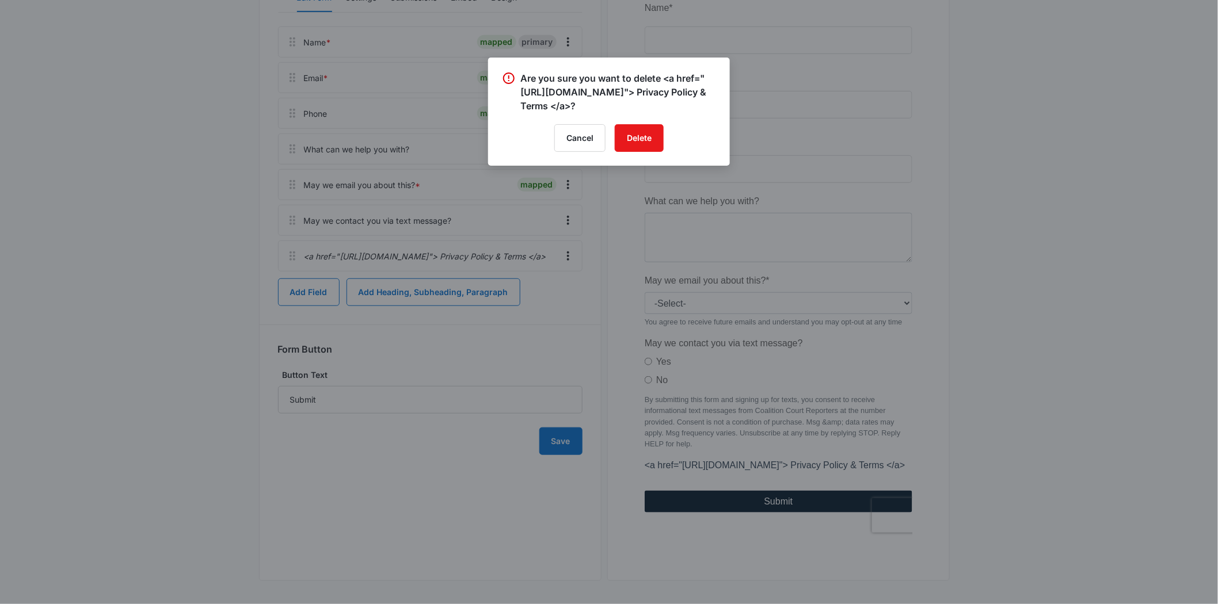
click at [641, 122] on div "Are you sure you want to delete <a href="https://www.ccrola.com/privacy-policy"…" at bounding box center [609, 112] width 242 height 108
click at [638, 130] on button "Delete" at bounding box center [639, 138] width 49 height 28
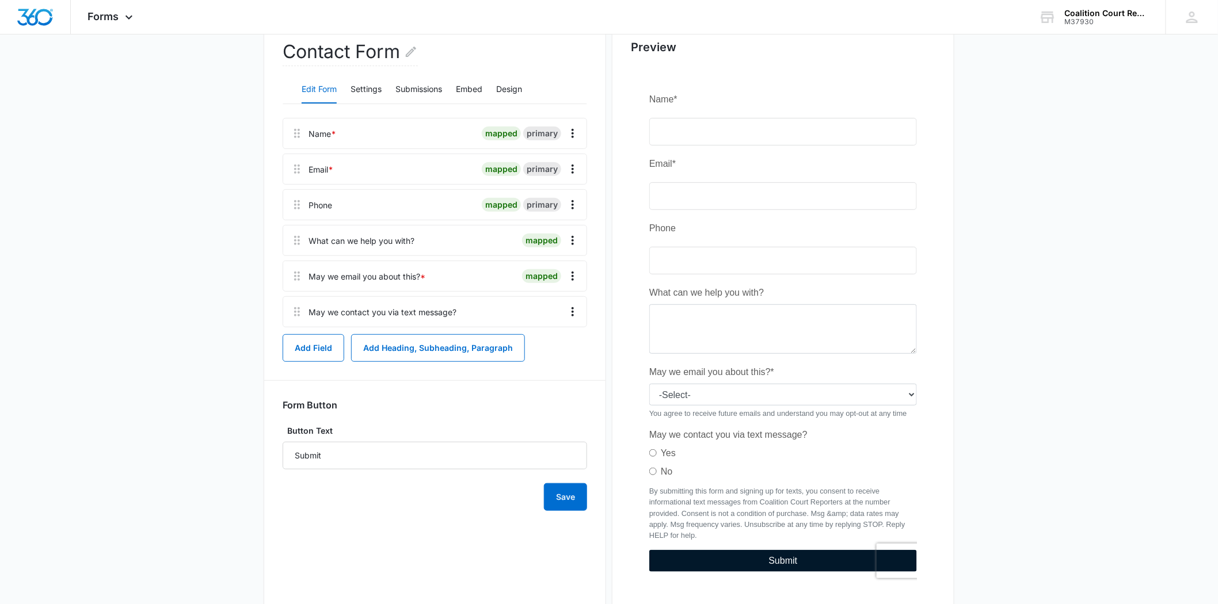
scroll to position [165, 0]
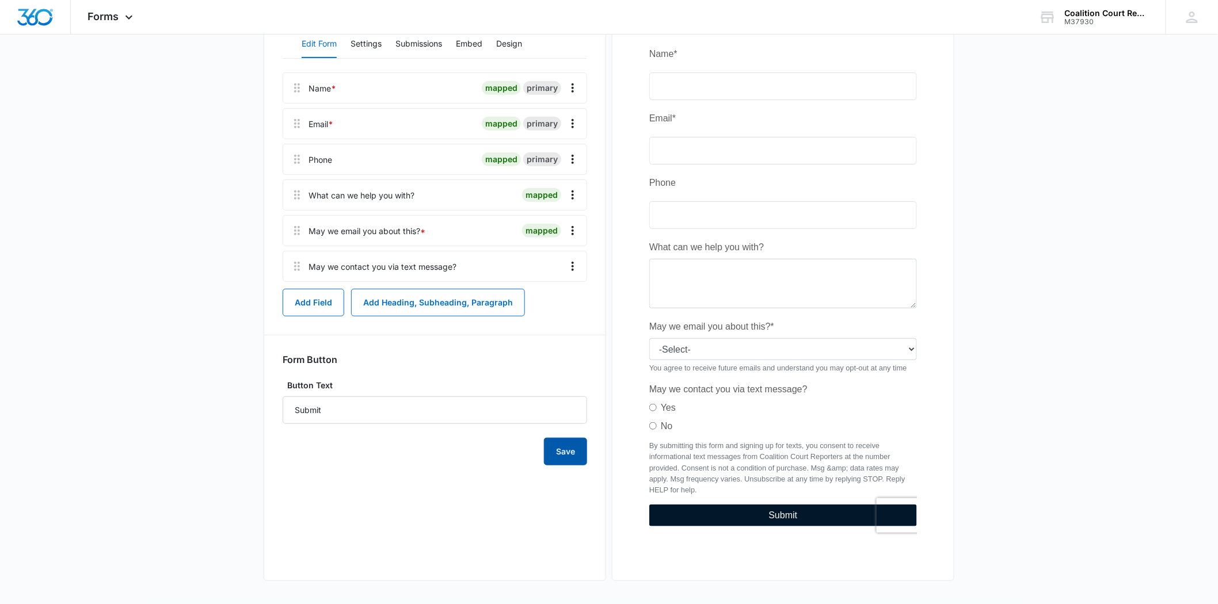
click at [566, 441] on button "Save" at bounding box center [565, 452] width 43 height 28
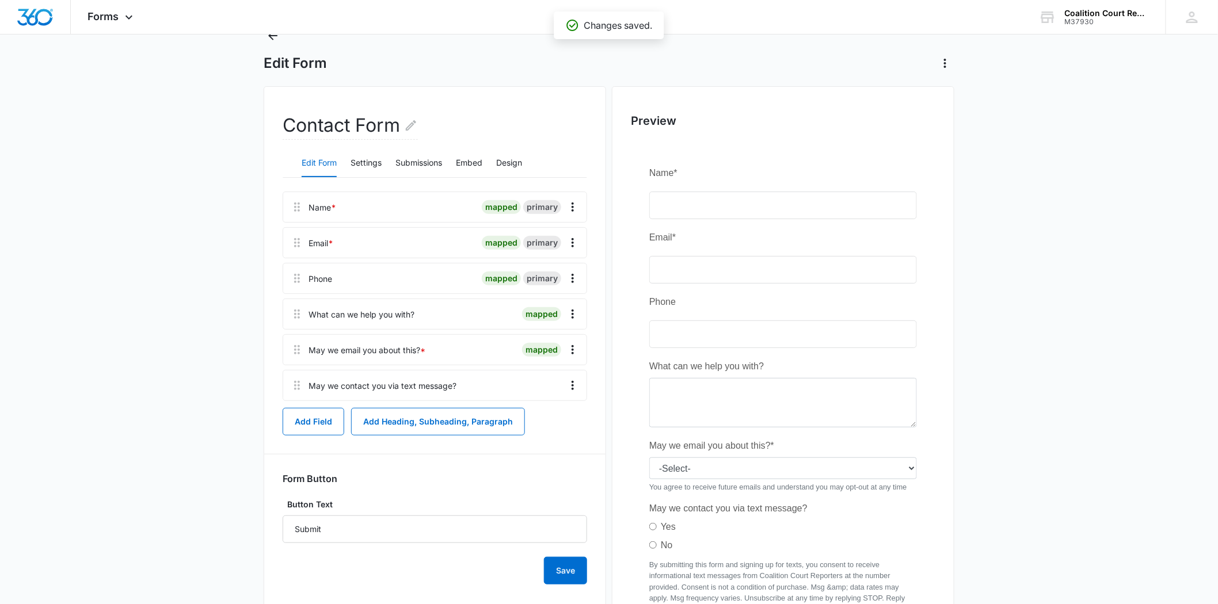
scroll to position [0, 0]
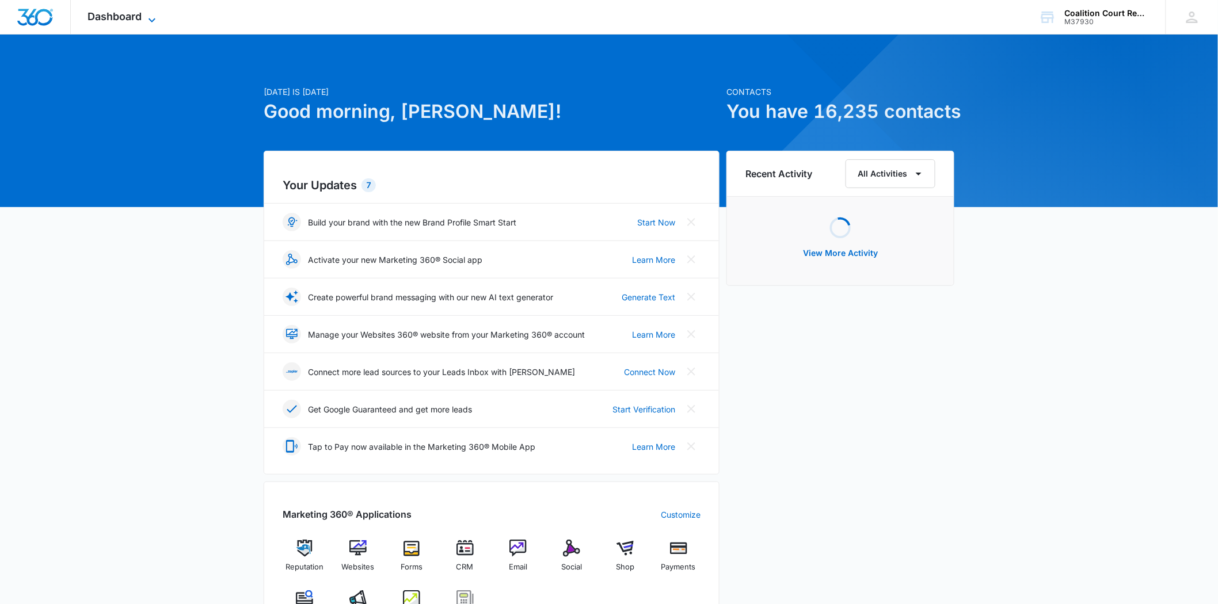
click at [152, 14] on icon at bounding box center [152, 20] width 14 height 14
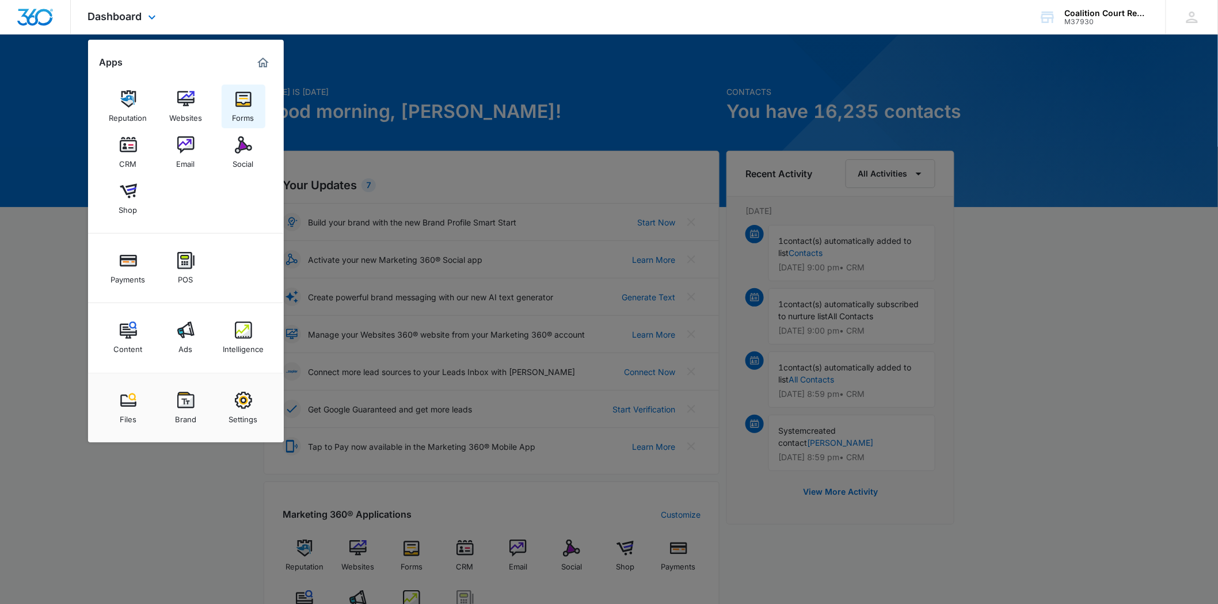
click at [256, 99] on link "Forms" at bounding box center [244, 107] width 44 height 44
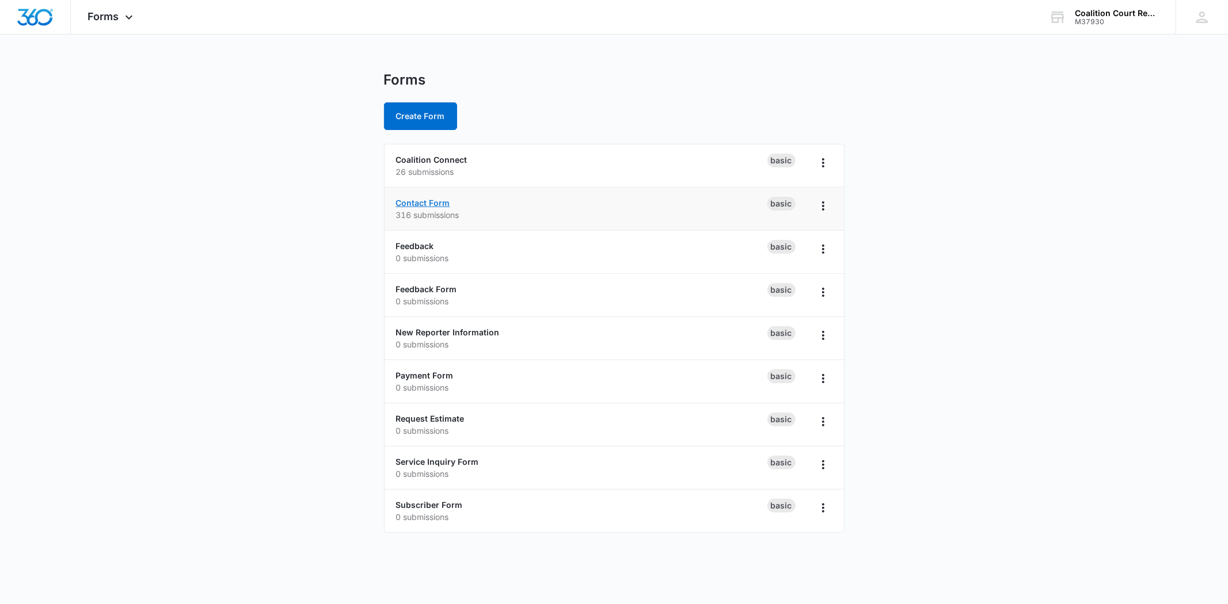
click at [423, 198] on link "Contact Form" at bounding box center [423, 203] width 54 height 10
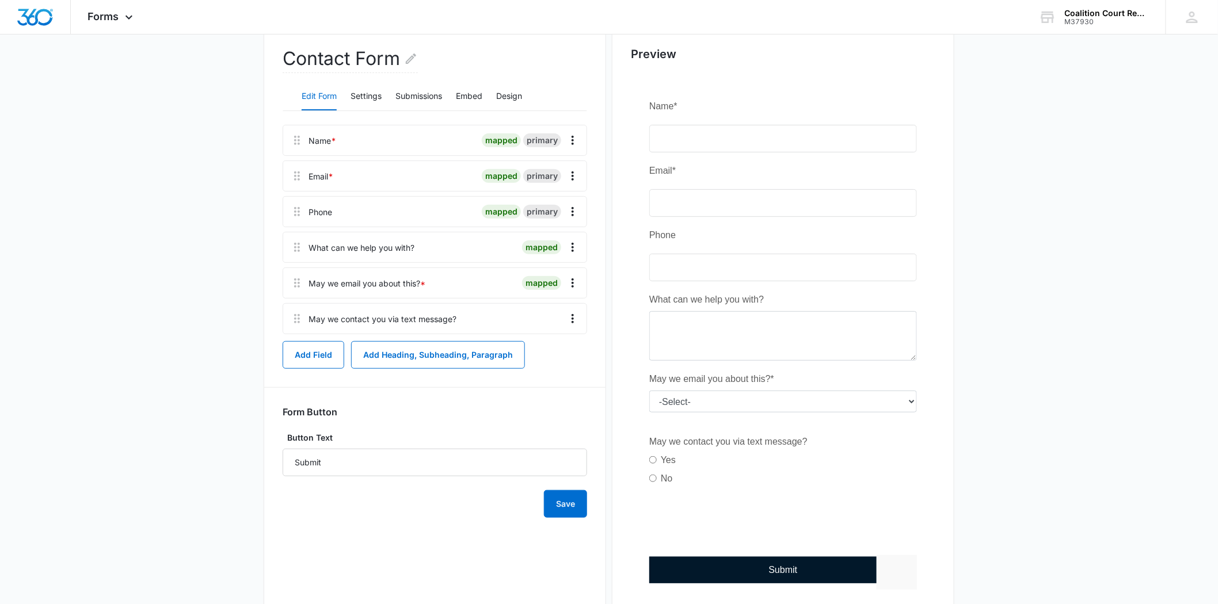
scroll to position [128, 0]
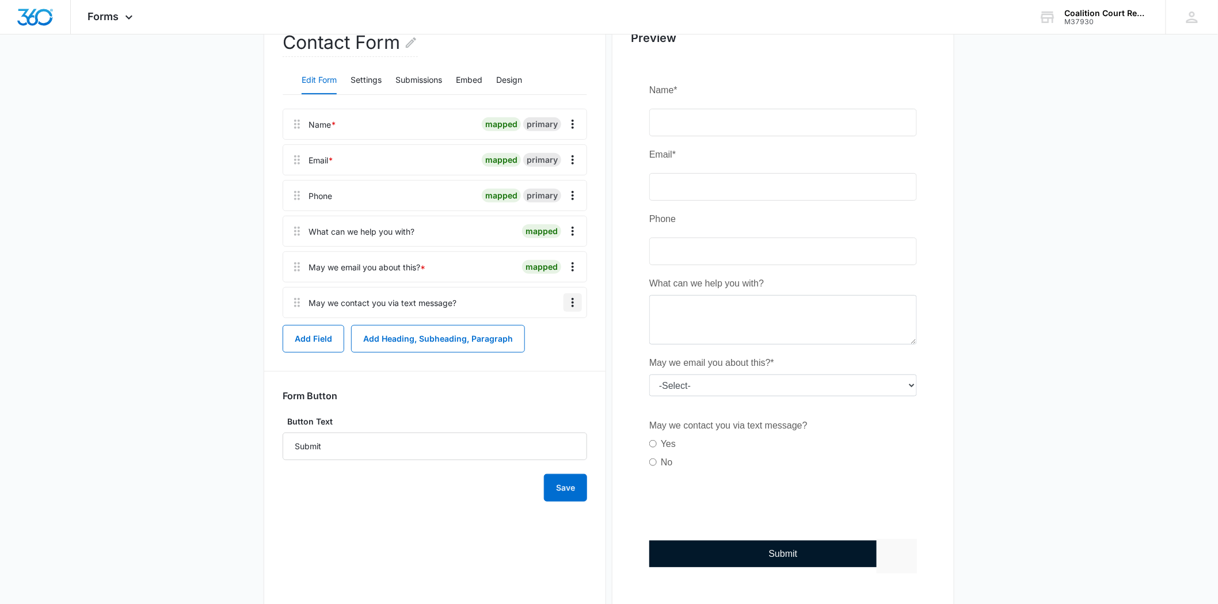
click at [573, 298] on icon "Overflow Menu" at bounding box center [573, 302] width 2 height 9
click at [548, 328] on button "Edit" at bounding box center [549, 334] width 66 height 17
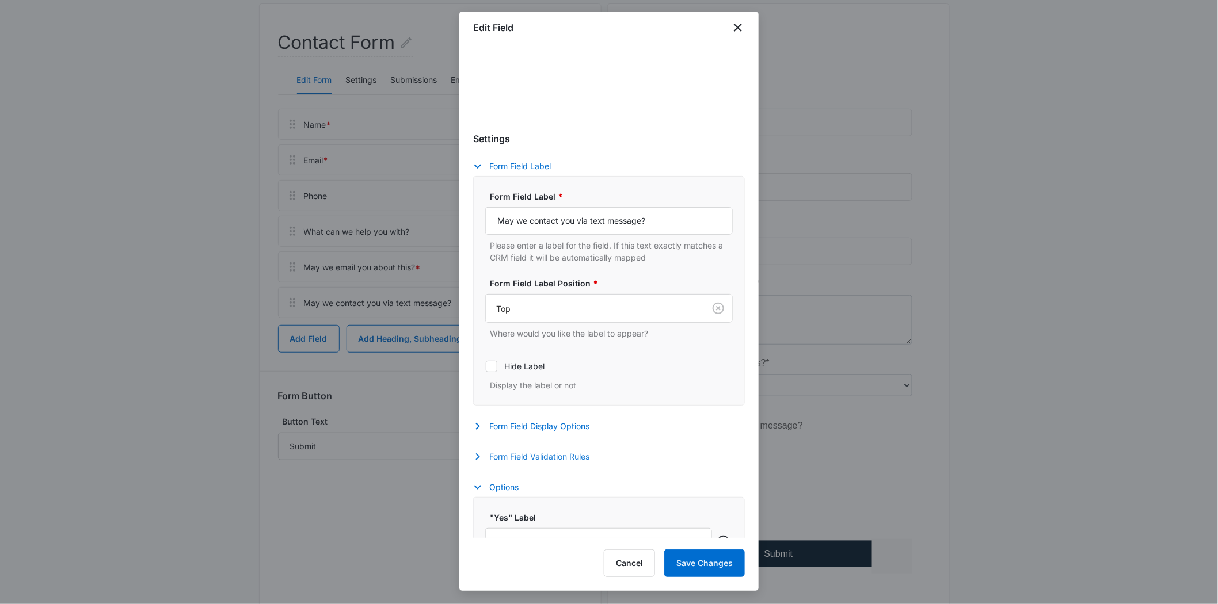
scroll to position [192, 0]
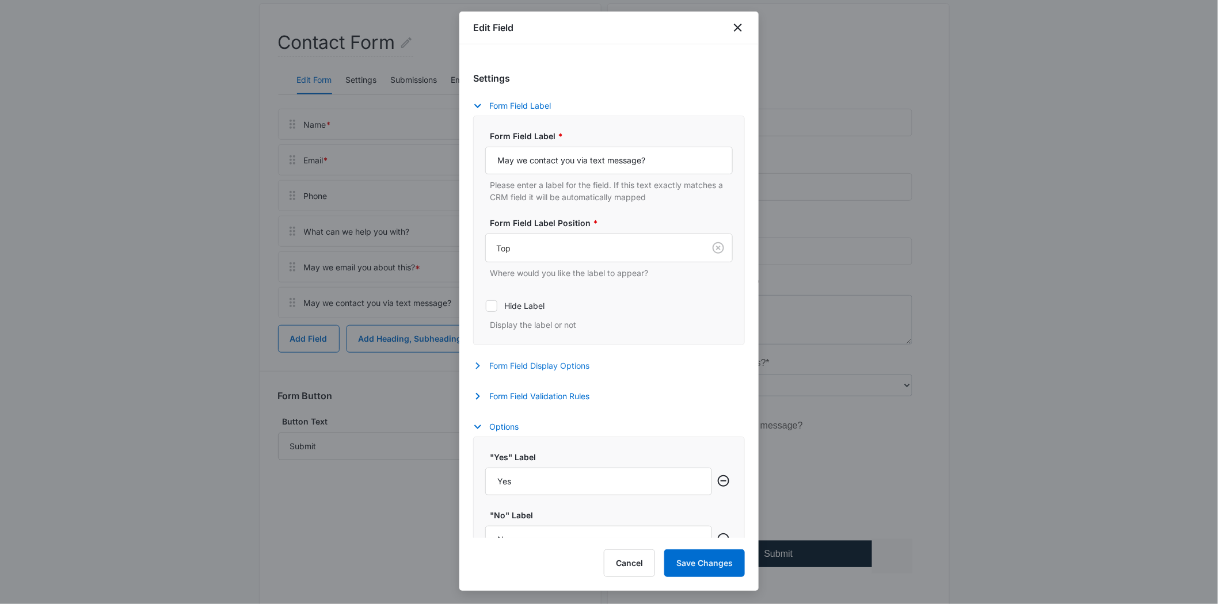
click at [478, 361] on form "Settings Form Field Label Form Field Label * May we contact you via text messag…" at bounding box center [609, 334] width 272 height 552
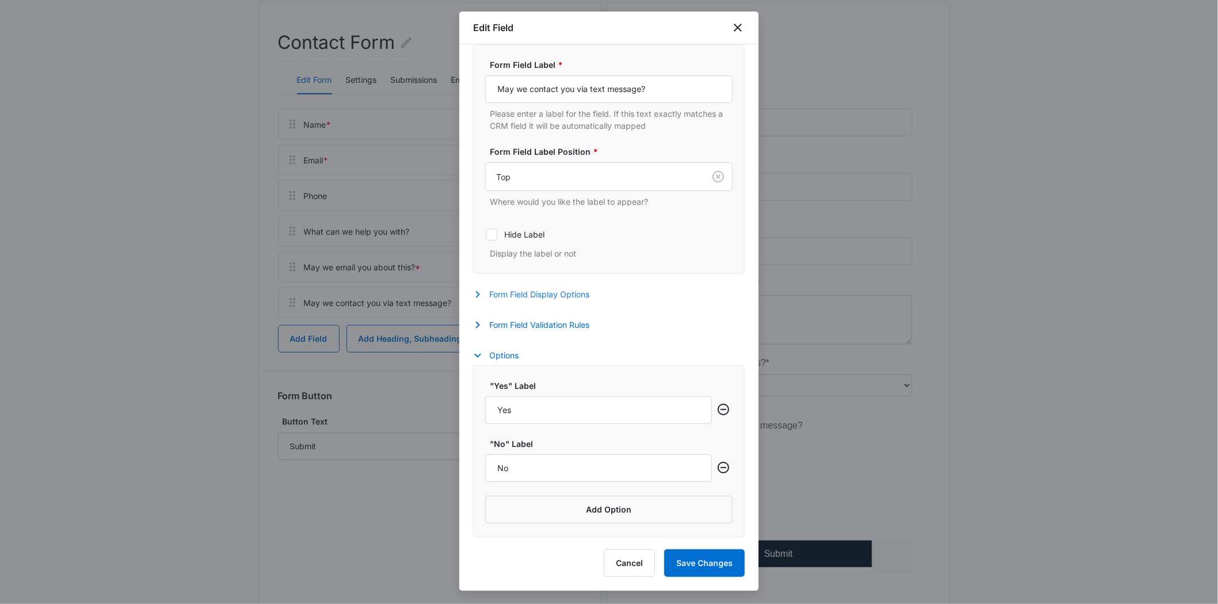
click at [475, 292] on icon "button" at bounding box center [478, 295] width 14 height 14
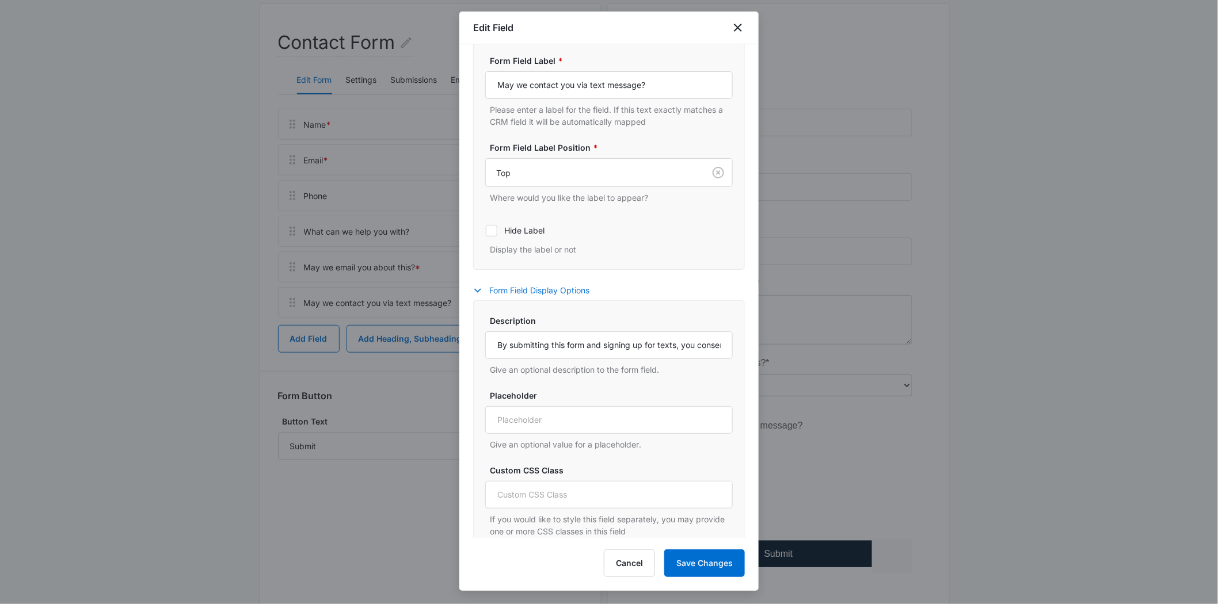
scroll to position [192, 0]
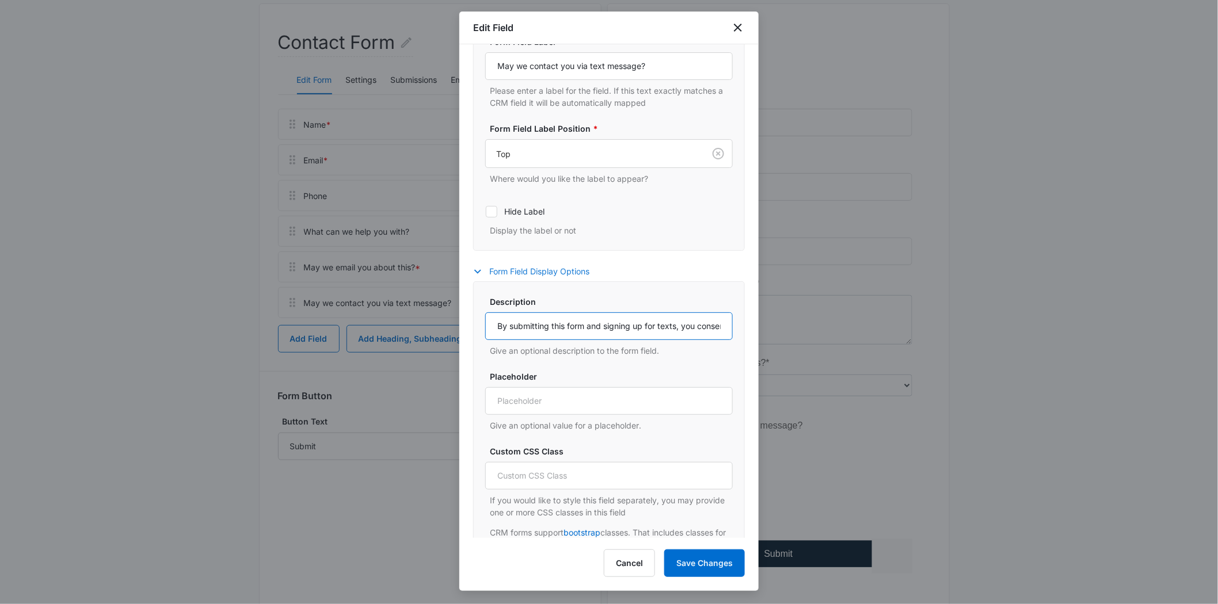
click at [567, 330] on input "By submitting this form and signing up for texts, you consent to receive inform…" at bounding box center [609, 327] width 248 height 28
click at [659, 326] on input "By submitting this form and signing up for texts, you consent to receive inform…" at bounding box center [609, 327] width 248 height 28
click at [678, 332] on input "By submitting this form and signing up for texts, you consent to receive inform…" at bounding box center [609, 327] width 248 height 28
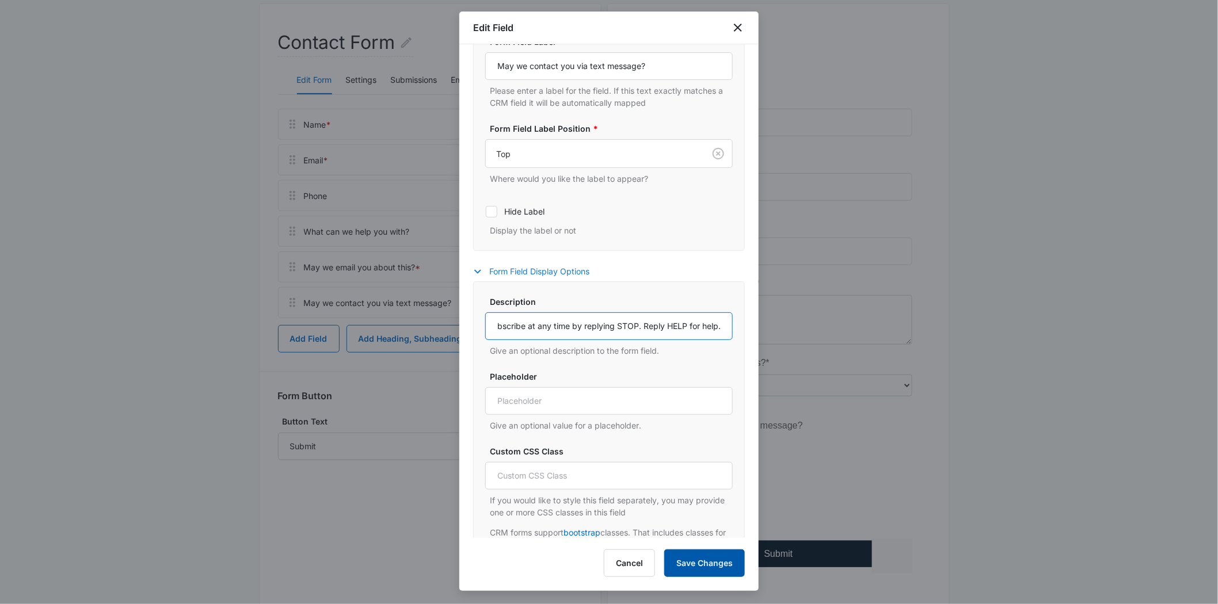
type input "By submitting this form and signing up for texts, you consent to receive inform…"
click at [696, 571] on button "Save Changes" at bounding box center [704, 564] width 81 height 28
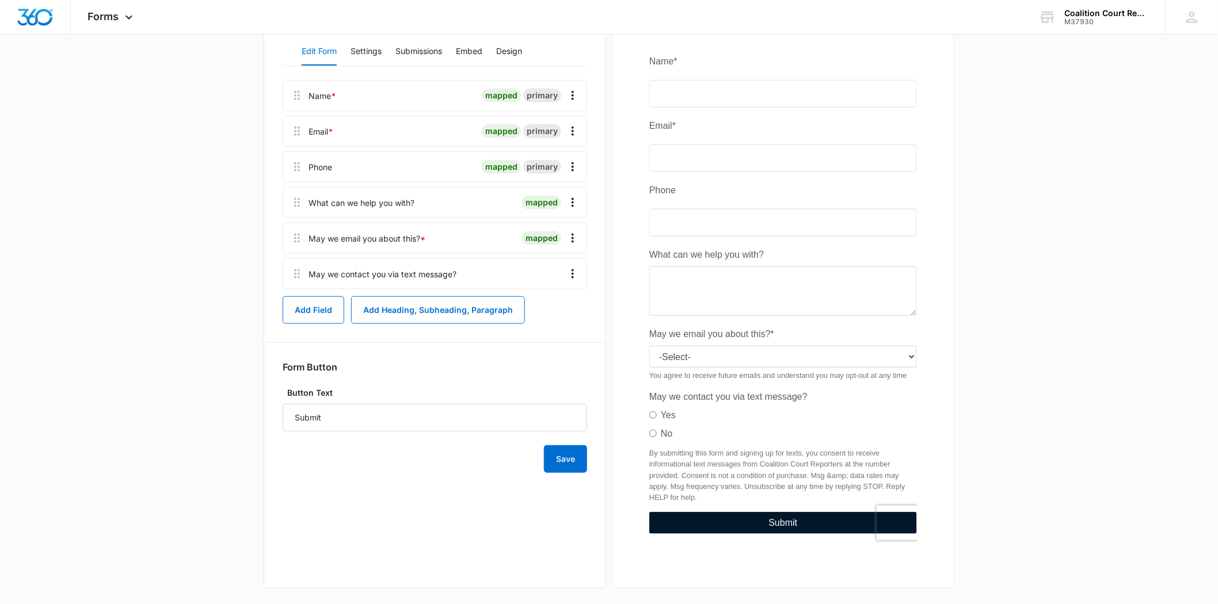
scroll to position [165, 0]
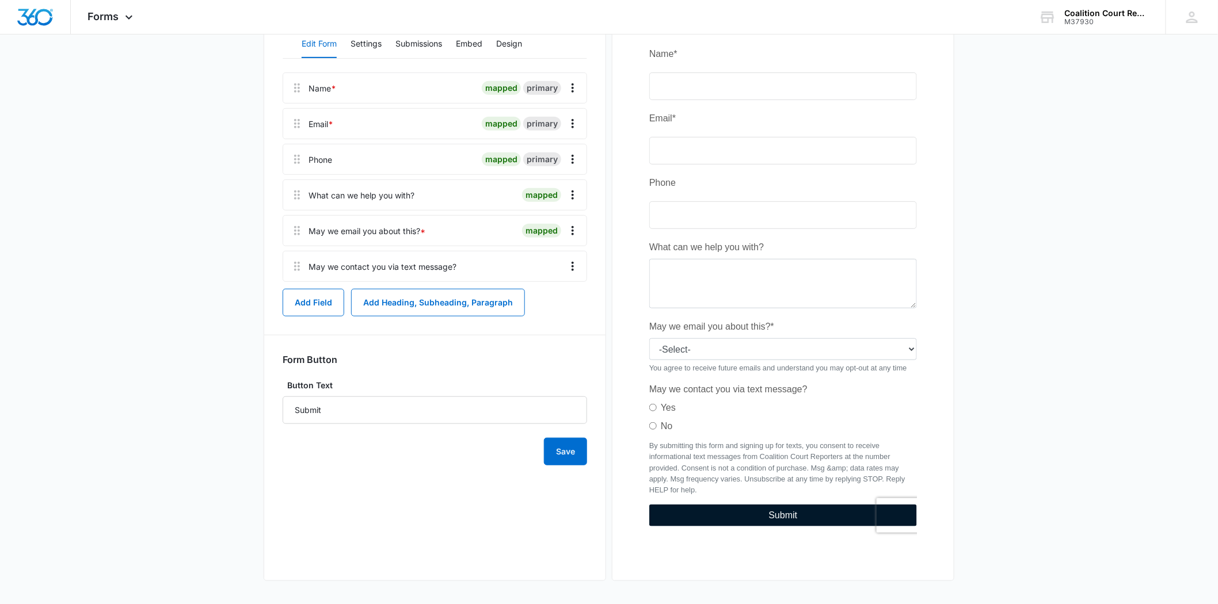
click at [982, 378] on main "Edit Form Contact Form Edit Form Settings Submissions Embed Design Name * mappe…" at bounding box center [609, 255] width 1218 height 697
click at [870, 397] on div at bounding box center [783, 292] width 305 height 541
